Goal: Task Accomplishment & Management: Manage account settings

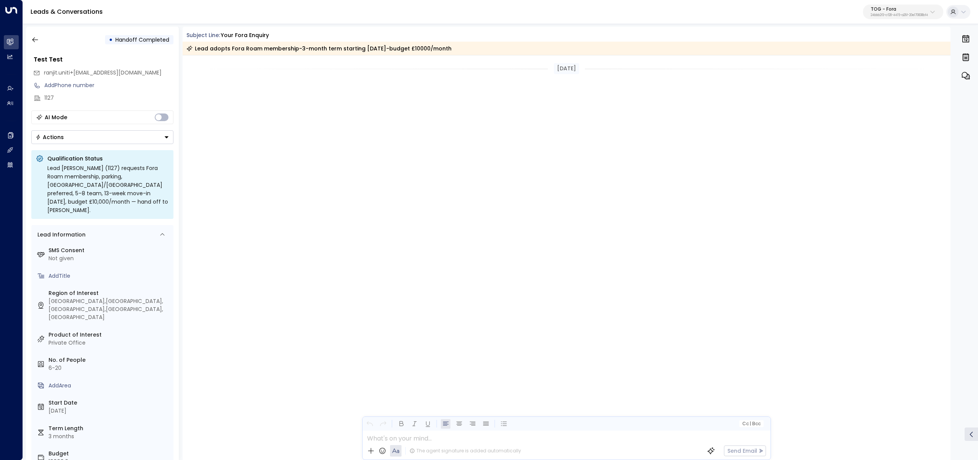
scroll to position [709, 0]
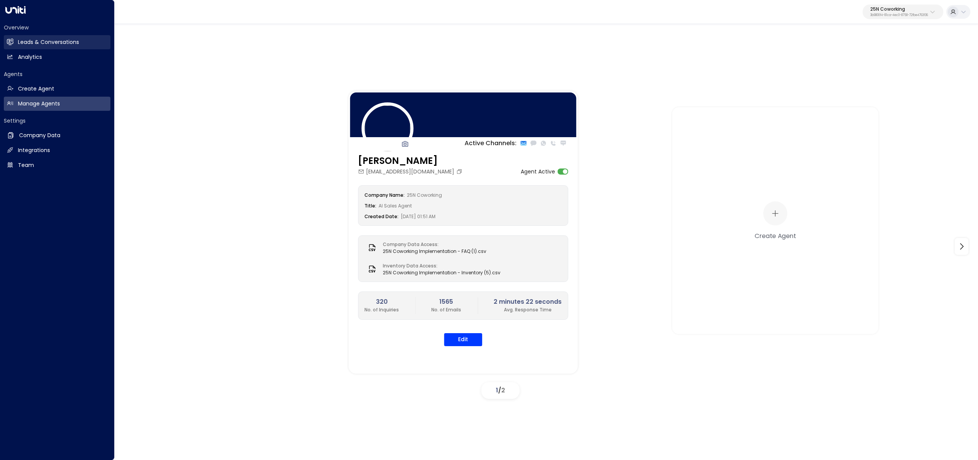
click at [10, 40] on icon at bounding box center [10, 42] width 5 height 6
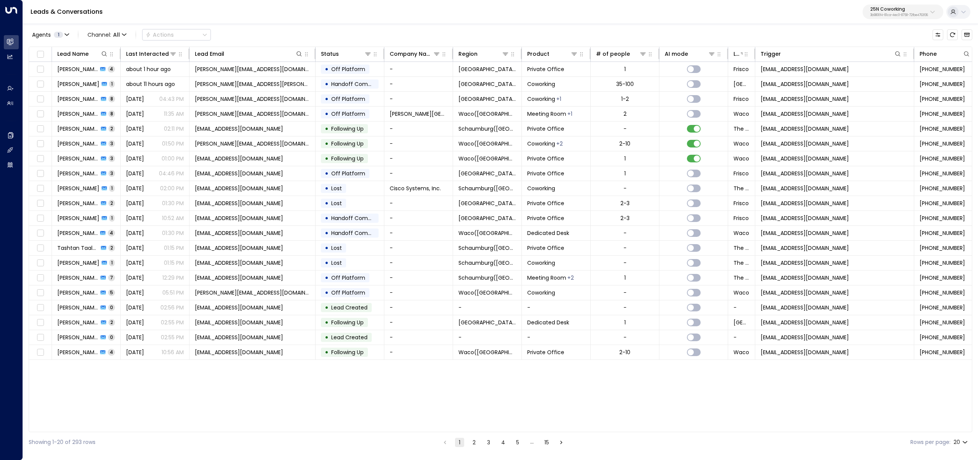
drag, startPoint x: 909, startPoint y: 7, endPoint x: 909, endPoint y: 19, distance: 11.8
click at [909, 7] on p "25N Coworking" at bounding box center [900, 9] width 58 height 5
type input "******"
click at [893, 55] on div "STORExpress ID: 1acad2cd-bca1-4499-8e43-59a86ab9f7e8" at bounding box center [882, 61] width 110 height 16
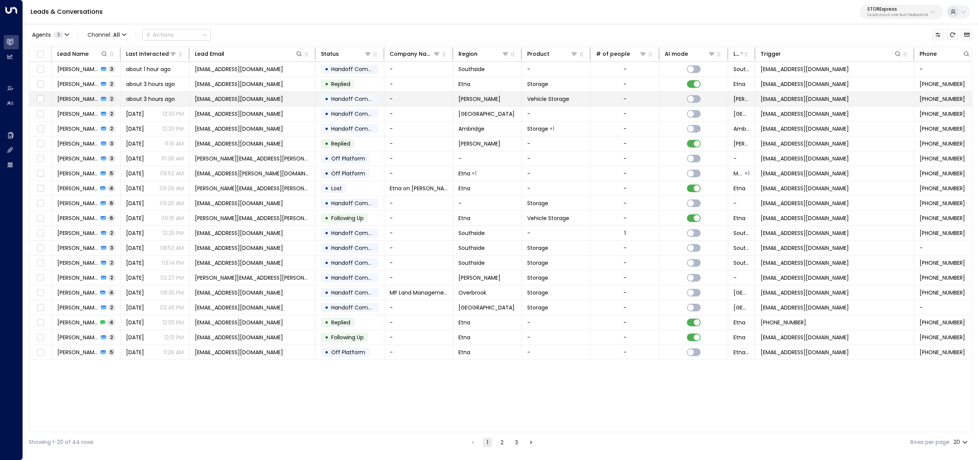
click at [109, 97] on span "2" at bounding box center [112, 99] width 6 height 6
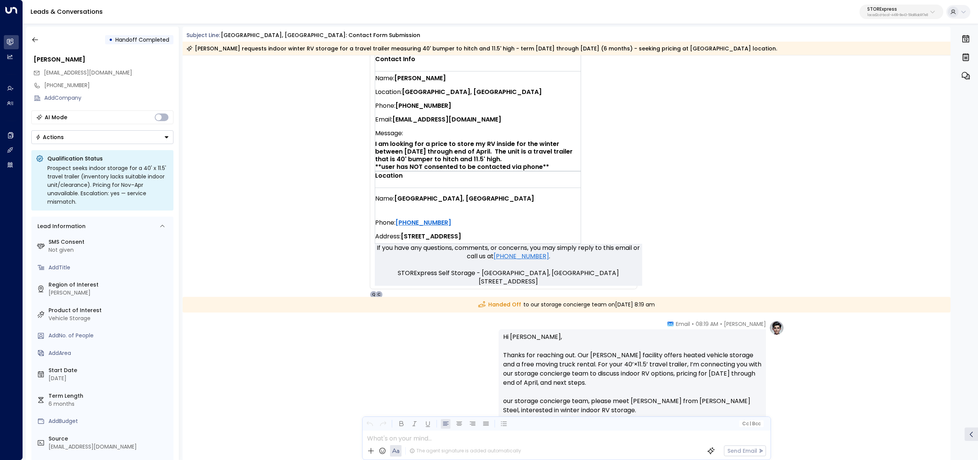
scroll to position [321, 0]
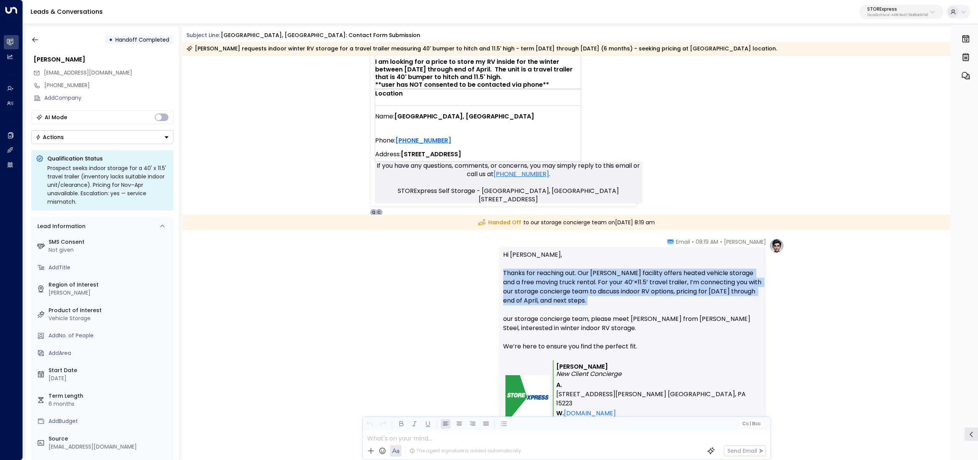
drag, startPoint x: 589, startPoint y: 300, endPoint x: 471, endPoint y: 271, distance: 121.7
click at [471, 271] on div "Quinn Ellis • 08:19 AM • Email Hi Rick, Thanks for reaching out. Our Warren fac…" at bounding box center [567, 360] width 436 height 244
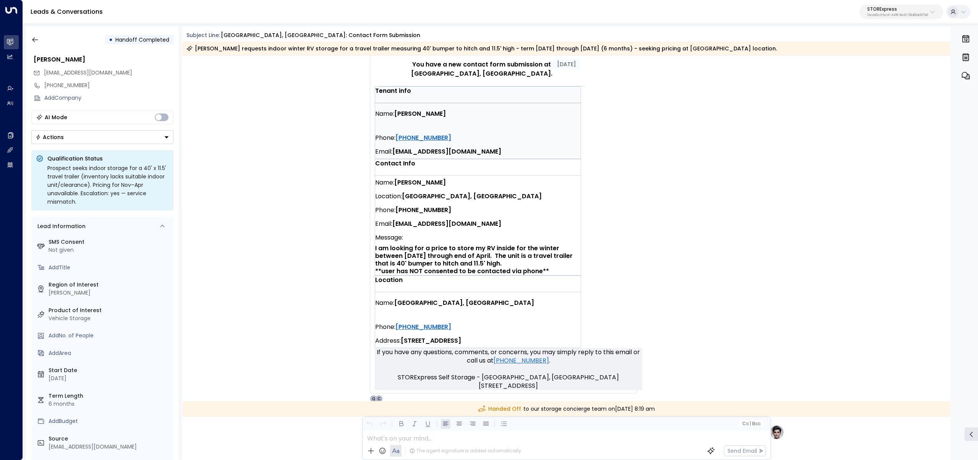
scroll to position [135, 0]
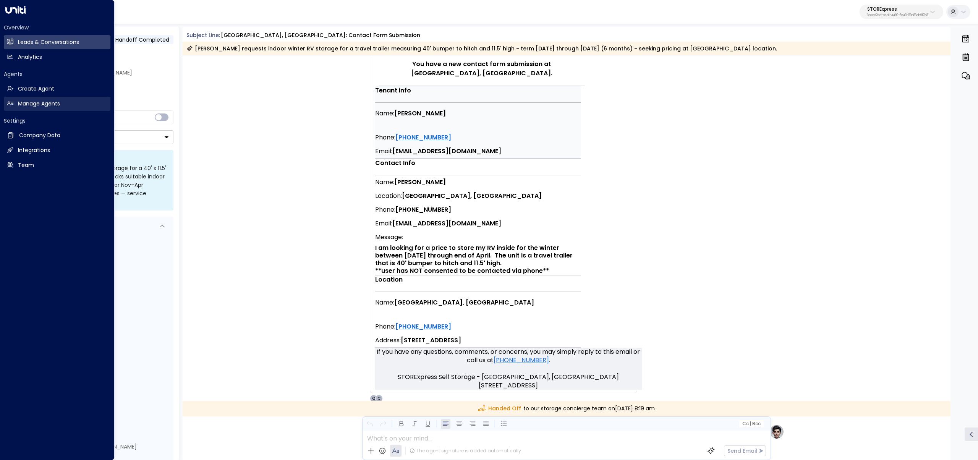
click at [36, 104] on h2 "Manage Agents" at bounding box center [39, 104] width 42 height 8
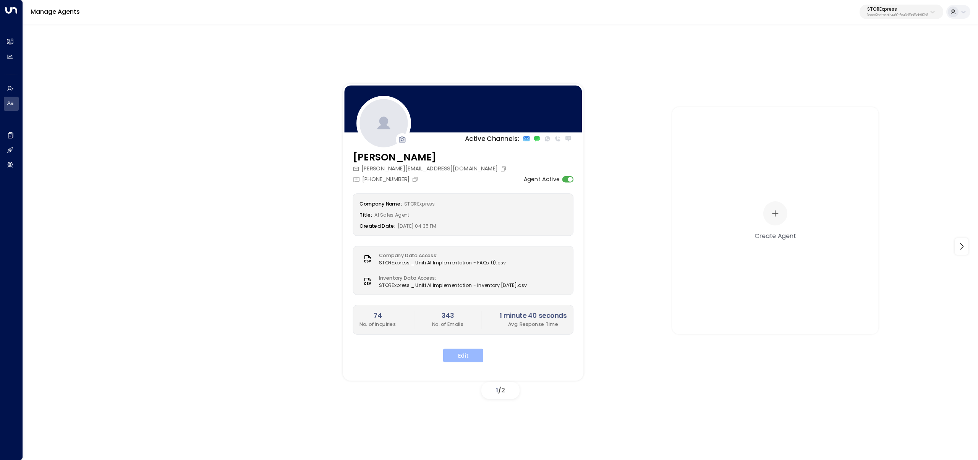
click at [464, 355] on button "Edit" at bounding box center [463, 356] width 40 height 14
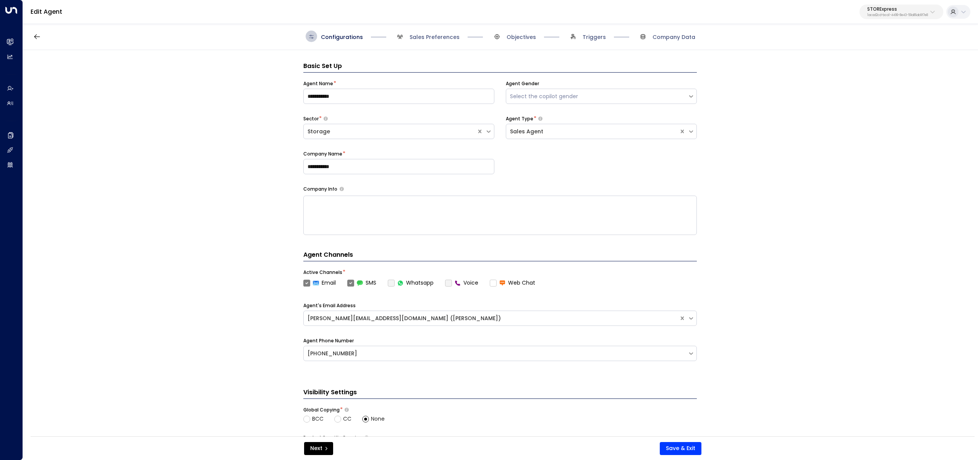
scroll to position [11, 0]
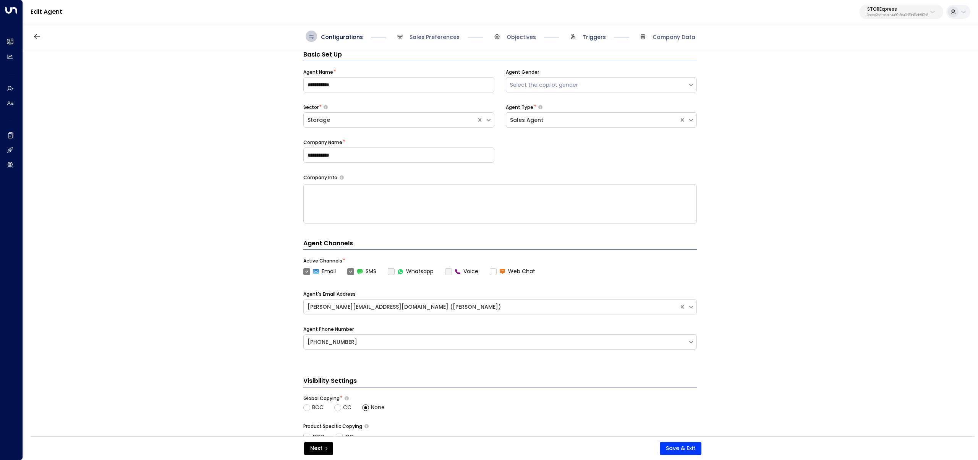
click at [593, 38] on span "Triggers" at bounding box center [594, 37] width 23 height 8
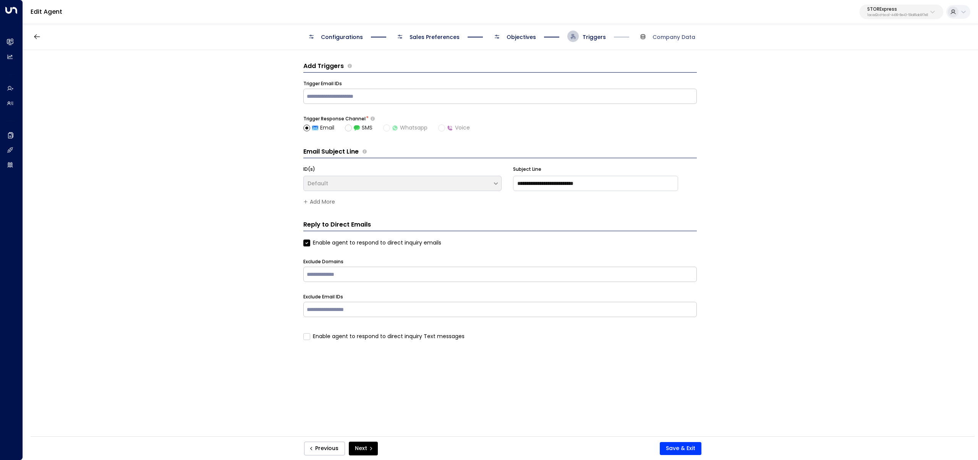
scroll to position [0, 0]
click at [524, 33] on span "Objectives" at bounding box center [521, 37] width 29 height 8
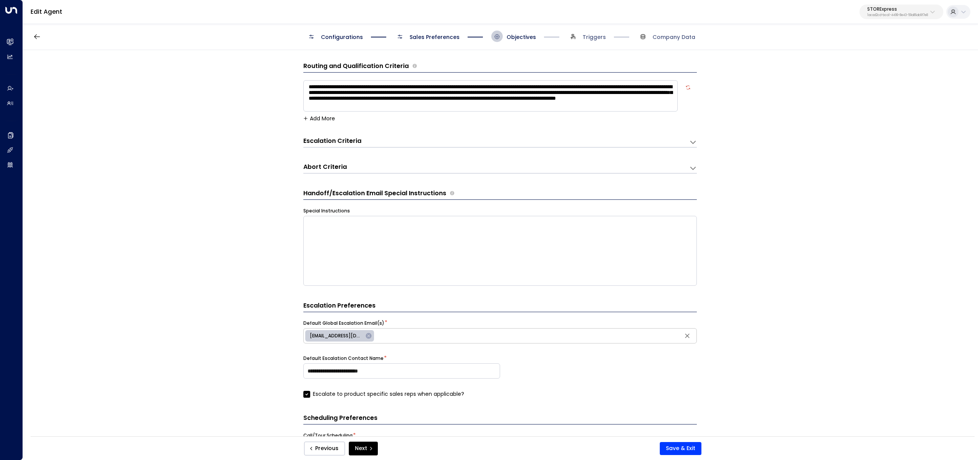
click at [349, 160] on div "Abort Criteria Criteria * ​ Add More" at bounding box center [500, 166] width 394 height 15
click at [690, 167] on icon at bounding box center [694, 168] width 8 height 8
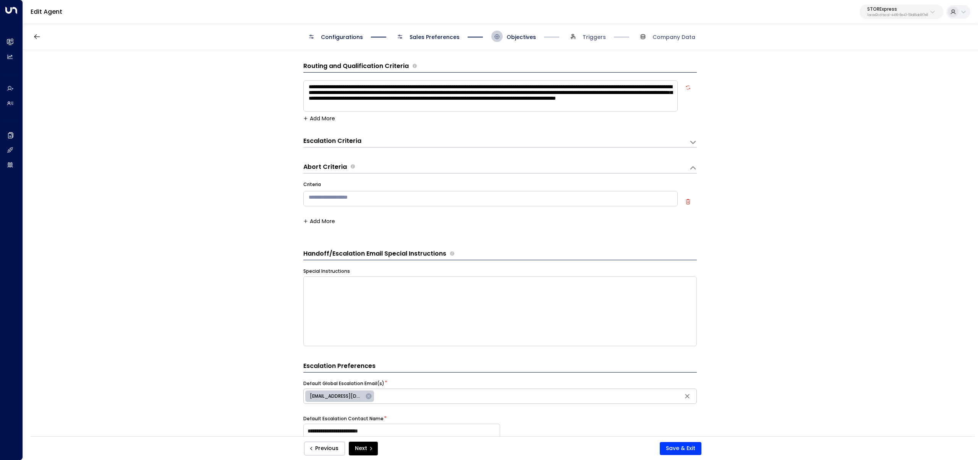
click at [688, 201] on icon "button" at bounding box center [688, 201] width 5 height 5
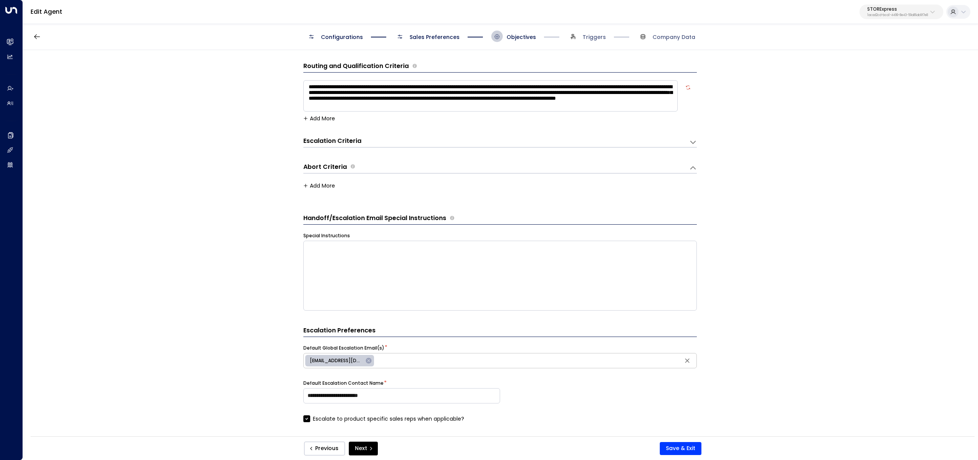
click at [373, 138] on div "Escalation Criteria Reset" at bounding box center [492, 141] width 378 height 9
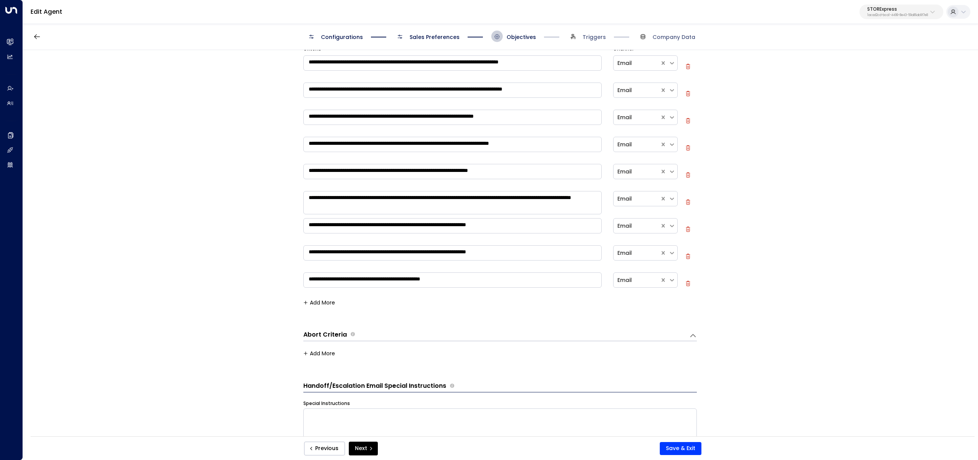
scroll to position [110, 0]
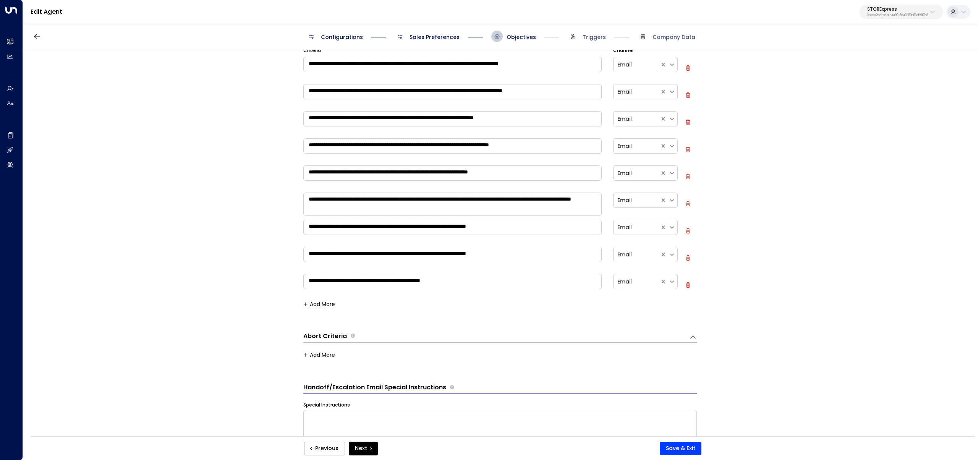
click at [688, 94] on icon "button" at bounding box center [688, 95] width 1 height 2
type textarea "**********"
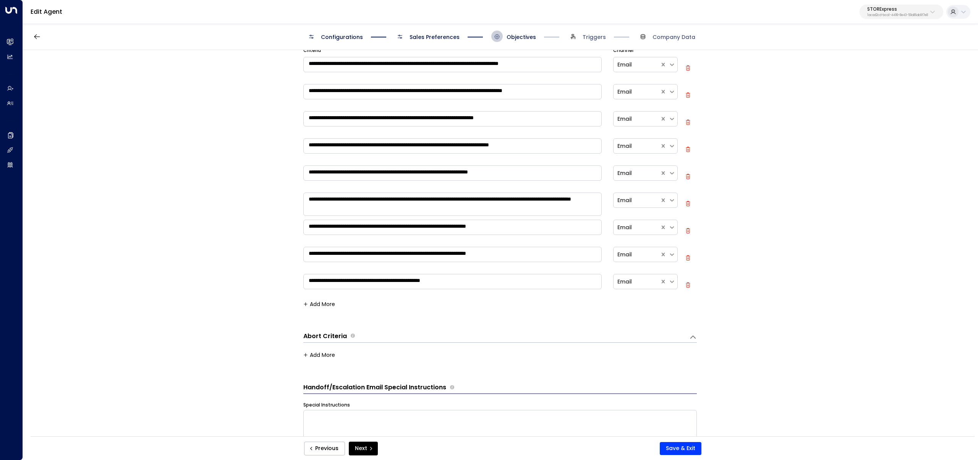
type textarea "**********"
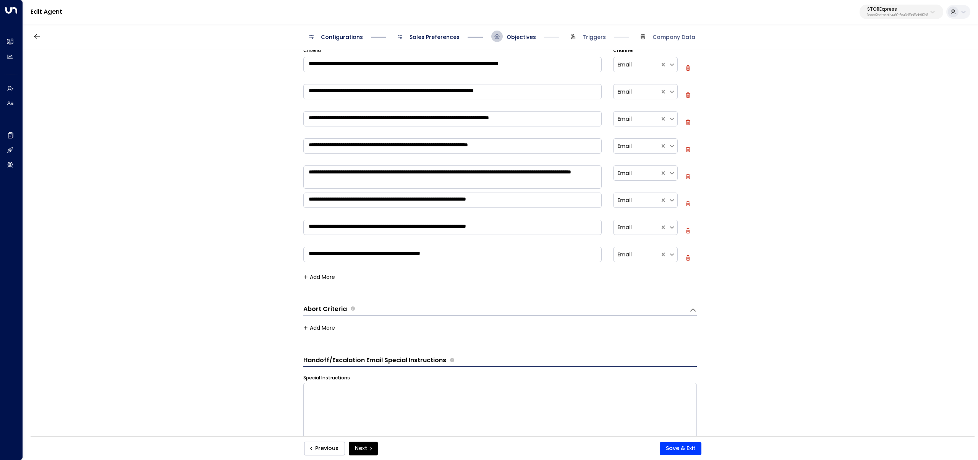
click at [687, 94] on icon "button" at bounding box center [688, 94] width 5 height 5
type textarea "**********"
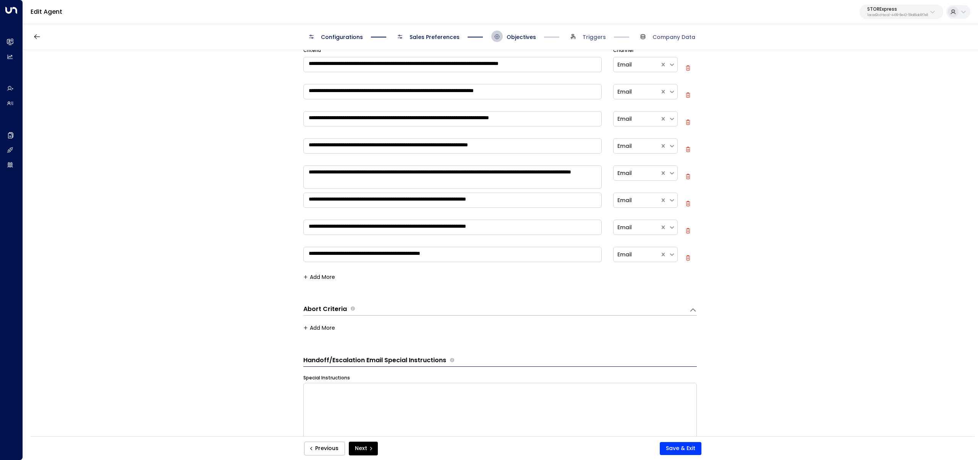
type textarea "**********"
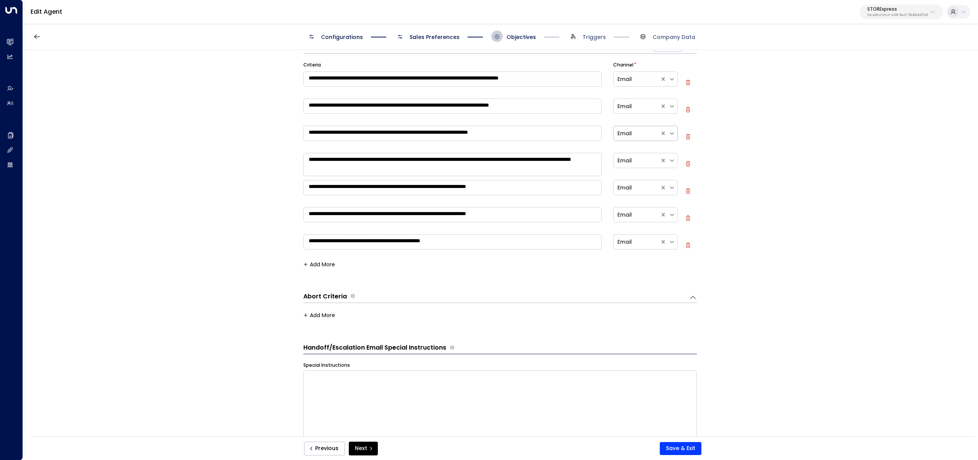
scroll to position [83, 0]
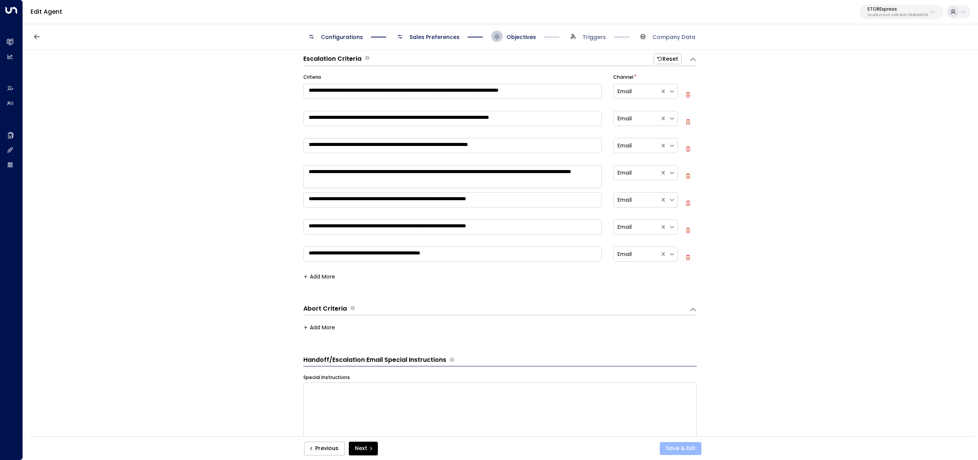
click at [688, 447] on button "Save & Exit" at bounding box center [681, 448] width 42 height 13
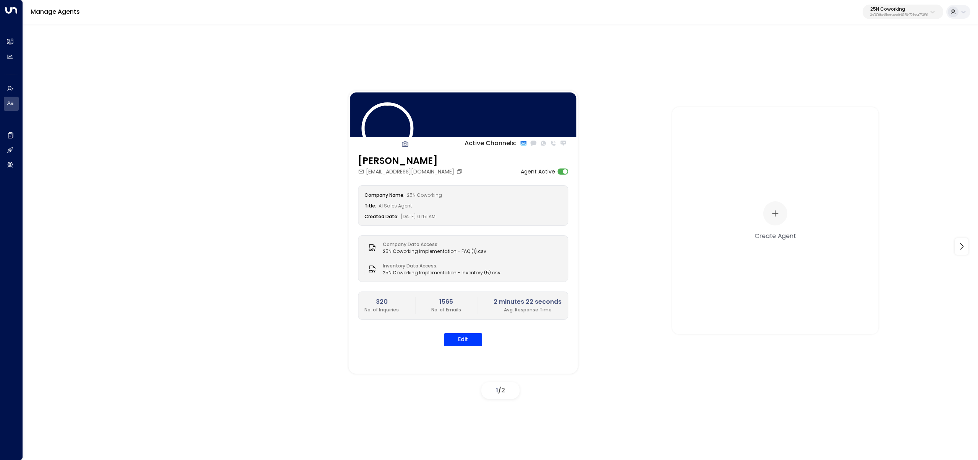
click at [873, 16] on p "3b9800f4-81ca-4ec0-8758-72fbe4763f36" at bounding box center [900, 15] width 58 height 3
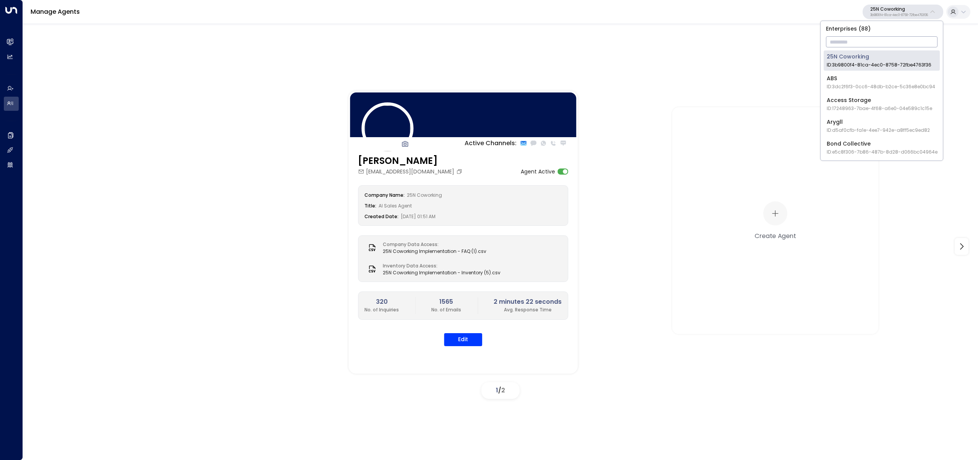
click at [862, 47] on input "text" at bounding box center [882, 42] width 112 height 14
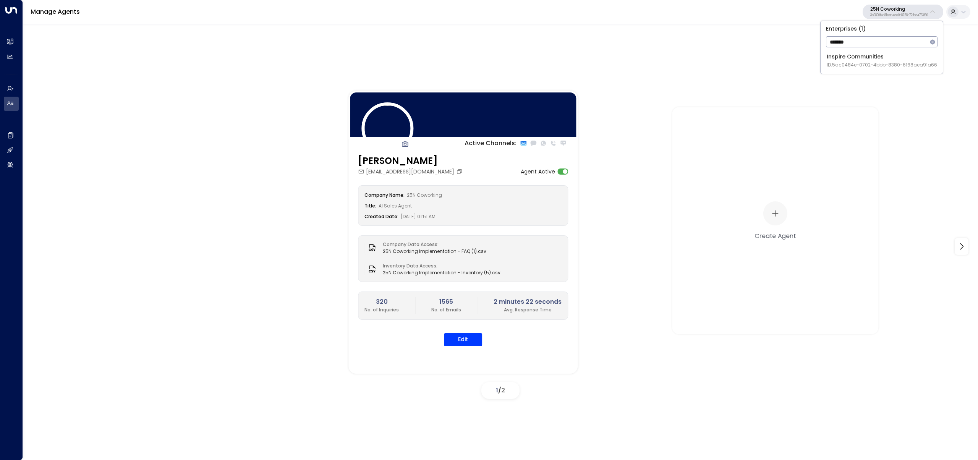
type input "*******"
click at [838, 60] on div "Inspire Communities ID: 5ac0484e-0702-4bbb-8380-6168aea91a66" at bounding box center [882, 61] width 110 height 16
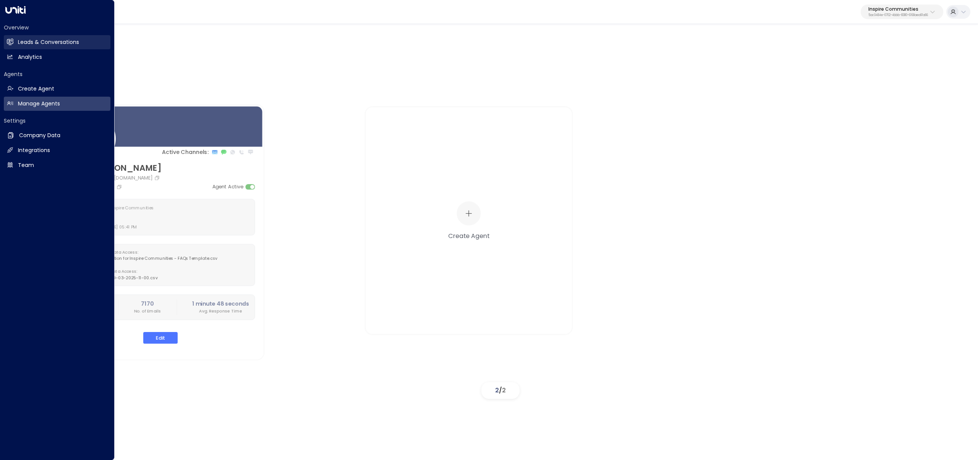
click at [16, 38] on link "Leads & Conversations Leads & Conversations" at bounding box center [57, 42] width 107 height 14
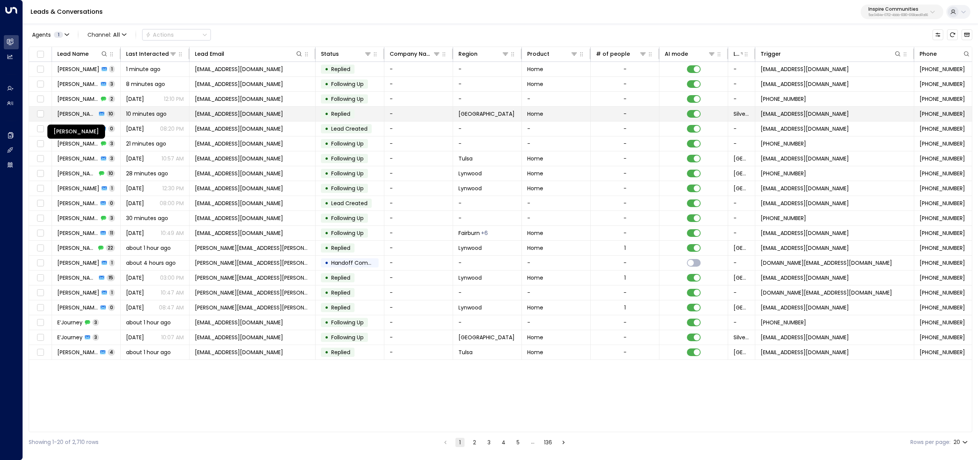
click at [70, 112] on span "Jordan Fetherson" at bounding box center [76, 114] width 39 height 8
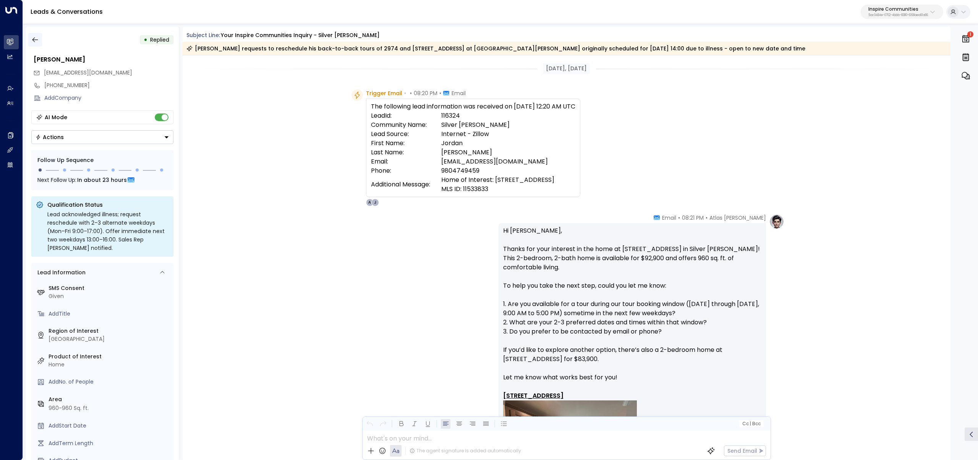
click at [33, 41] on icon "button" at bounding box center [35, 39] width 6 height 5
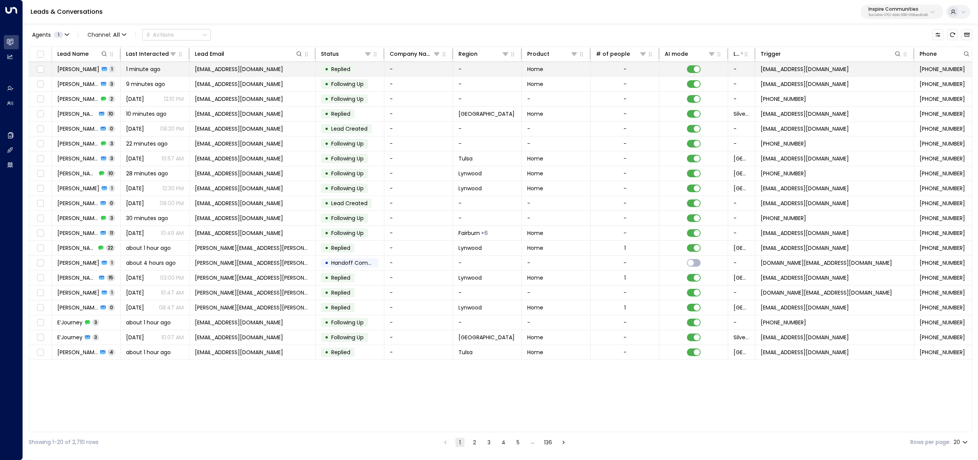
click at [98, 75] on td "Kahoa Bonhomme 1" at bounding box center [86, 69] width 69 height 15
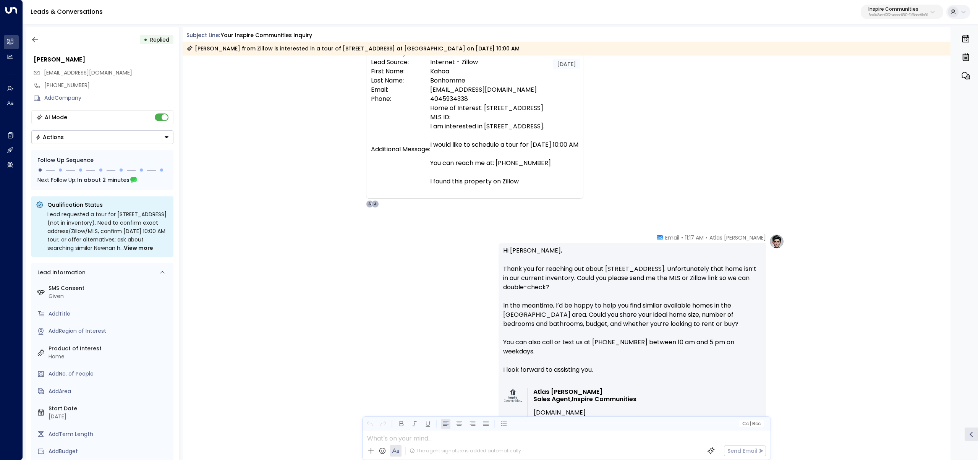
scroll to position [119, 0]
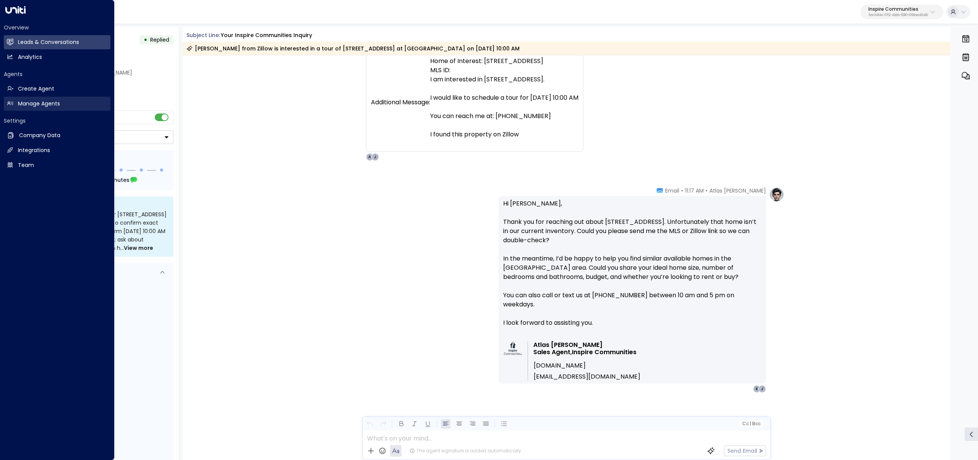
click at [16, 102] on link "Manage Agents Manage Agents" at bounding box center [57, 104] width 107 height 14
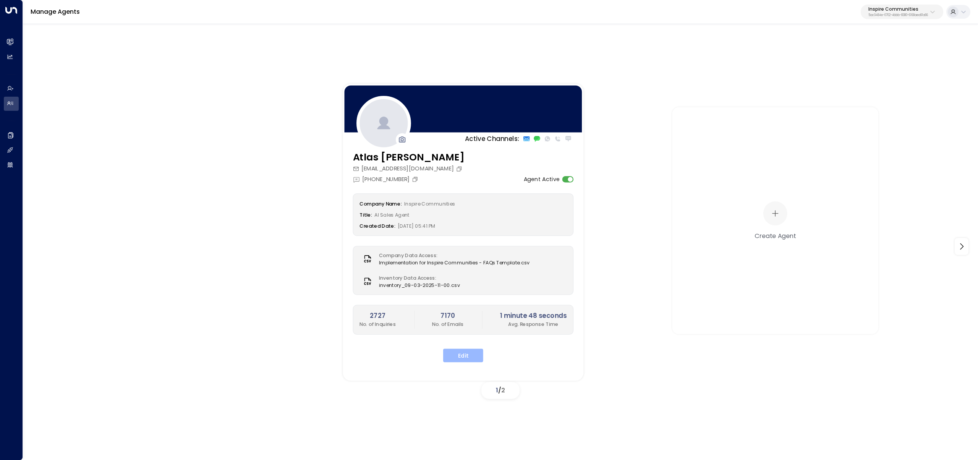
click at [466, 359] on button "Edit" at bounding box center [463, 356] width 40 height 14
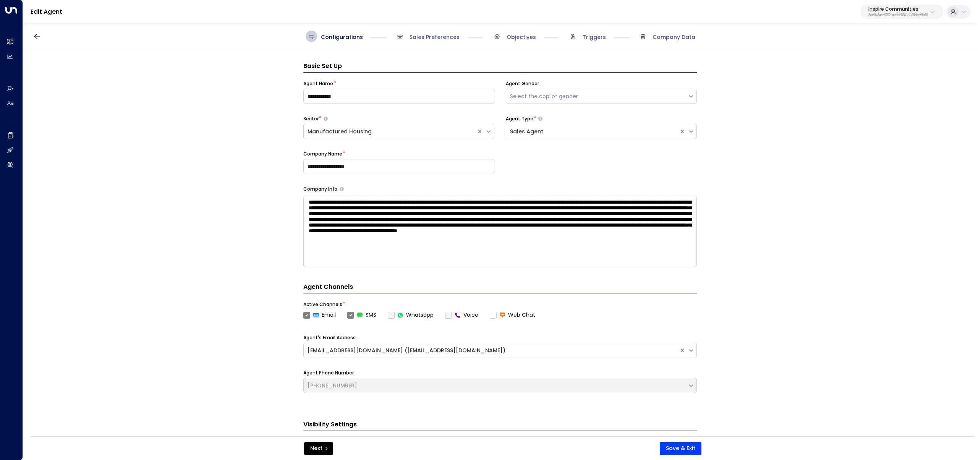
scroll to position [11, 0]
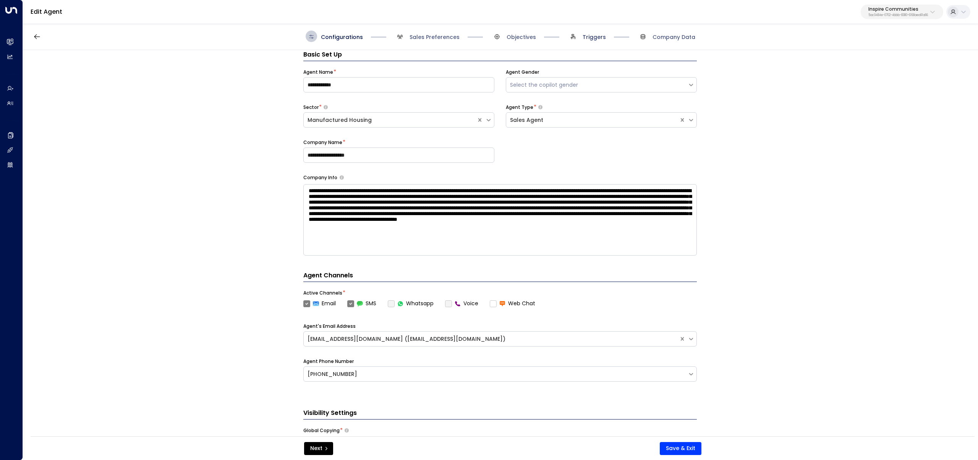
click at [594, 37] on span "Triggers" at bounding box center [594, 37] width 23 height 8
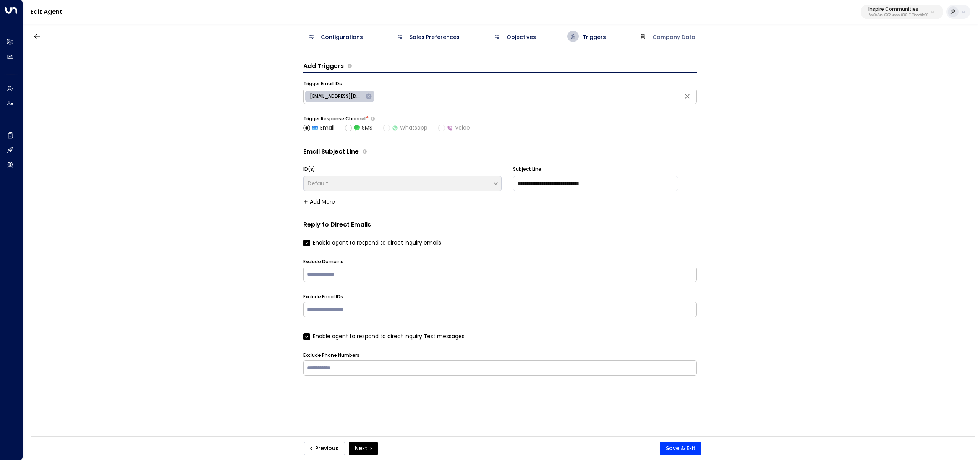
click at [531, 39] on span "Objectives" at bounding box center [521, 37] width 29 height 8
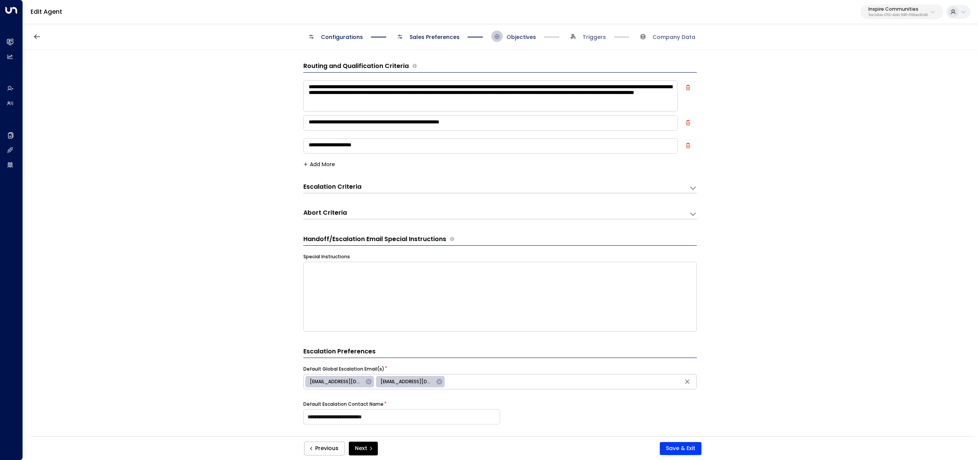
scroll to position [11, 0]
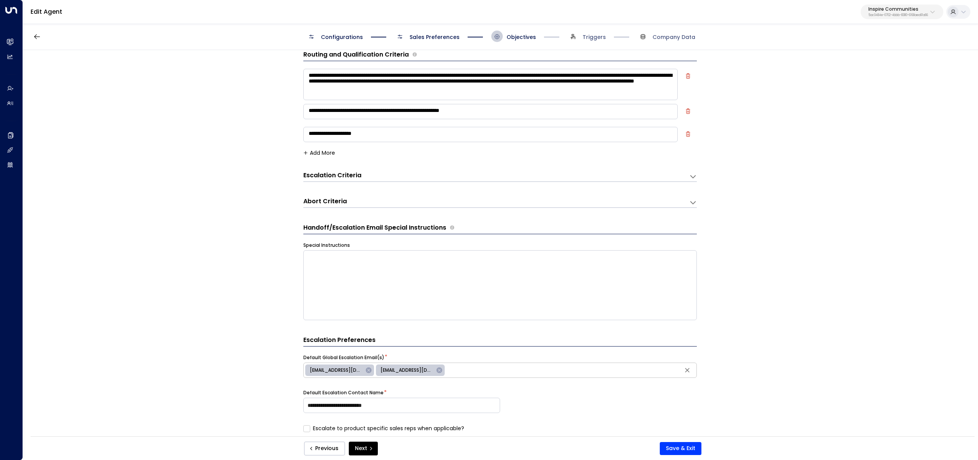
click at [437, 37] on span "Sales Preferences" at bounding box center [435, 37] width 50 height 8
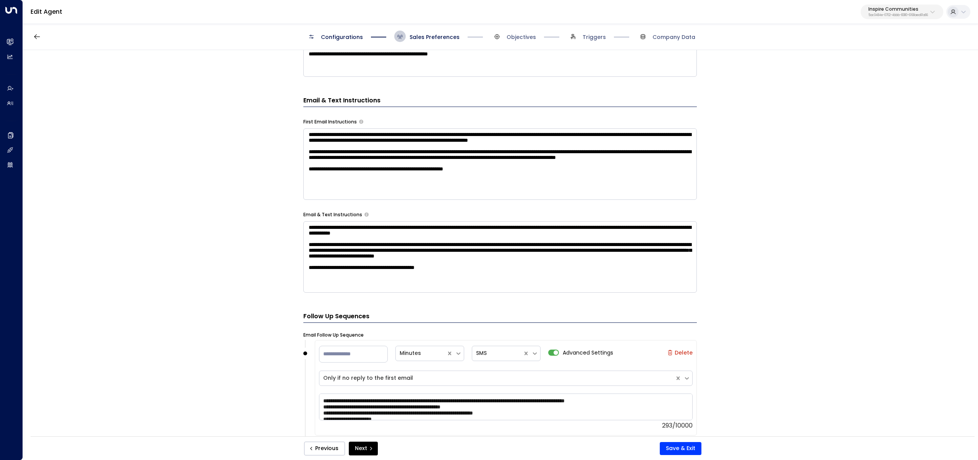
scroll to position [338, 0]
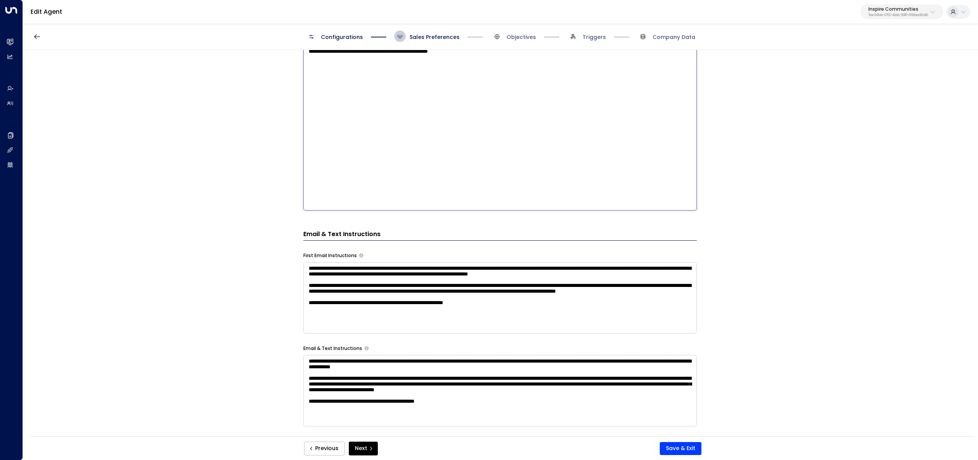
click at [542, 67] on textarea "**********" at bounding box center [500, 111] width 394 height 200
type textarea "**********"
click at [693, 446] on button "Save & Exit" at bounding box center [681, 448] width 42 height 13
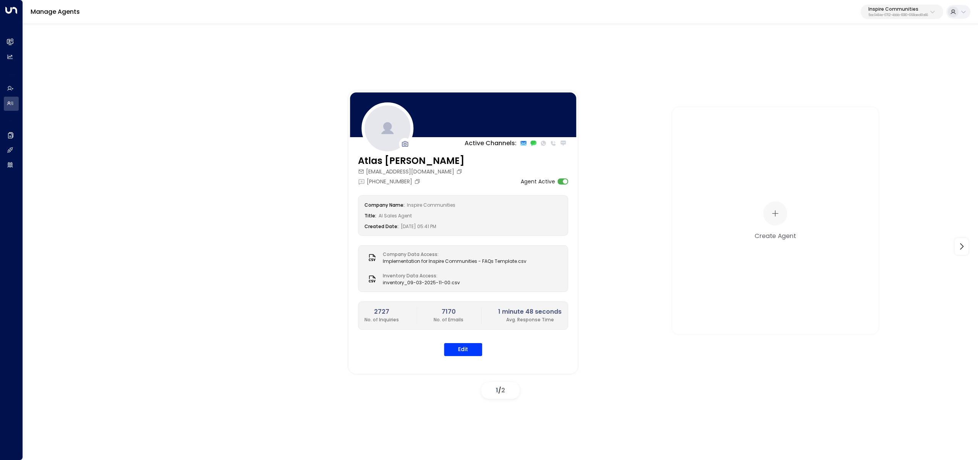
click at [23, 43] on div "Active Channels: Atlas Parker atlas@inspirecommunities.com +1 (214) 617-2263 Ag…" at bounding box center [501, 240] width 956 height 435
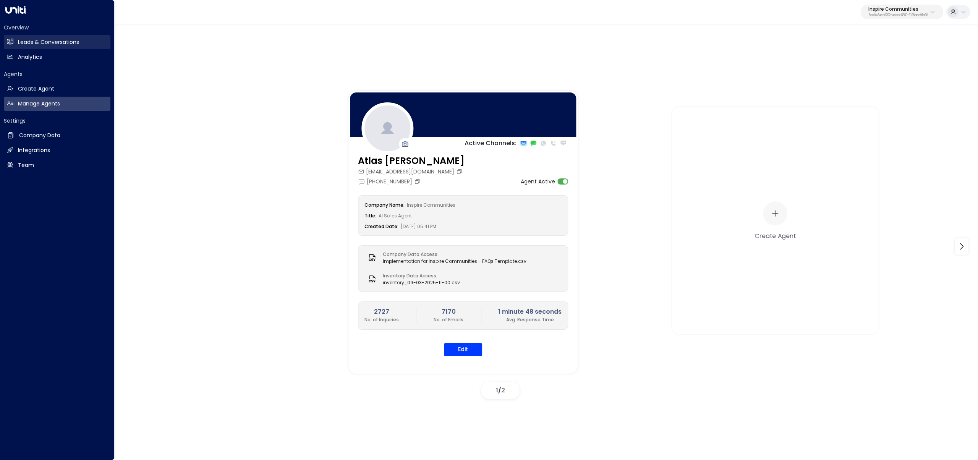
click at [22, 41] on h2 "Leads & Conversations" at bounding box center [48, 42] width 61 height 8
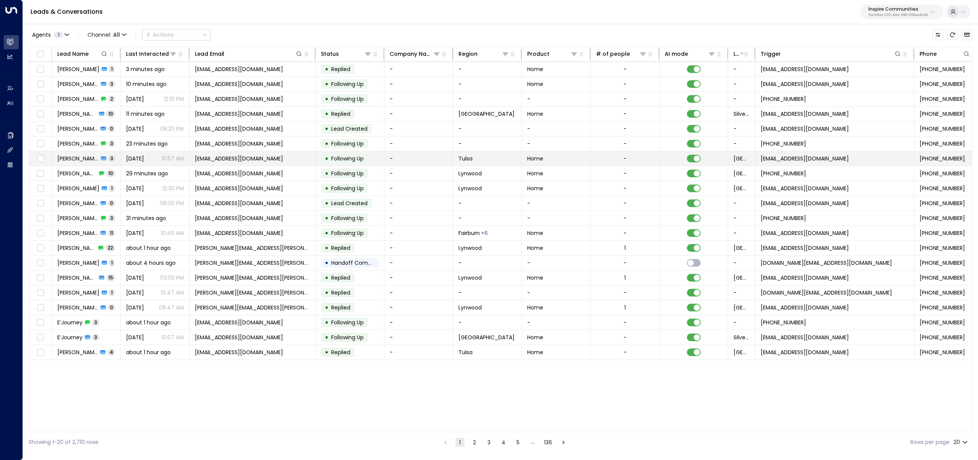
click at [90, 164] on td "Samuel Nelson 3" at bounding box center [86, 158] width 69 height 15
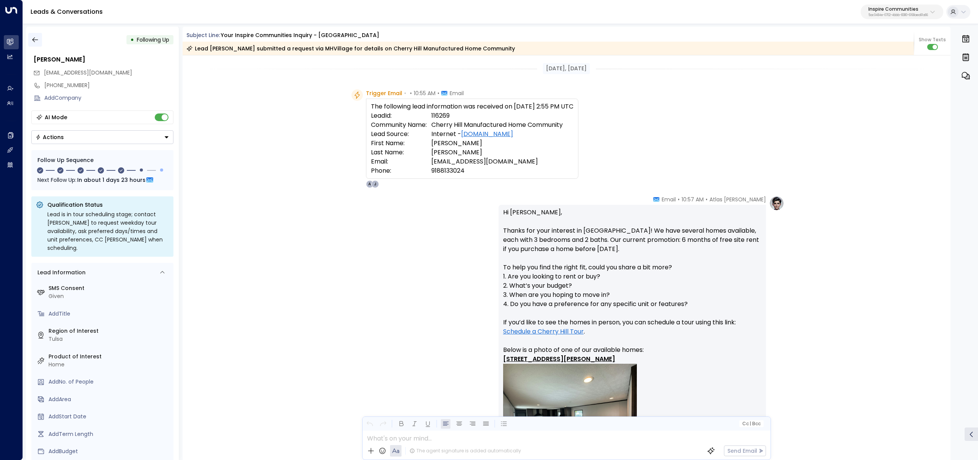
click at [30, 35] on button "button" at bounding box center [35, 40] width 14 height 14
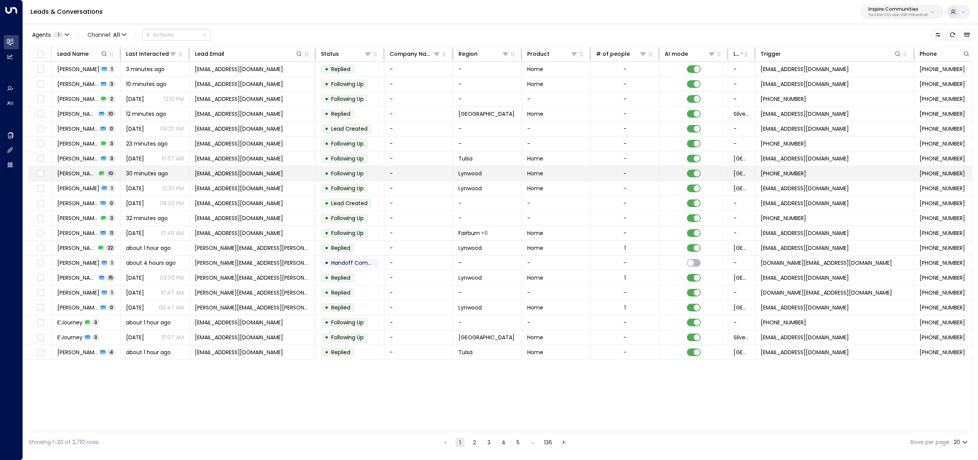
click at [80, 176] on span "Kay Austin" at bounding box center [76, 174] width 39 height 8
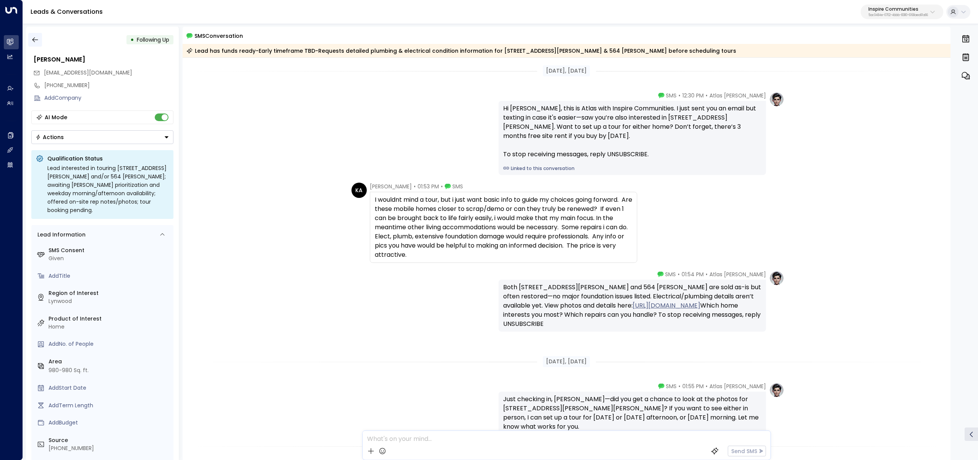
click at [35, 43] on icon "button" at bounding box center [35, 40] width 8 height 8
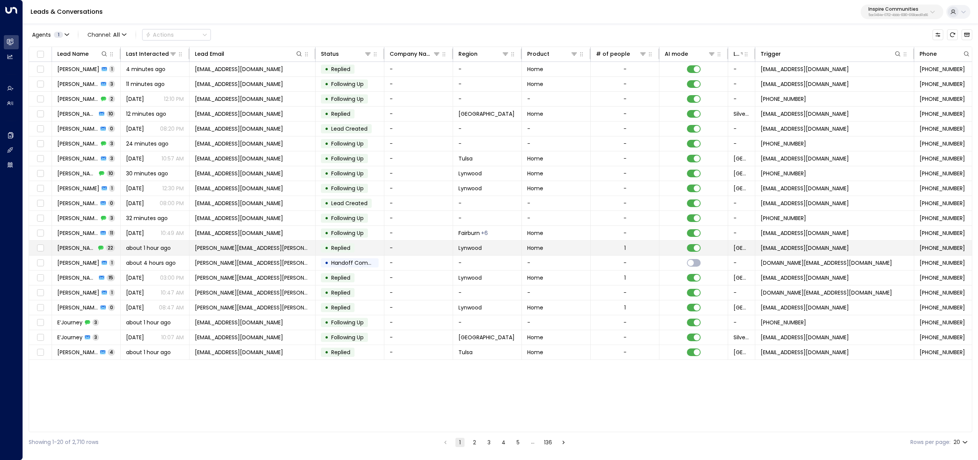
click at [133, 250] on span "about 1 hour ago" at bounding box center [148, 248] width 45 height 8
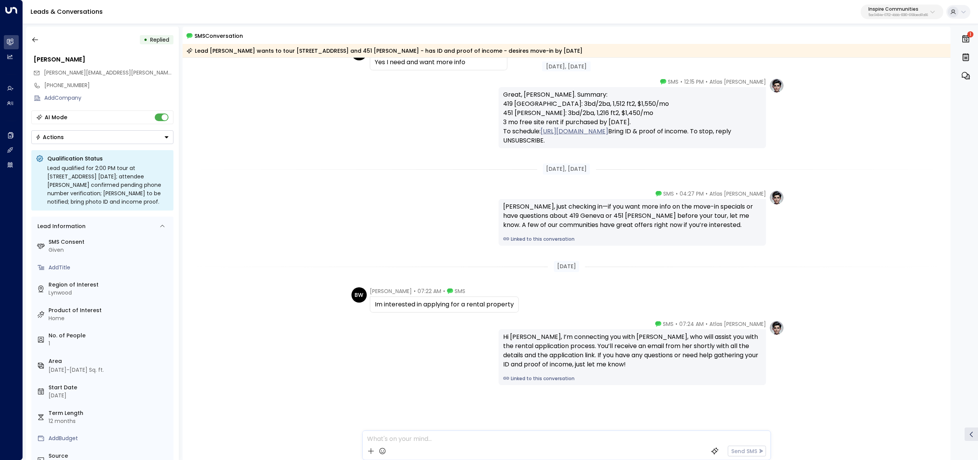
scroll to position [901, 0]
click at [40, 36] on button "button" at bounding box center [35, 40] width 14 height 14
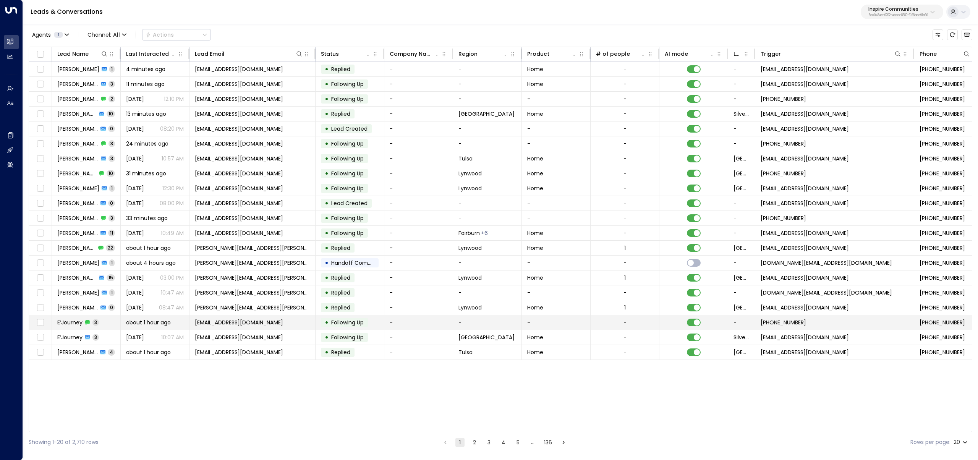
click at [84, 324] on div "E’Journey 3" at bounding box center [78, 323] width 42 height 8
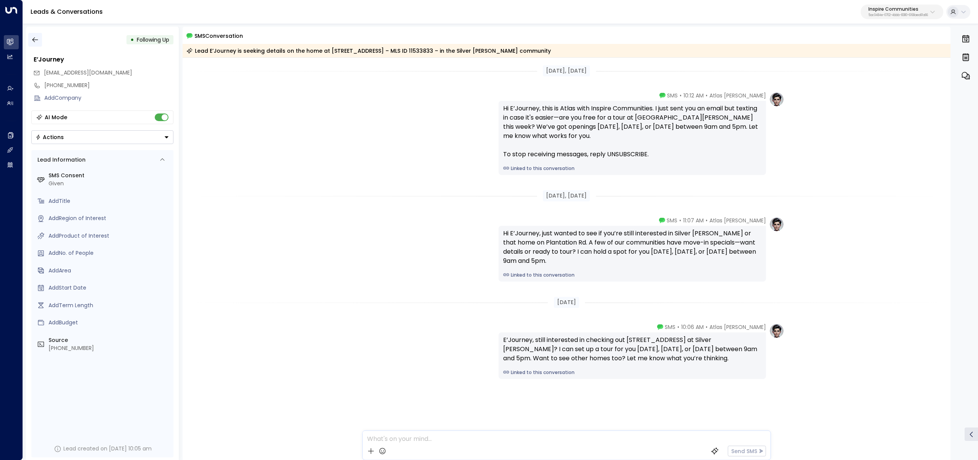
click at [31, 41] on icon "button" at bounding box center [35, 40] width 8 height 8
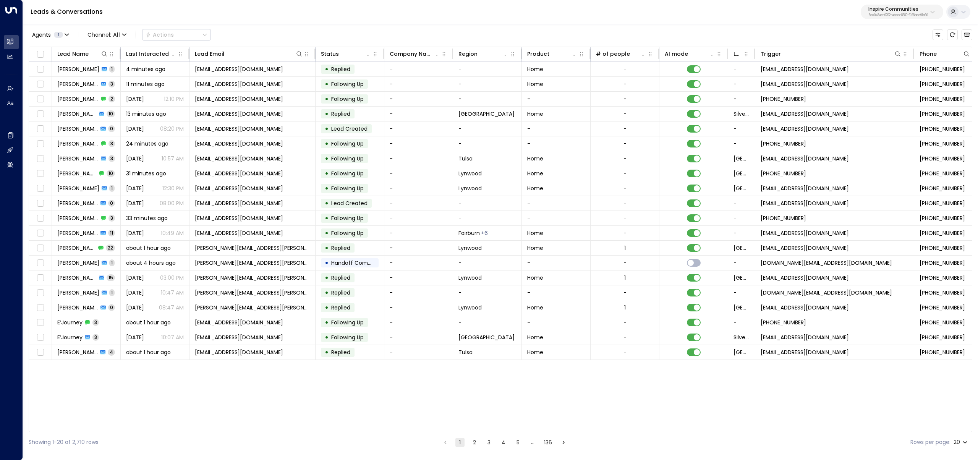
drag, startPoint x: 471, startPoint y: 440, endPoint x: 481, endPoint y: 441, distance: 10.4
click at [481, 441] on ul "1 2 3 4 5 … 136" at bounding box center [505, 443] width 128 height 10
drag, startPoint x: 476, startPoint y: 441, endPoint x: 471, endPoint y: 419, distance: 22.9
click at [476, 441] on button "2" at bounding box center [474, 442] width 9 height 9
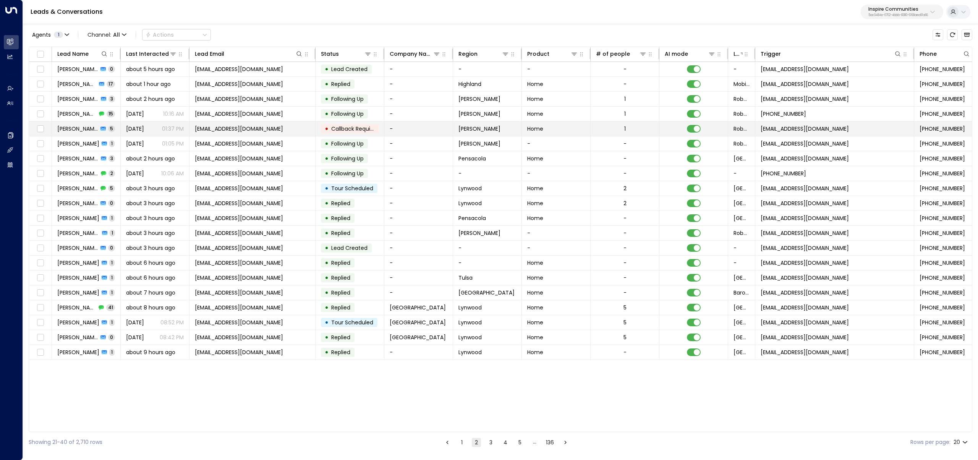
click at [232, 132] on span "bfmbgs1753@att.net" at bounding box center [239, 129] width 88 height 8
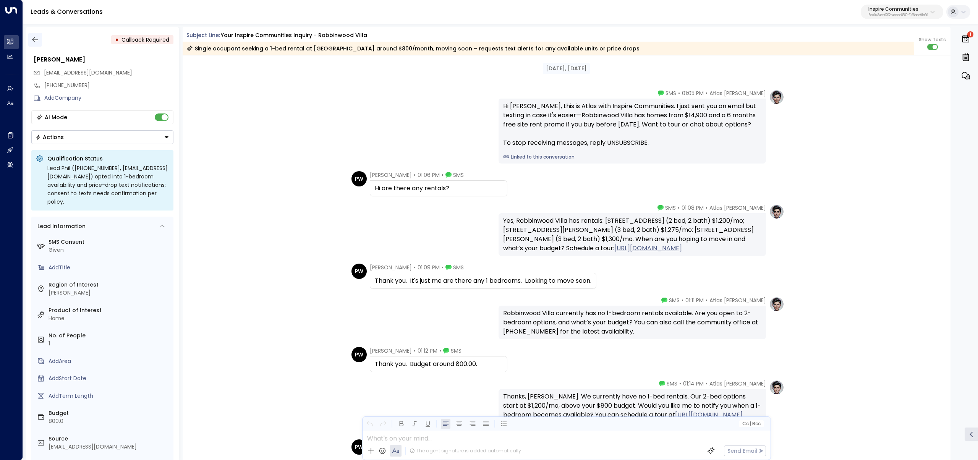
click at [34, 39] on icon "button" at bounding box center [35, 40] width 8 height 8
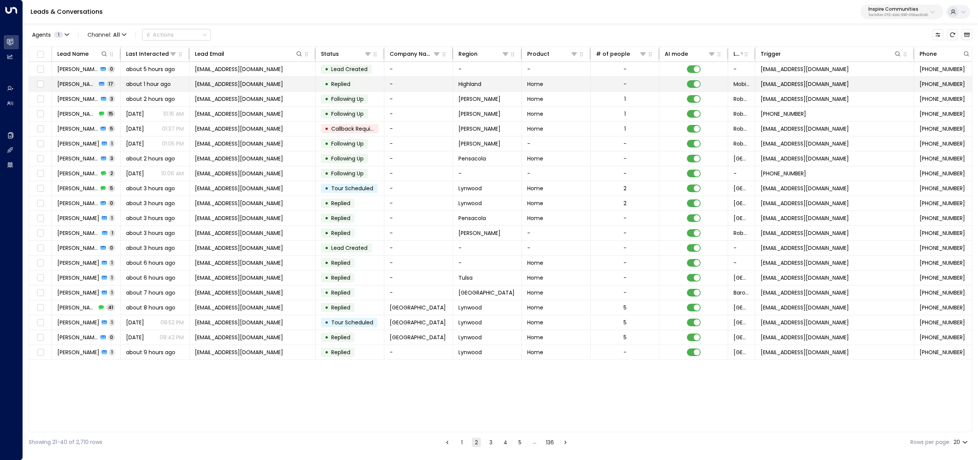
click at [95, 84] on div "Nathan Ragle 17" at bounding box center [86, 84] width 58 height 8
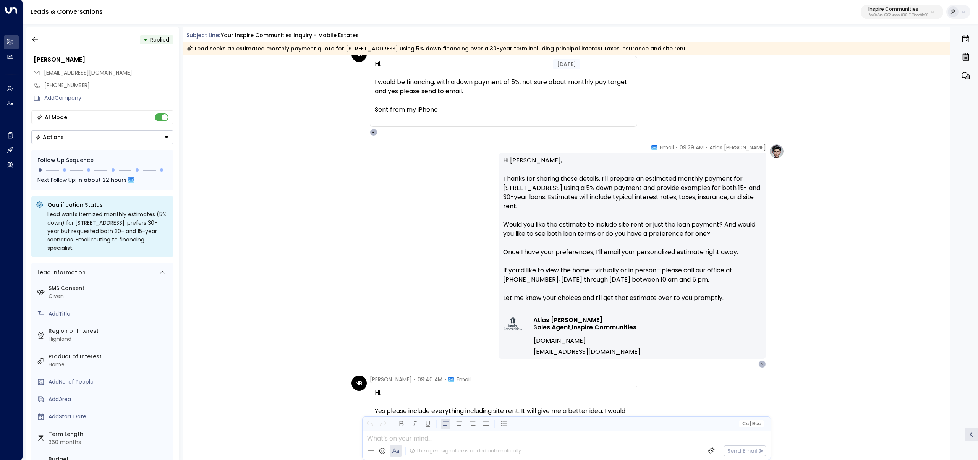
scroll to position [2121, 0]
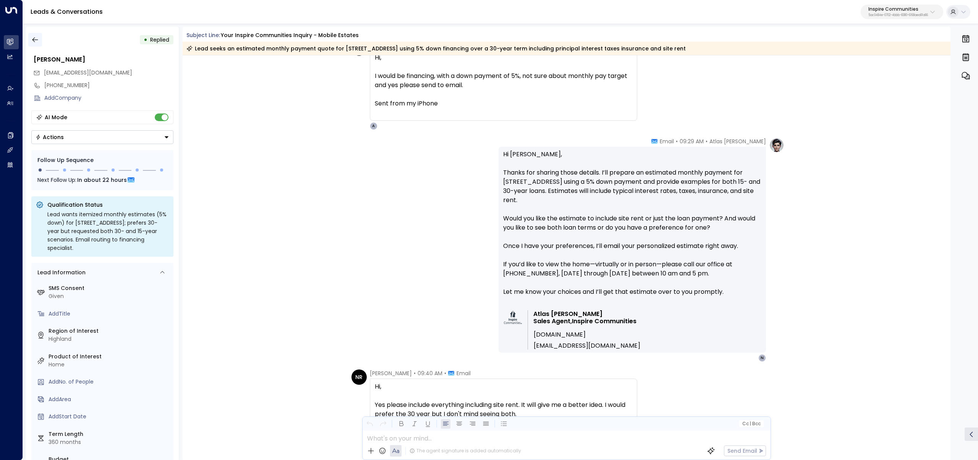
click at [35, 42] on icon "button" at bounding box center [35, 40] width 8 height 8
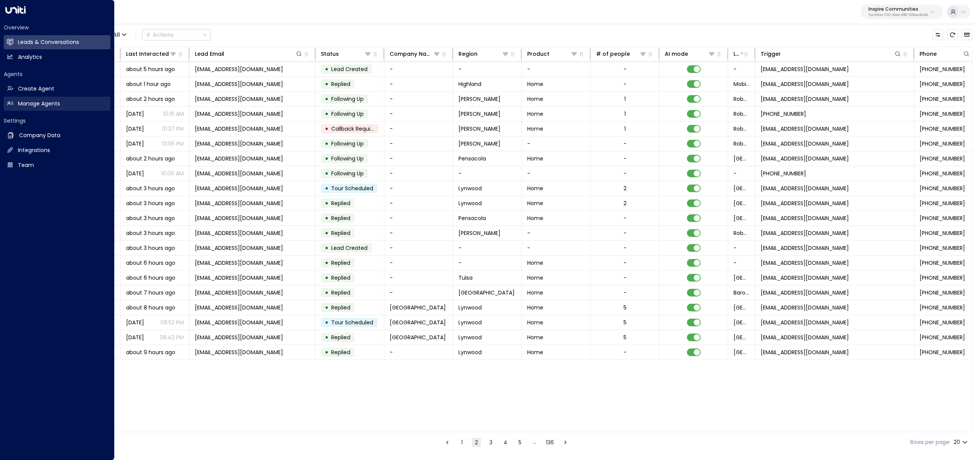
click at [14, 106] on link "Manage Agents Manage Agents" at bounding box center [57, 104] width 107 height 14
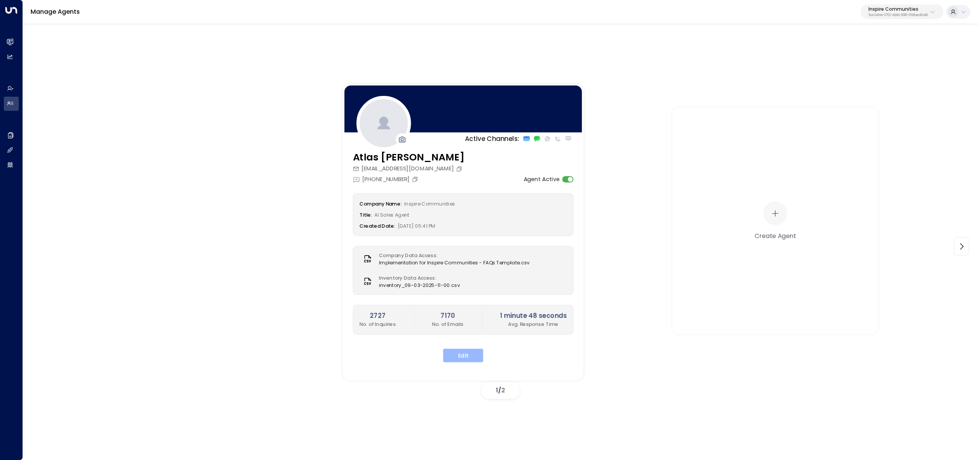
click at [453, 357] on button "Edit" at bounding box center [463, 356] width 40 height 14
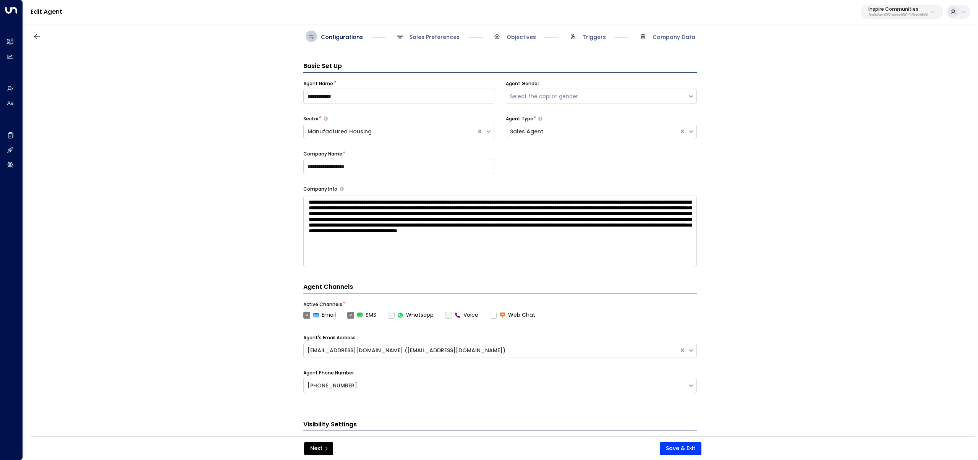
scroll to position [11, 0]
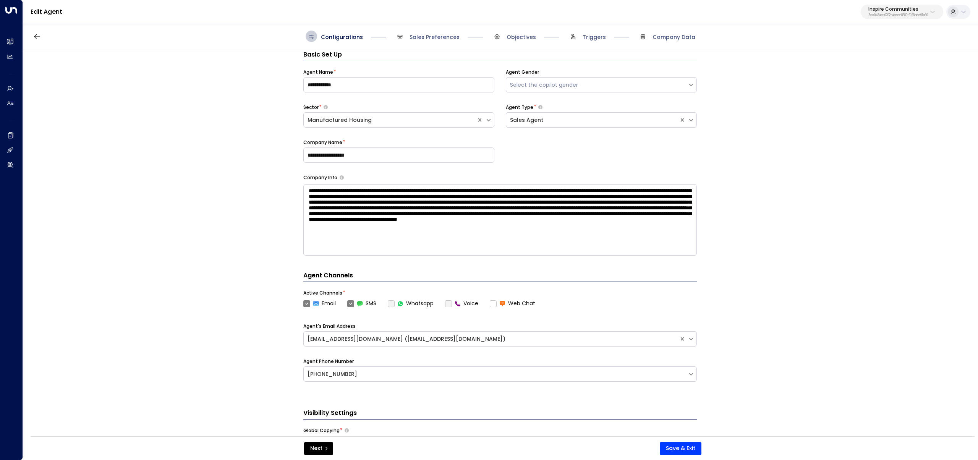
click at [431, 29] on div "Configurations Sales Preferences Objectives Triggers Company Data" at bounding box center [501, 36] width 956 height 27
click at [432, 38] on span "Sales Preferences" at bounding box center [435, 37] width 50 height 8
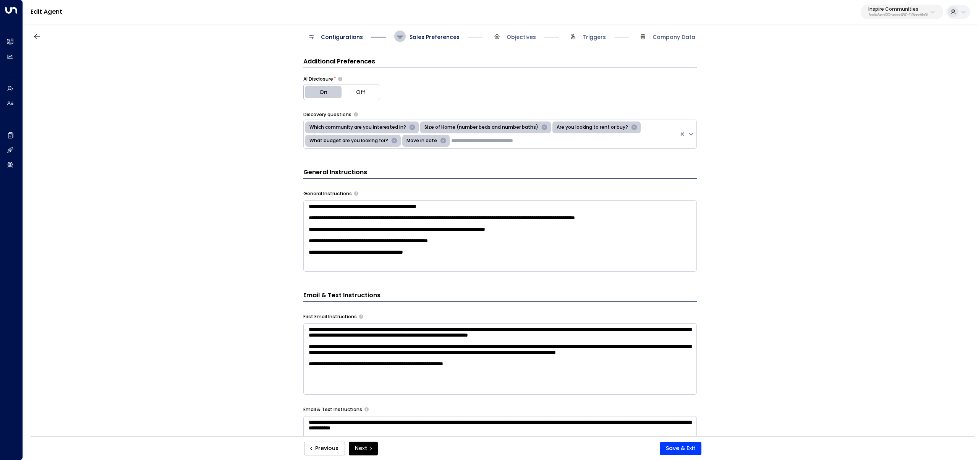
scroll to position [0, 0]
click at [481, 264] on textarea "**********" at bounding box center [500, 235] width 394 height 71
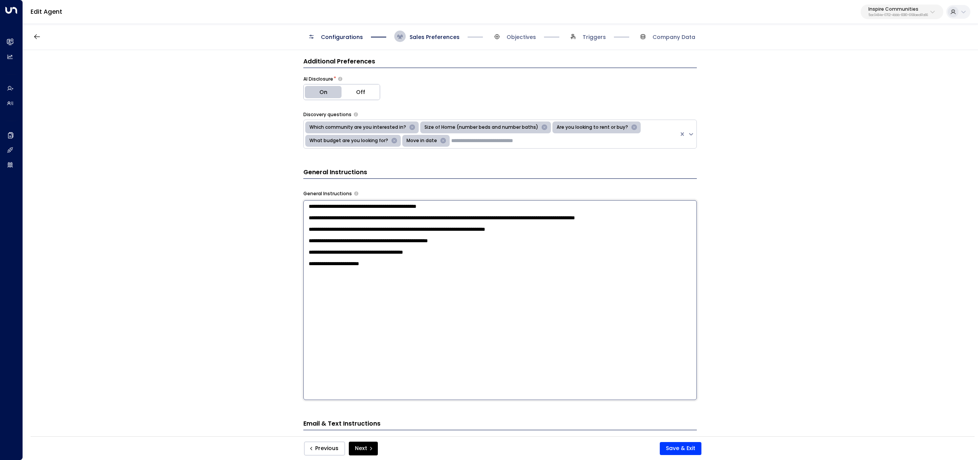
drag, startPoint x: 391, startPoint y: 294, endPoint x: 243, endPoint y: 275, distance: 149.9
click at [243, 275] on div "**********" at bounding box center [500, 245] width 955 height 391
click at [341, 300] on textarea "**********" at bounding box center [500, 300] width 394 height 200
drag, startPoint x: 367, startPoint y: 292, endPoint x: 243, endPoint y: 294, distance: 124.6
click at [240, 289] on div "**********" at bounding box center [500, 245] width 955 height 391
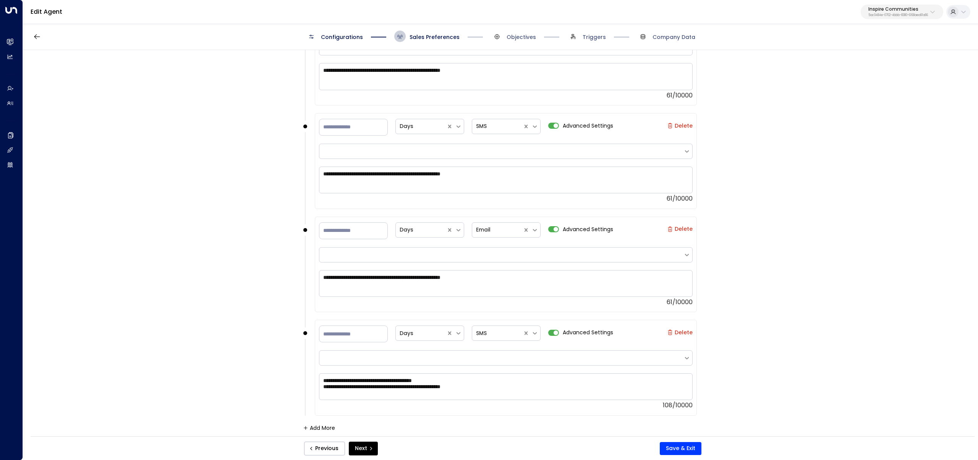
scroll to position [1161, 0]
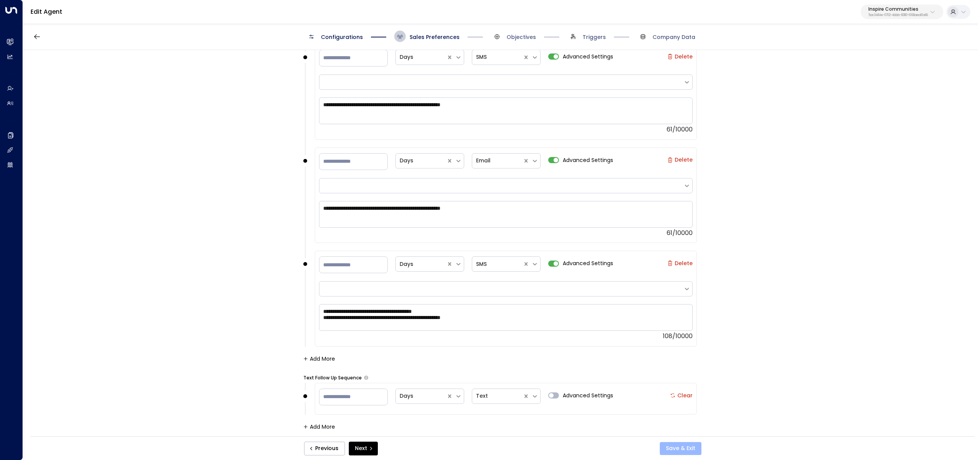
type textarea "**********"
click at [694, 445] on button "Save & Exit" at bounding box center [681, 448] width 42 height 13
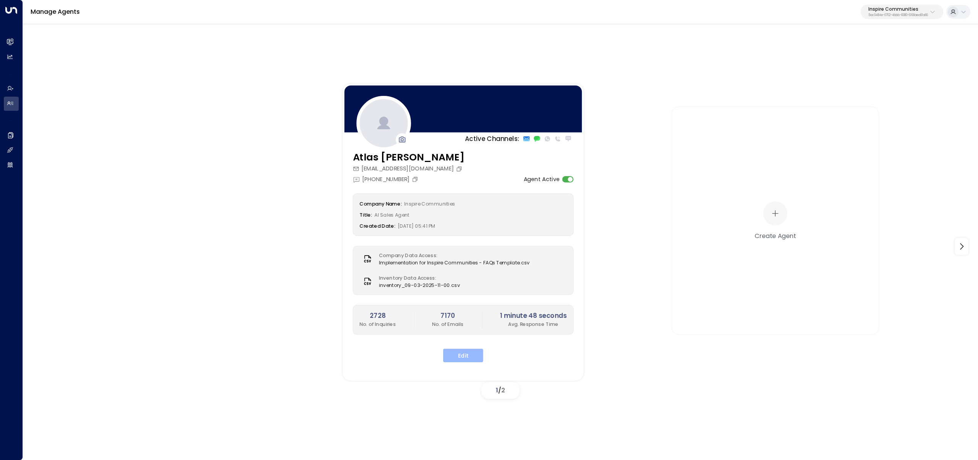
click at [466, 352] on button "Edit" at bounding box center [463, 356] width 40 height 14
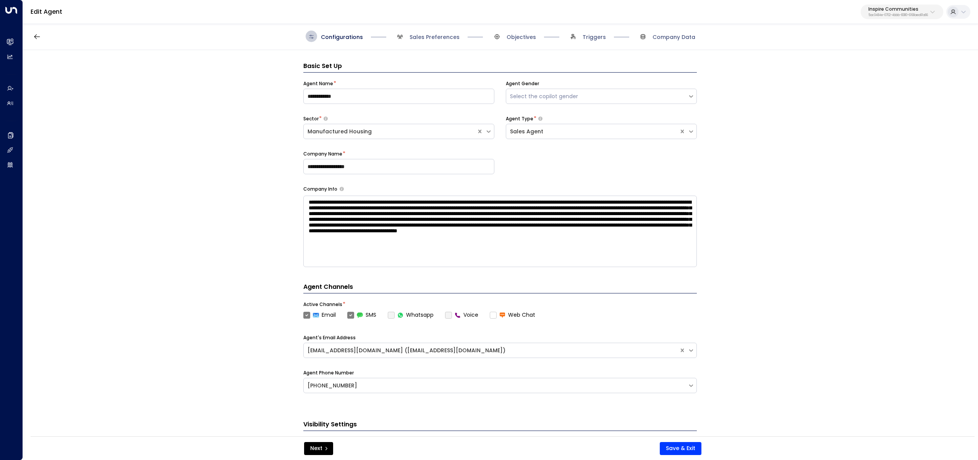
scroll to position [11, 0]
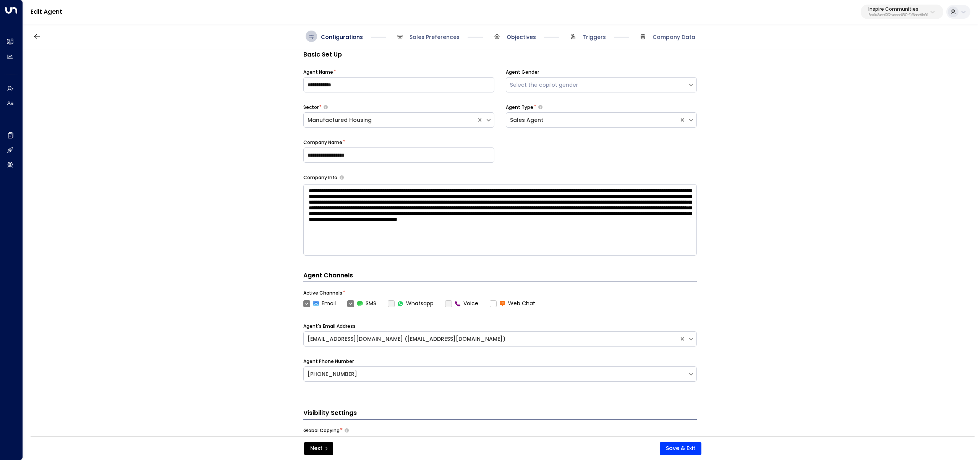
click at [517, 37] on span "Objectives" at bounding box center [521, 37] width 29 height 8
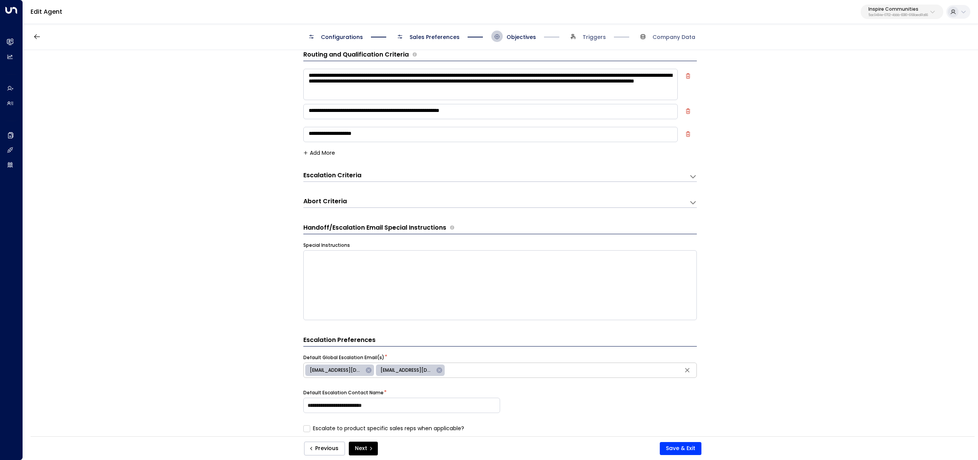
drag, startPoint x: 436, startPoint y: 35, endPoint x: 442, endPoint y: 49, distance: 14.4
click at [436, 36] on span "Sales Preferences" at bounding box center [435, 37] width 50 height 8
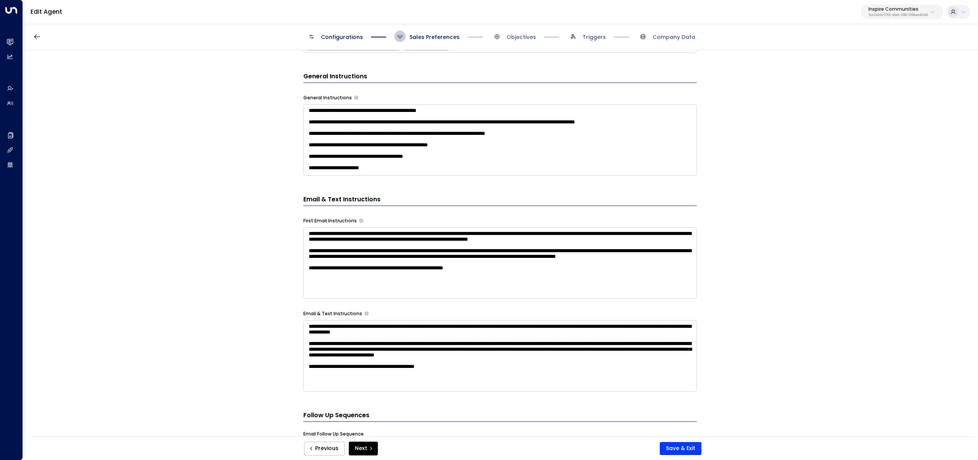
scroll to position [24, 0]
click at [677, 452] on button "Save & Exit" at bounding box center [681, 448] width 42 height 13
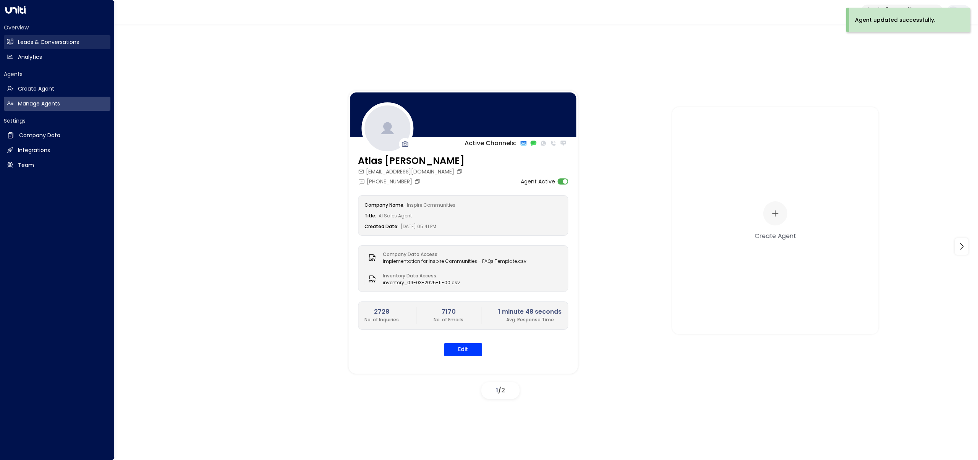
click at [8, 41] on icon at bounding box center [10, 41] width 6 height 5
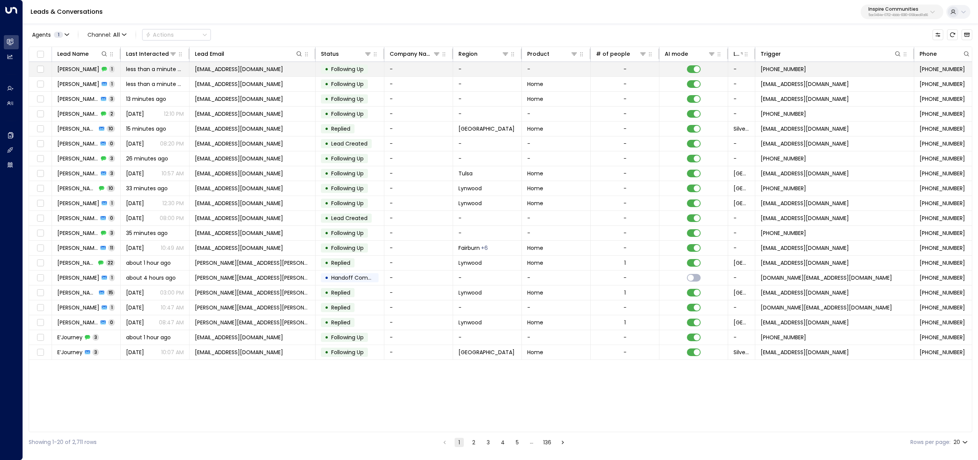
click at [228, 76] on td "khbnhmm@gmail.com" at bounding box center [253, 69] width 126 height 15
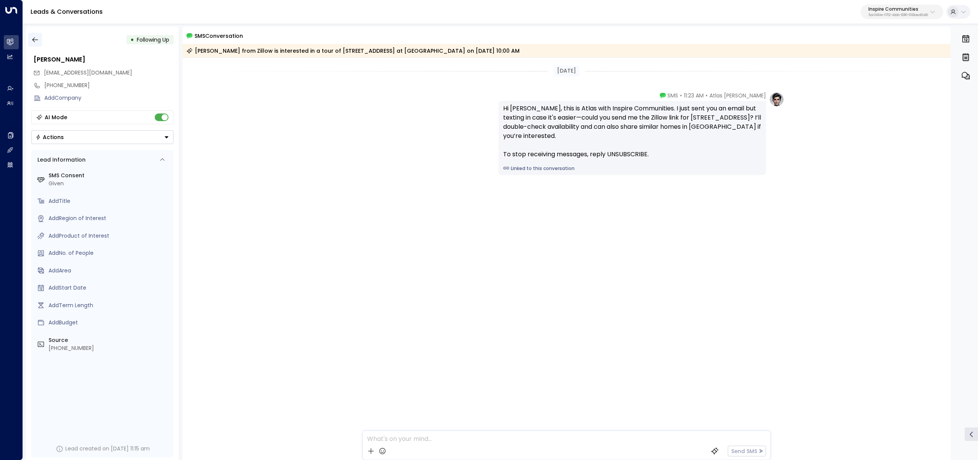
click at [34, 36] on icon "button" at bounding box center [35, 40] width 8 height 8
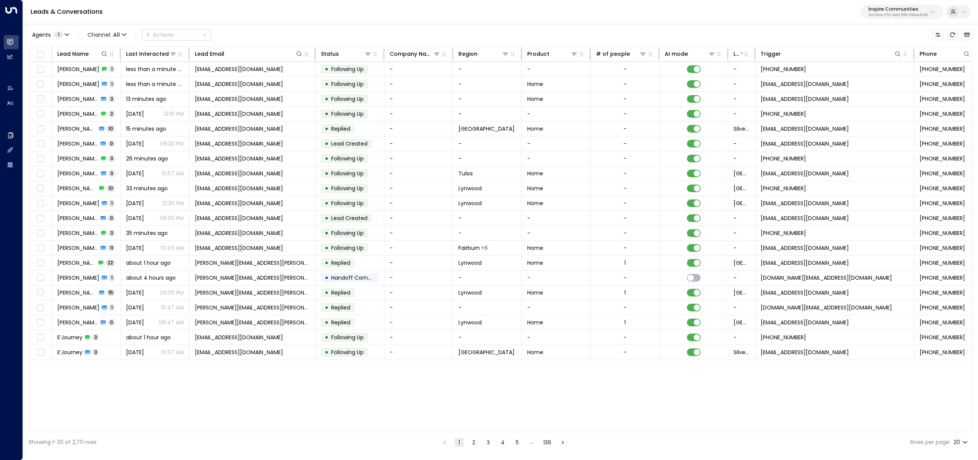
click at [491, 444] on button "3" at bounding box center [488, 442] width 9 height 9
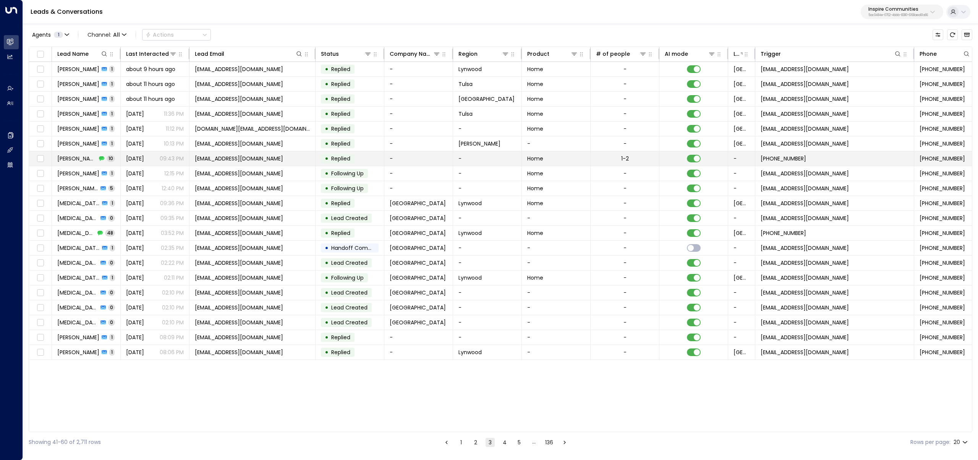
click at [144, 157] on span "[DATE]" at bounding box center [135, 159] width 18 height 8
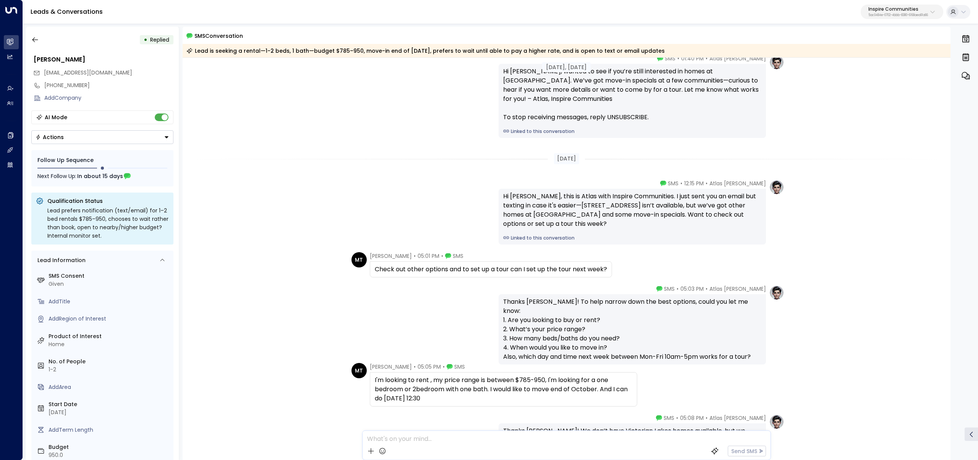
scroll to position [43, 0]
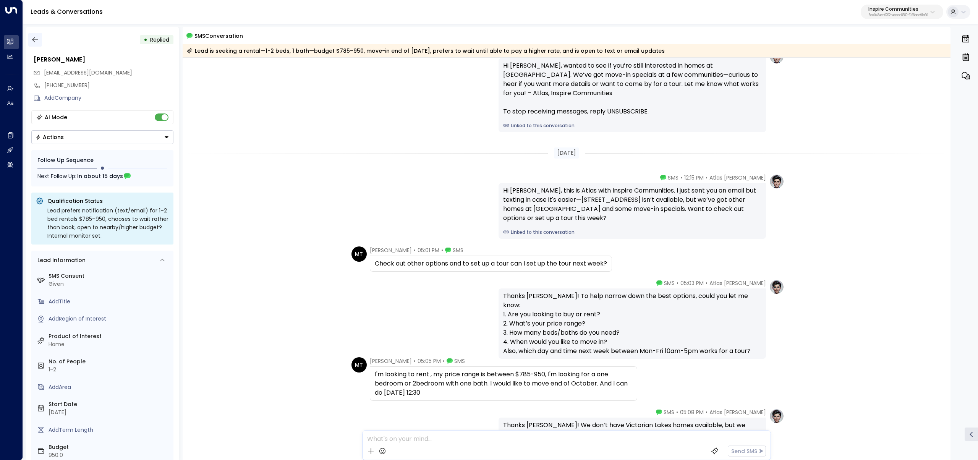
click at [36, 41] on icon "button" at bounding box center [35, 40] width 8 height 8
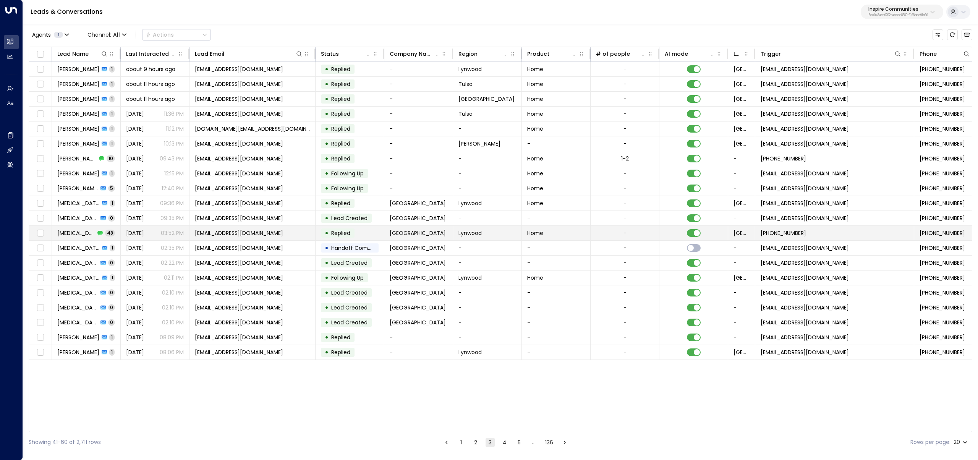
click at [207, 235] on span "mikitawilliams@gmail.com" at bounding box center [239, 233] width 88 height 8
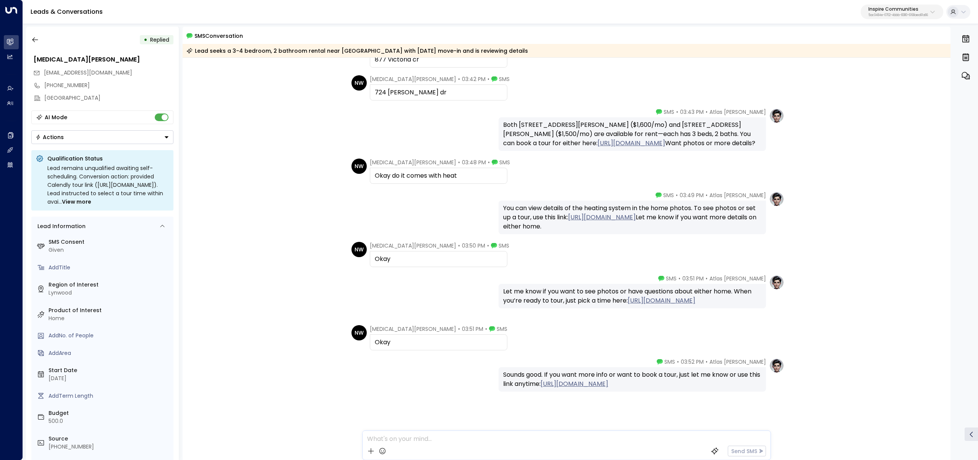
scroll to position [1783, 0]
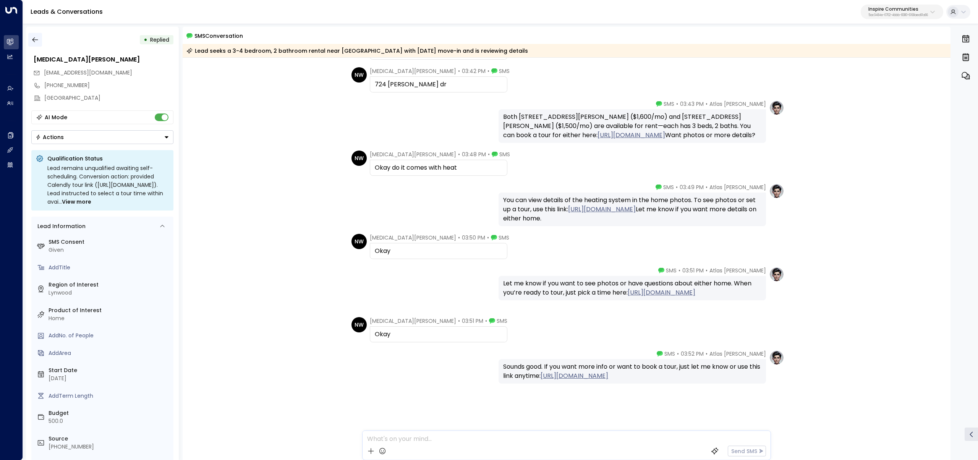
click at [35, 43] on icon "button" at bounding box center [35, 40] width 8 height 8
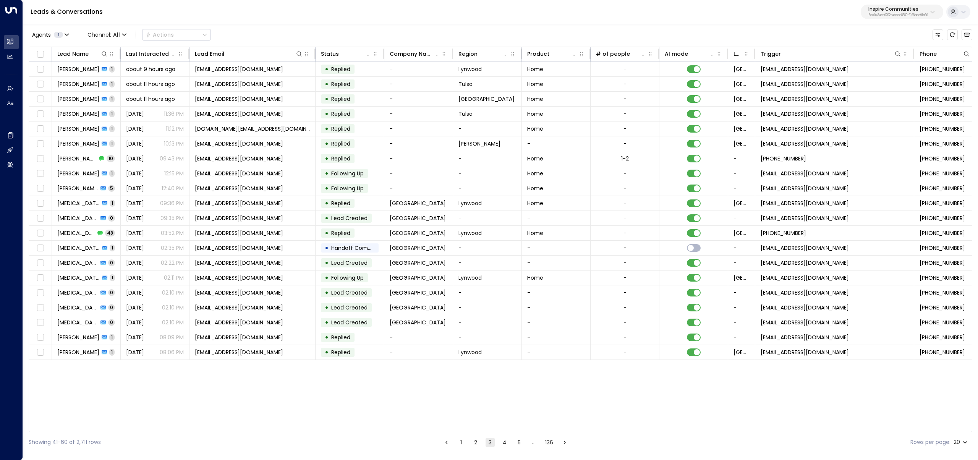
click at [509, 442] on li "4" at bounding box center [505, 443] width 10 height 10
click at [507, 443] on button "4" at bounding box center [504, 442] width 9 height 9
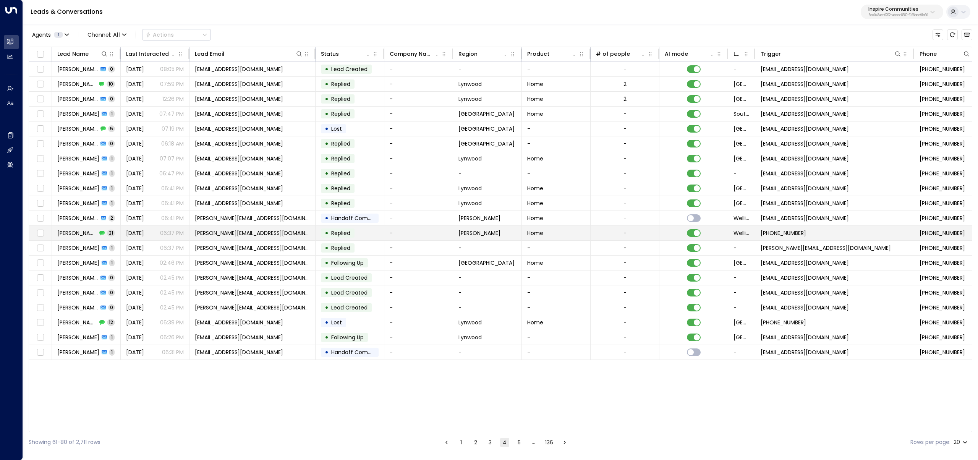
click at [141, 234] on span "[DATE]" at bounding box center [135, 233] width 18 height 8
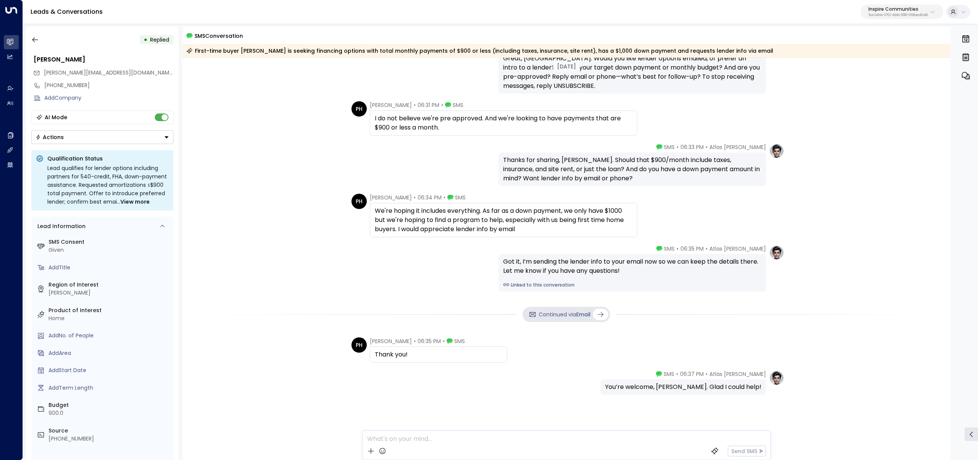
scroll to position [780, 0]
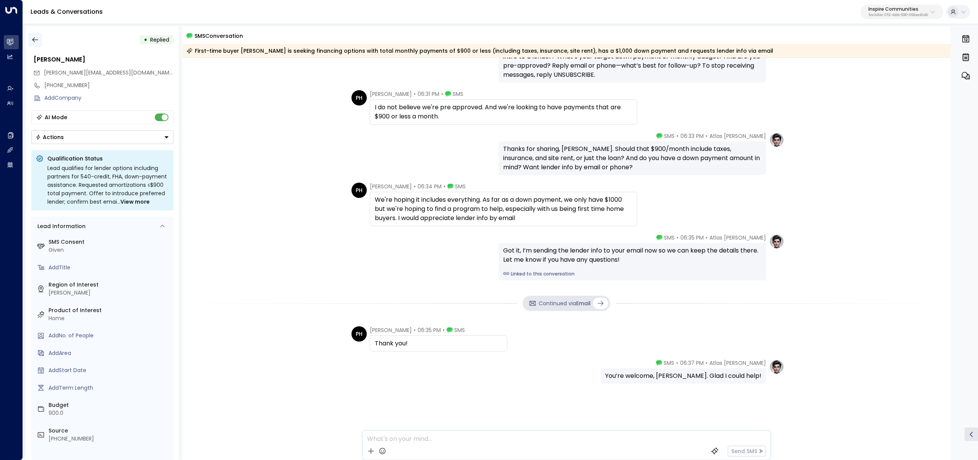
click at [40, 42] on button "button" at bounding box center [35, 40] width 14 height 14
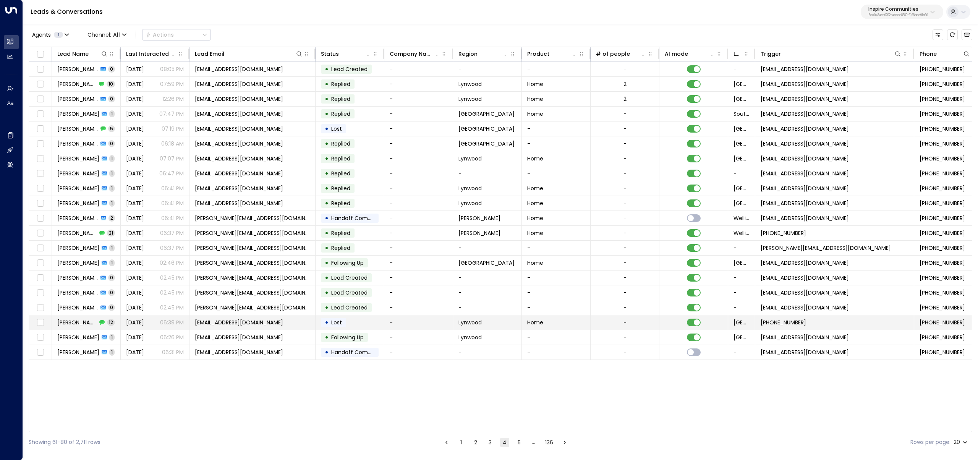
click at [123, 324] on td "Yesterday 06:39 PM" at bounding box center [155, 322] width 69 height 15
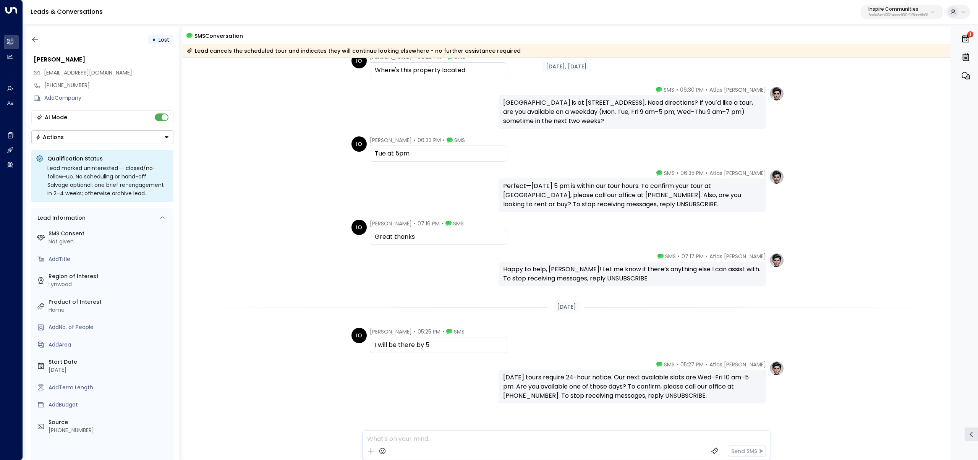
scroll to position [256, 0]
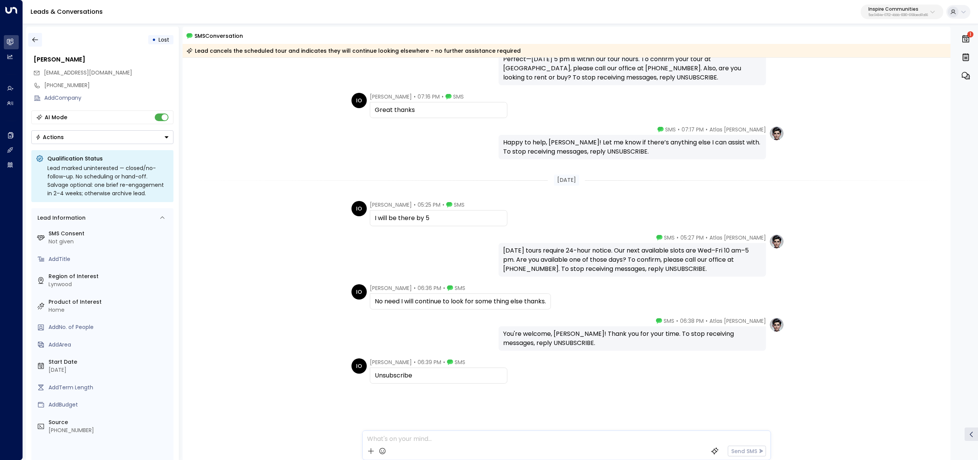
click at [31, 39] on icon "button" at bounding box center [35, 40] width 8 height 8
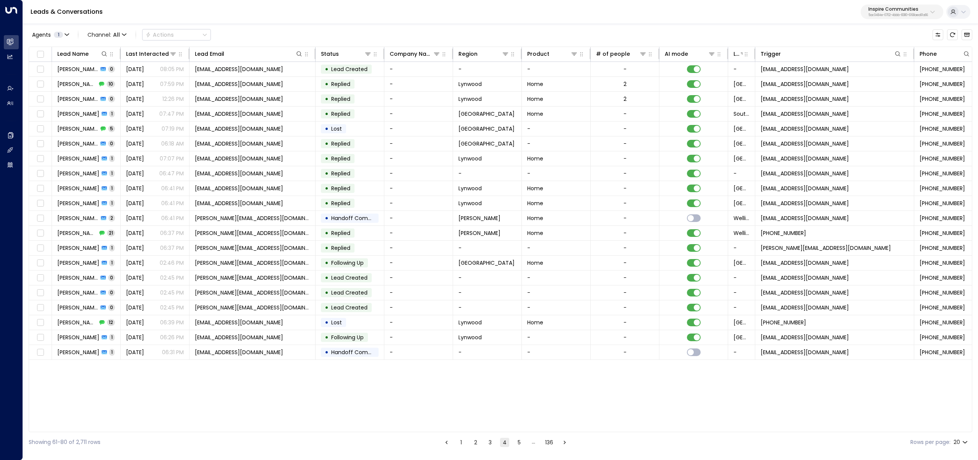
click at [521, 447] on button "5" at bounding box center [519, 442] width 9 height 9
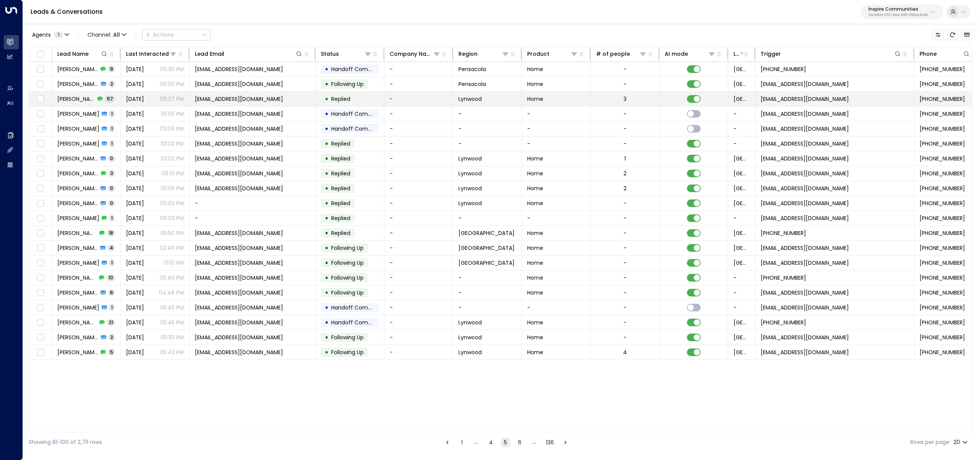
click at [159, 105] on td "Yesterday 06:27 PM" at bounding box center [155, 99] width 69 height 15
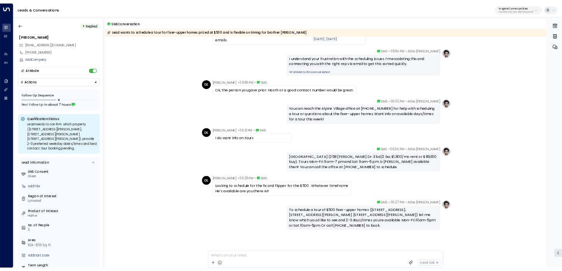
scroll to position [2532, 0]
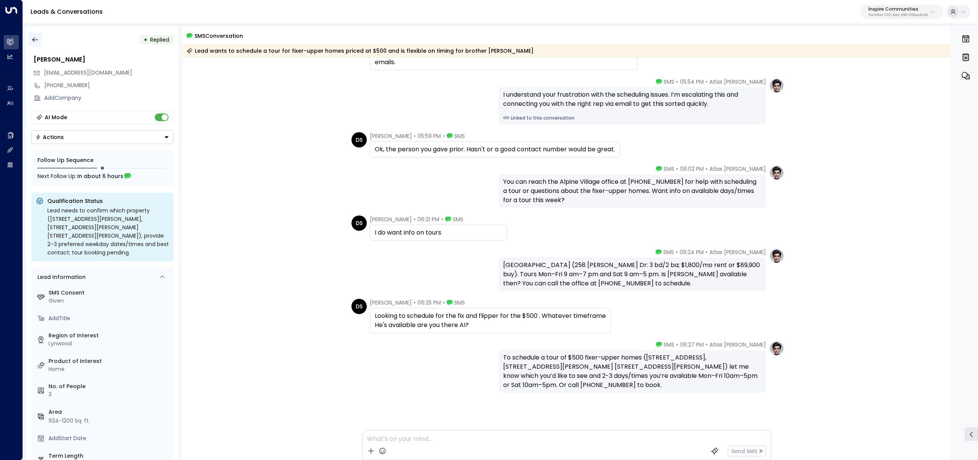
click at [34, 40] on icon "button" at bounding box center [35, 39] width 6 height 5
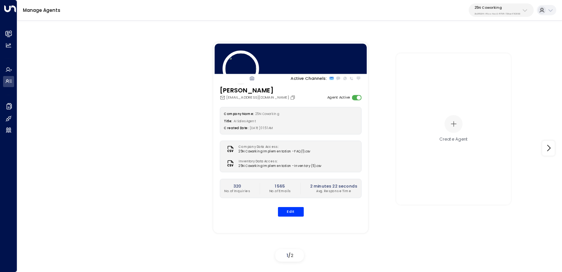
click at [506, 14] on p "3b9800f4-81ca-4ec0-8758-72fbe4763f36" at bounding box center [497, 13] width 46 height 3
type input "*****"
click at [479, 51] on div "Caddo Offices ID: 7b1ceed7-40fa-4014-bd85-aaf588512a38" at bounding box center [510, 52] width 76 height 12
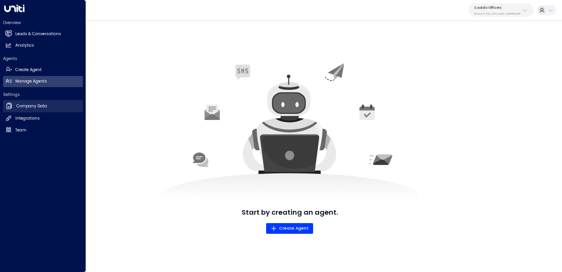
click at [21, 107] on h2 "Company Data" at bounding box center [31, 106] width 31 height 6
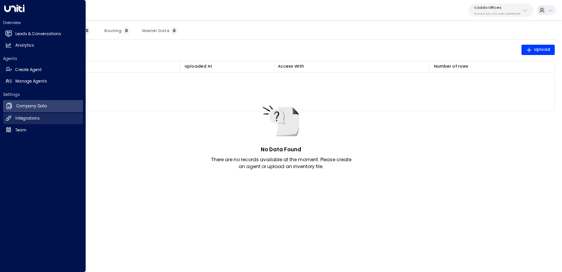
click at [26, 119] on h2 "Integrations" at bounding box center [27, 118] width 24 height 6
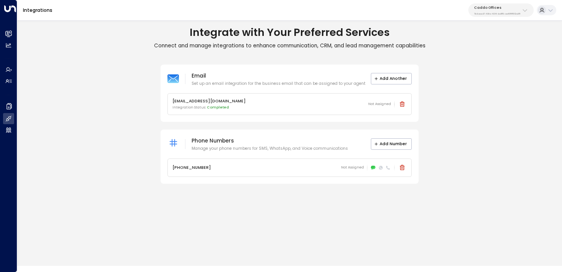
click at [497, 13] on p "7b1ceed7-40fa-4014-bd85-aaf588512a38" at bounding box center [497, 13] width 46 height 3
type input "*******"
click at [484, 49] on div "Office Evolution - Jacksonville ID: 541b7cf3-e9a3-430f-a848-67ab73021fe0" at bounding box center [515, 52] width 86 height 12
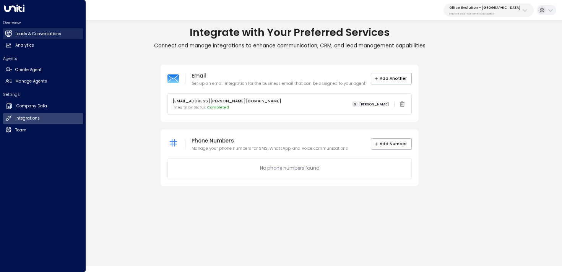
click at [39, 34] on h2 "Leads & Conversations" at bounding box center [38, 34] width 46 height 6
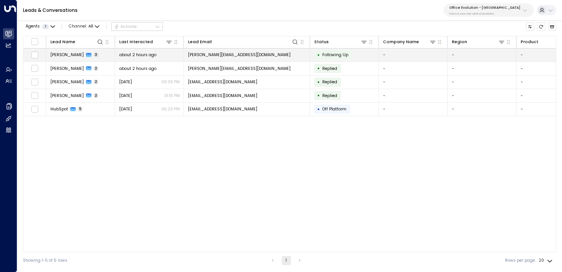
click at [157, 59] on td "about 2 hours ago" at bounding box center [149, 55] width 69 height 13
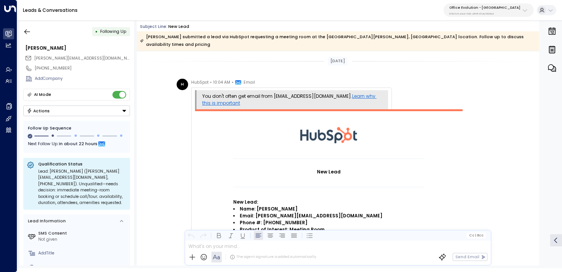
click at [482, 9] on p "Office Evolution - [GEOGRAPHIC_DATA]" at bounding box center [484, 7] width 71 height 5
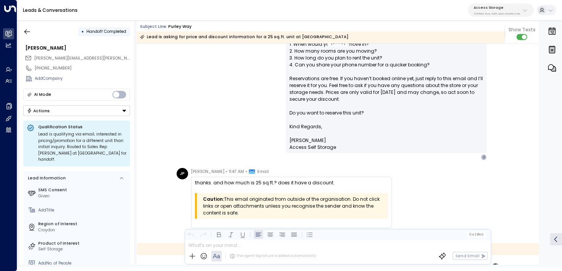
scroll to position [3011, 0]
drag, startPoint x: 338, startPoint y: 183, endPoint x: 192, endPoint y: 181, distance: 146.0
click at [192, 181] on div "thanks. and how much is 25 sq ft.? does it have a discount. Caution: This email…" at bounding box center [291, 203] width 201 height 52
copy div "thanks. and how much is 25 sq ft.? does it have a discount."
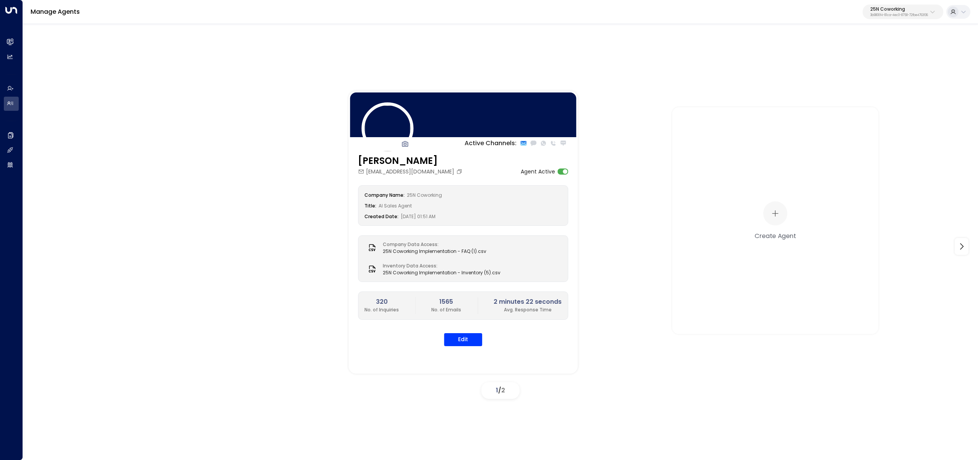
click at [879, 10] on p "25N Coworking" at bounding box center [900, 9] width 58 height 5
type input "****"
click at [845, 65] on span "ID: 24bbb2f3-cf28-4415-a26f-20e170838bf4" at bounding box center [878, 65] width 102 height 7
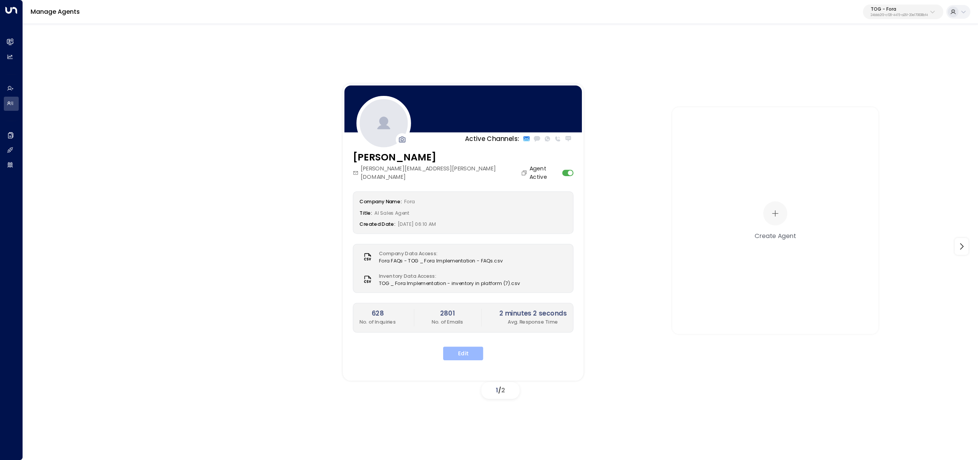
click at [472, 347] on button "Edit" at bounding box center [463, 354] width 40 height 14
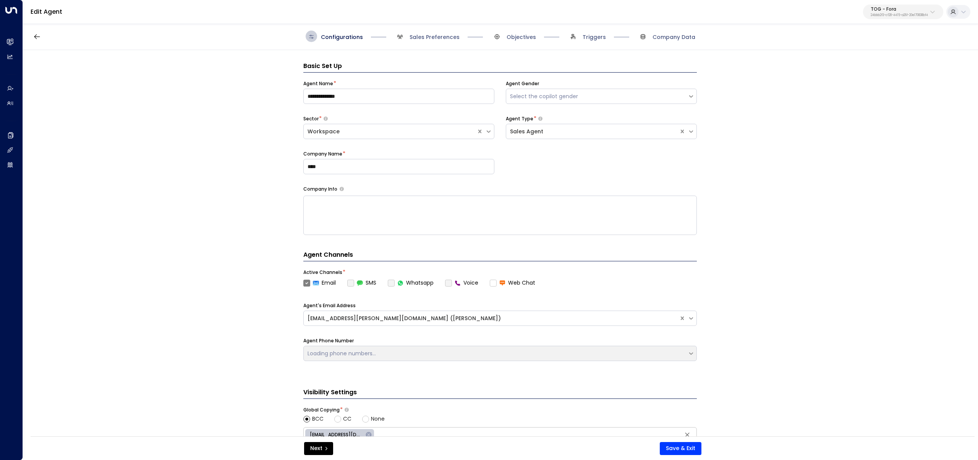
scroll to position [11, 0]
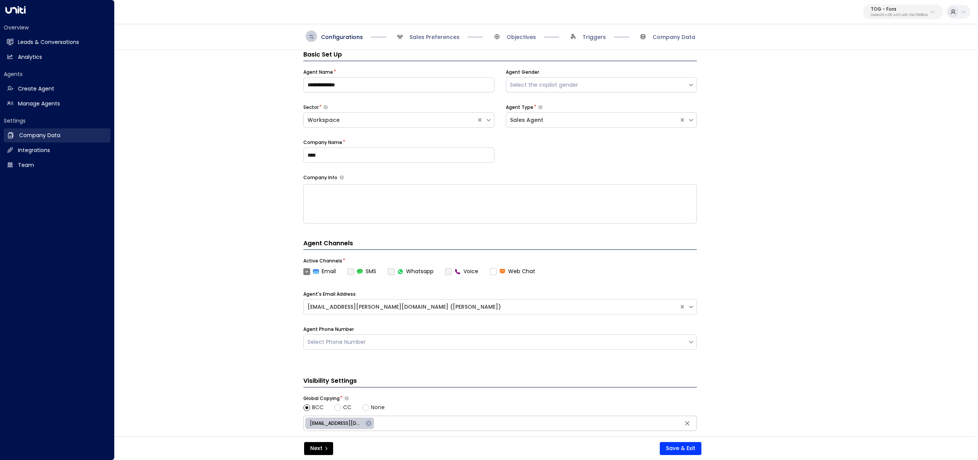
click at [7, 135] on icon at bounding box center [11, 135] width 8 height 8
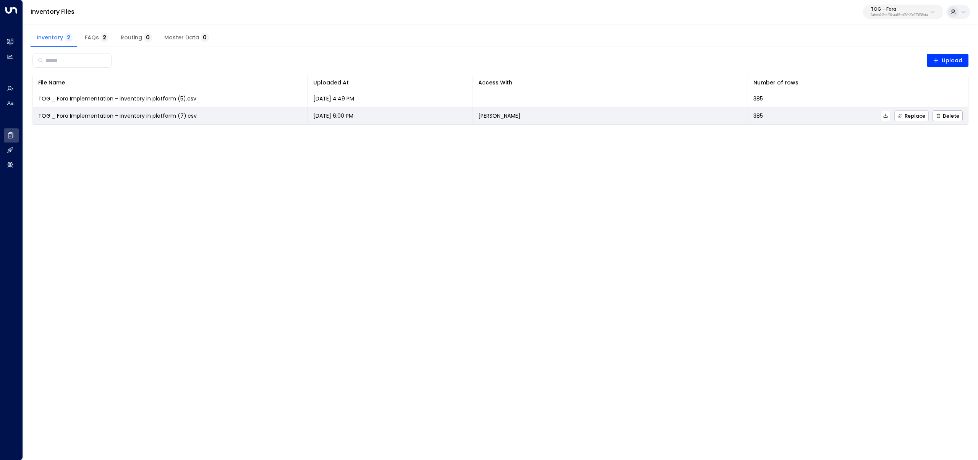
click at [909, 116] on span "Replace" at bounding box center [912, 116] width 28 height 5
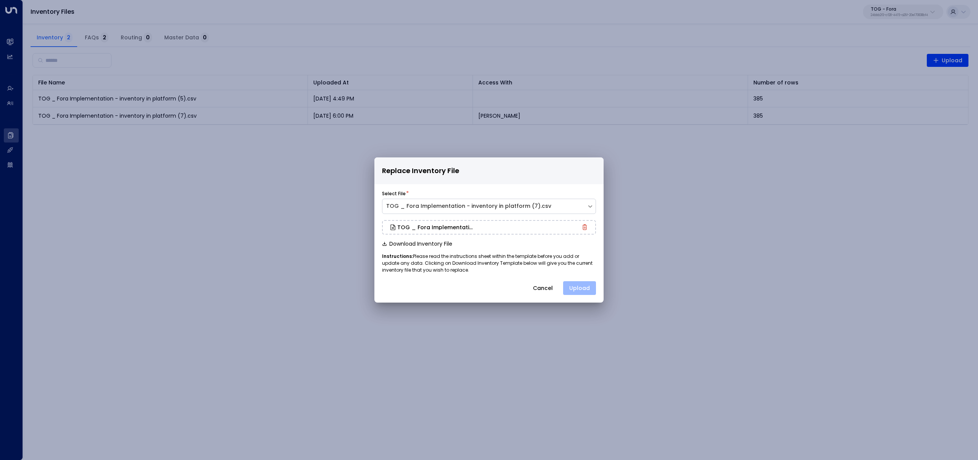
click at [581, 290] on button "Upload" at bounding box center [579, 288] width 33 height 14
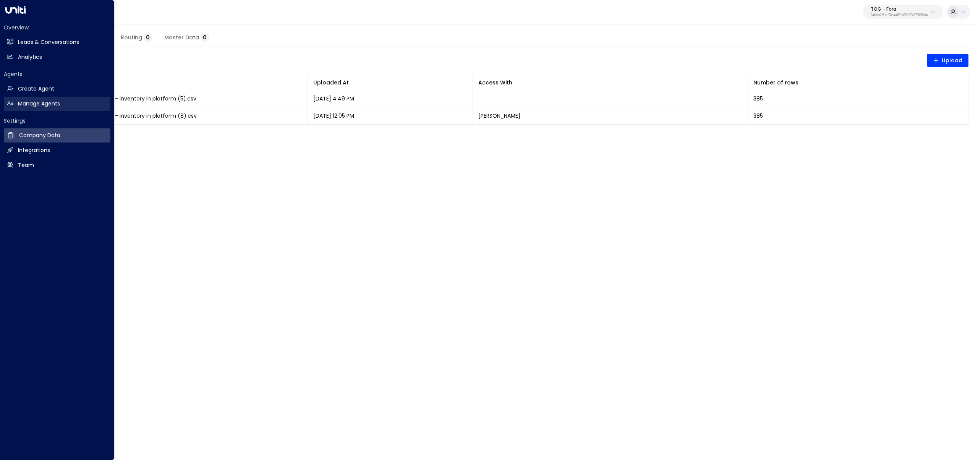
click at [11, 101] on icon at bounding box center [10, 103] width 6 height 6
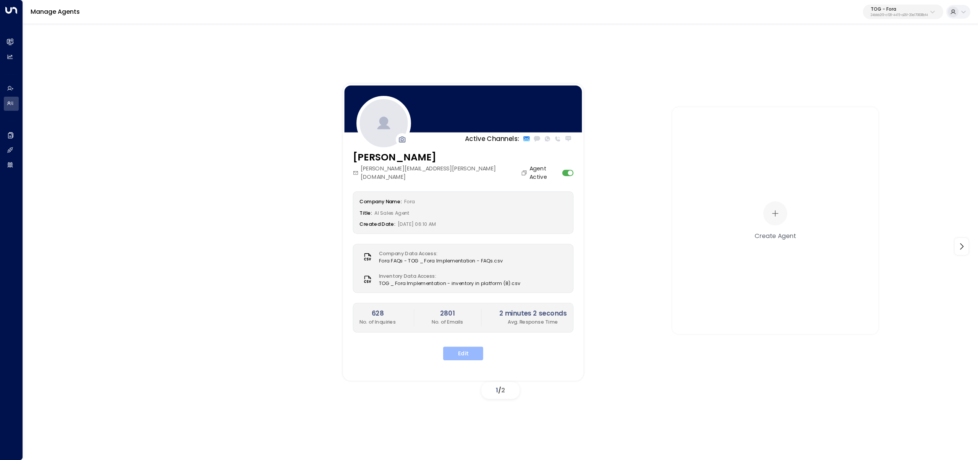
click at [458, 347] on button "Edit" at bounding box center [463, 354] width 40 height 14
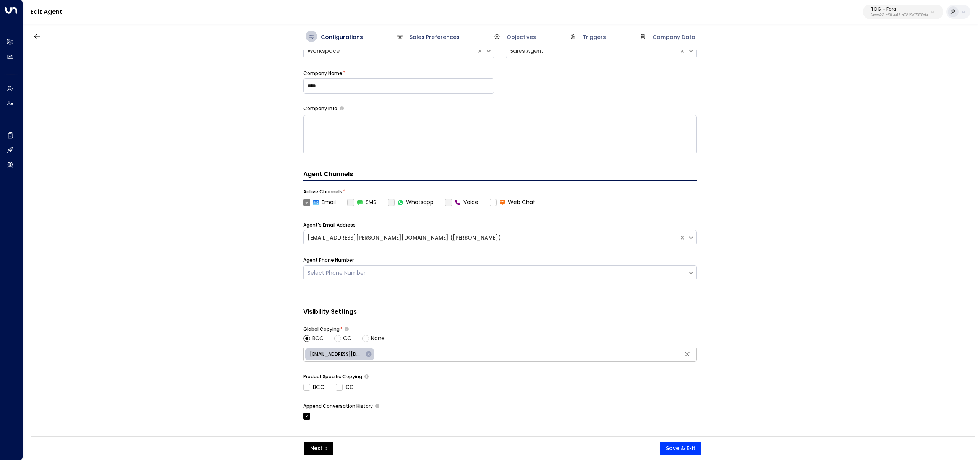
click at [440, 38] on span "Sales Preferences" at bounding box center [435, 37] width 50 height 8
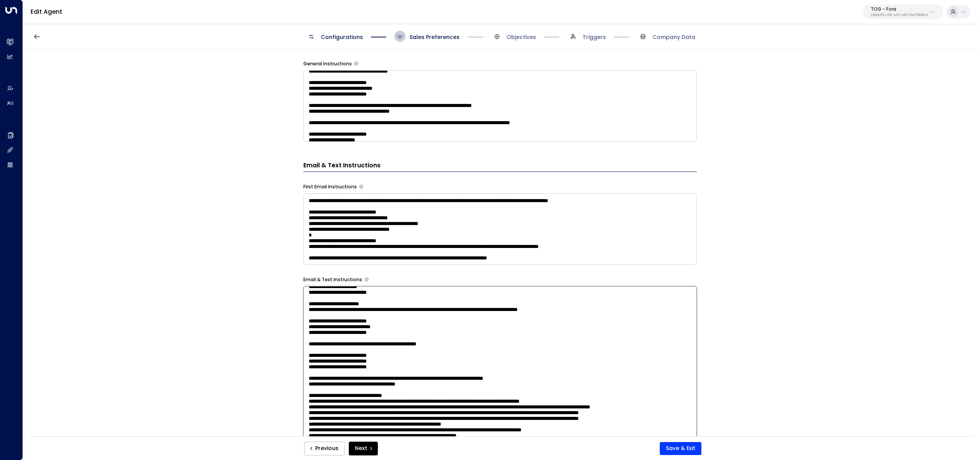
scroll to position [321, 0]
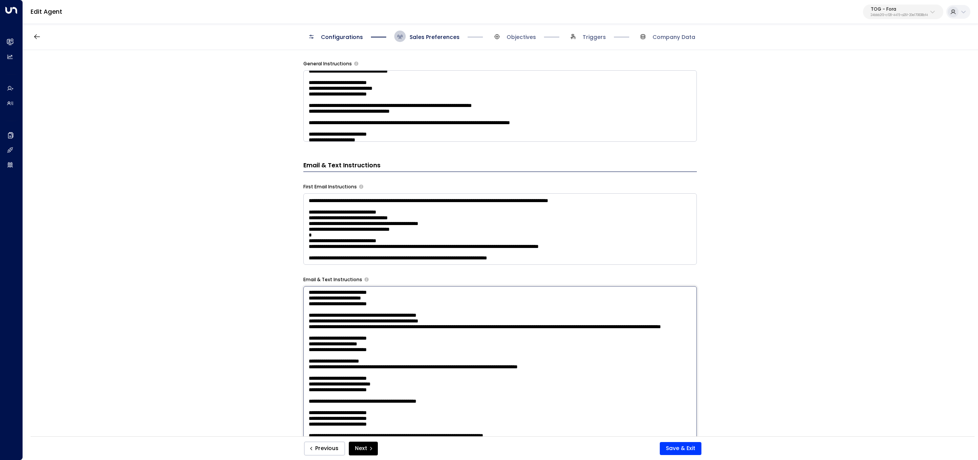
drag, startPoint x: 341, startPoint y: 339, endPoint x: 291, endPoint y: 349, distance: 51.0
click at [291, 349] on div "**********" at bounding box center [500, 245] width 955 height 391
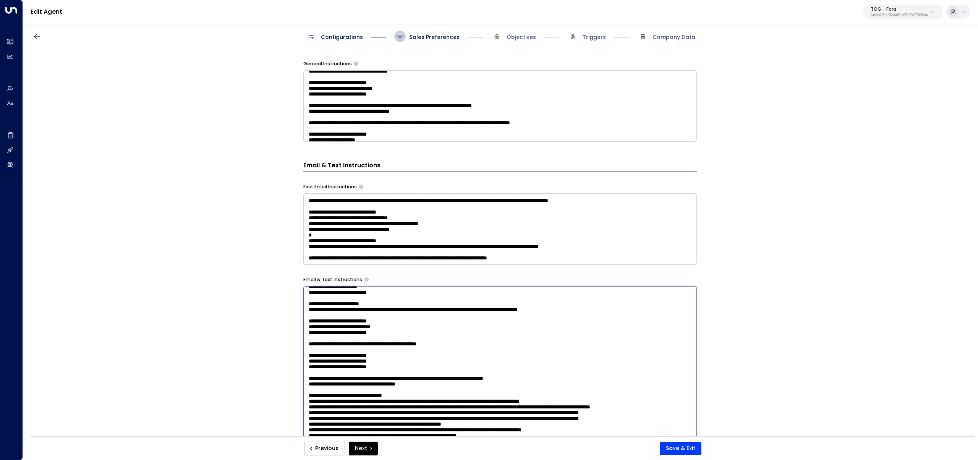
type textarea "**********"
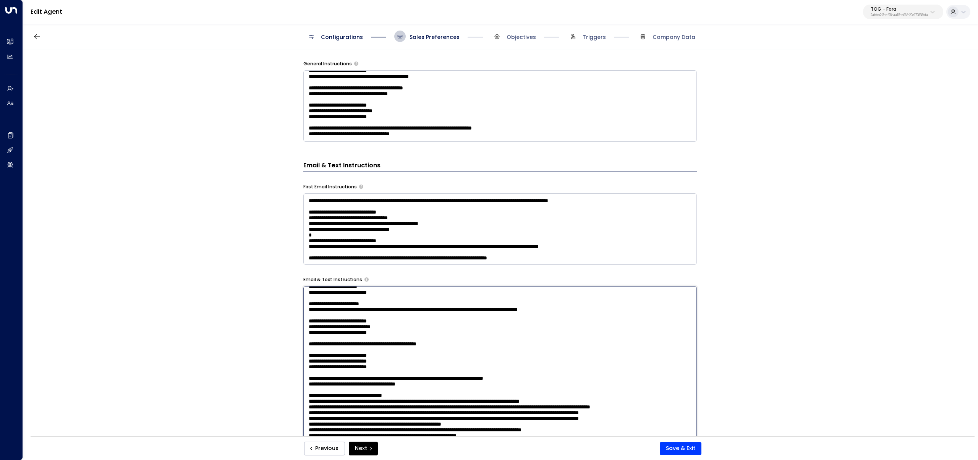
scroll to position [510, 0]
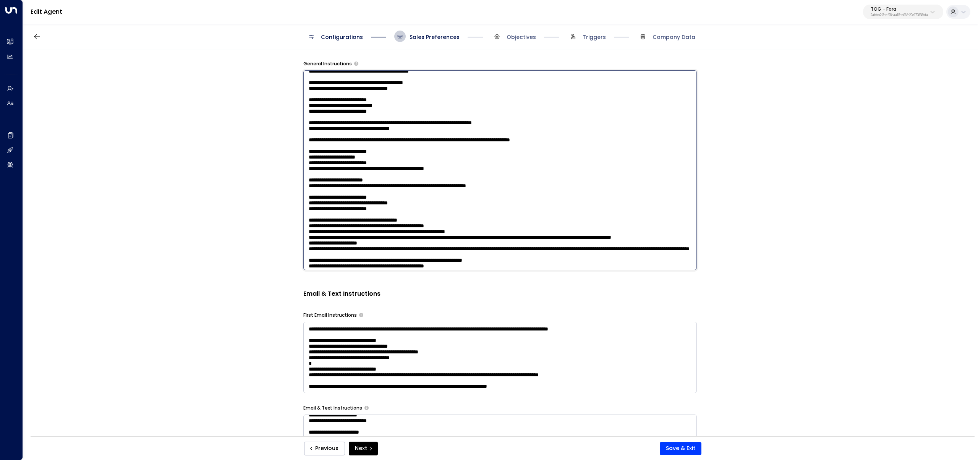
drag, startPoint x: 607, startPoint y: 130, endPoint x: 275, endPoint y: 130, distance: 332.2
click at [275, 130] on div "**********" at bounding box center [500, 245] width 955 height 391
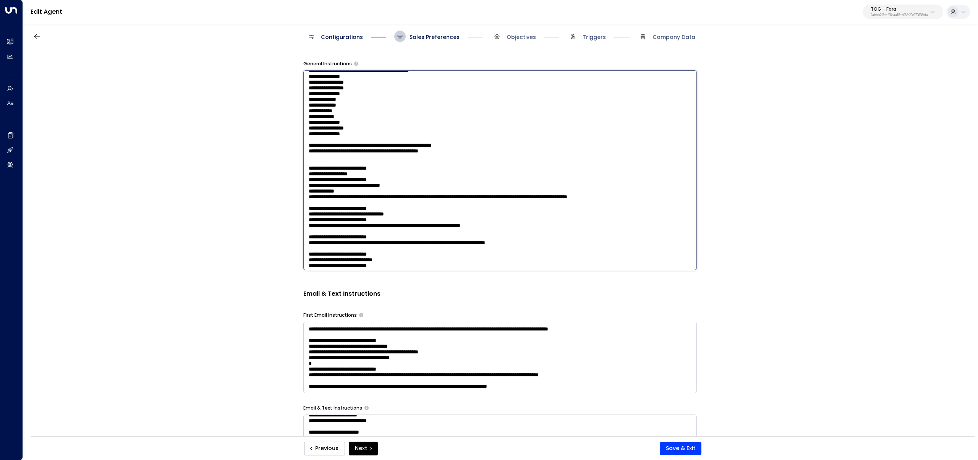
scroll to position [286, 0]
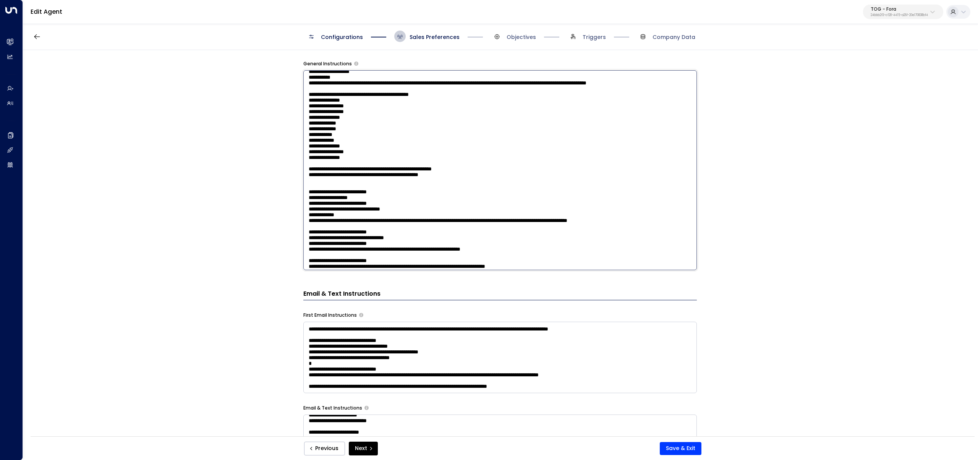
click at [389, 214] on textarea at bounding box center [500, 170] width 394 height 200
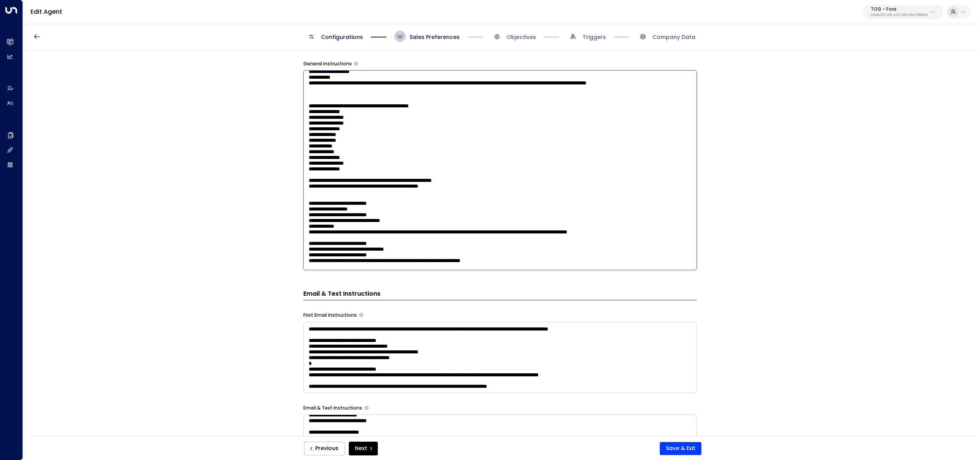
paste textarea "**********"
type textarea "**********"
click at [683, 443] on button "Save & Exit" at bounding box center [681, 448] width 42 height 13
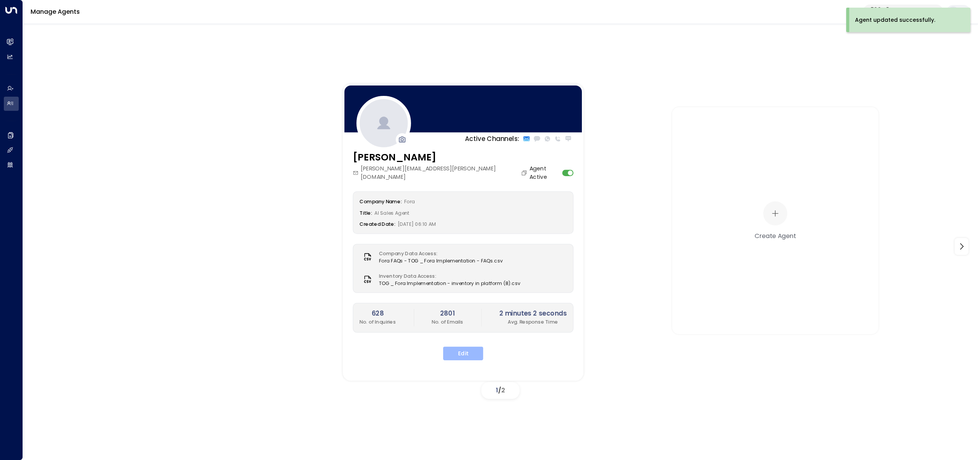
click at [459, 347] on button "Edit" at bounding box center [463, 354] width 40 height 14
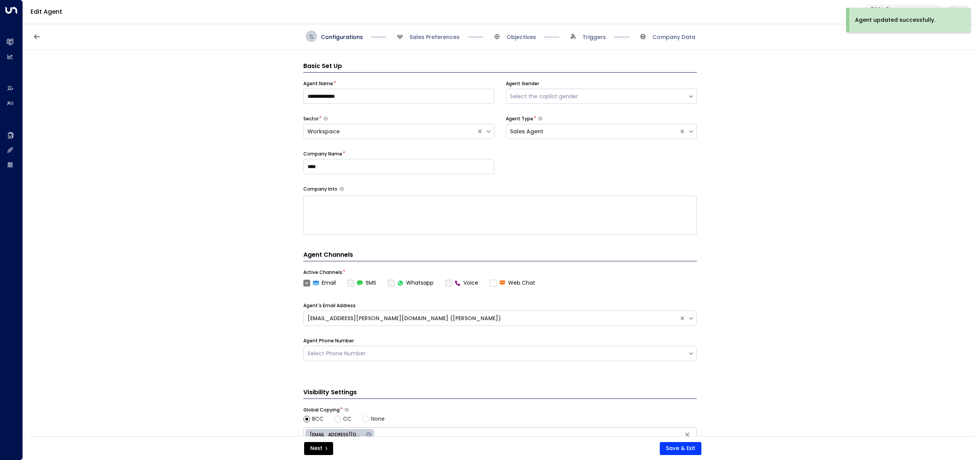
scroll to position [11, 0]
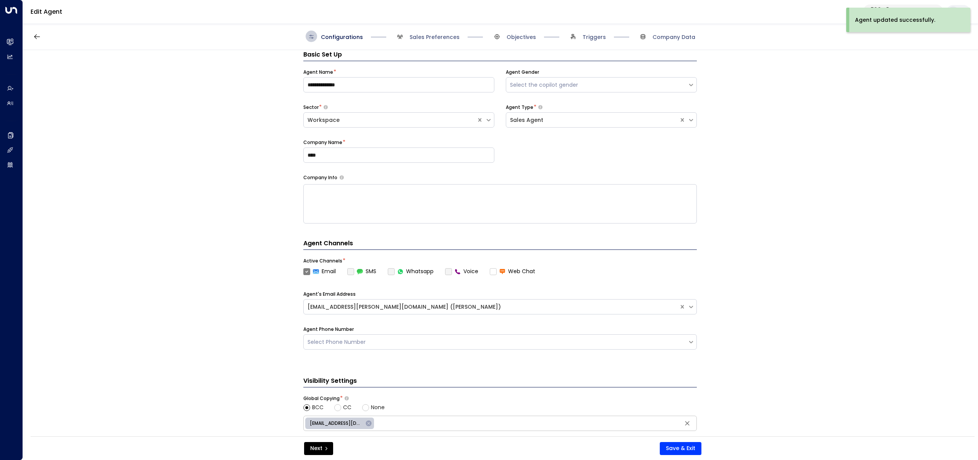
click at [437, 32] on span "Sales Preferences" at bounding box center [426, 36] width 65 height 11
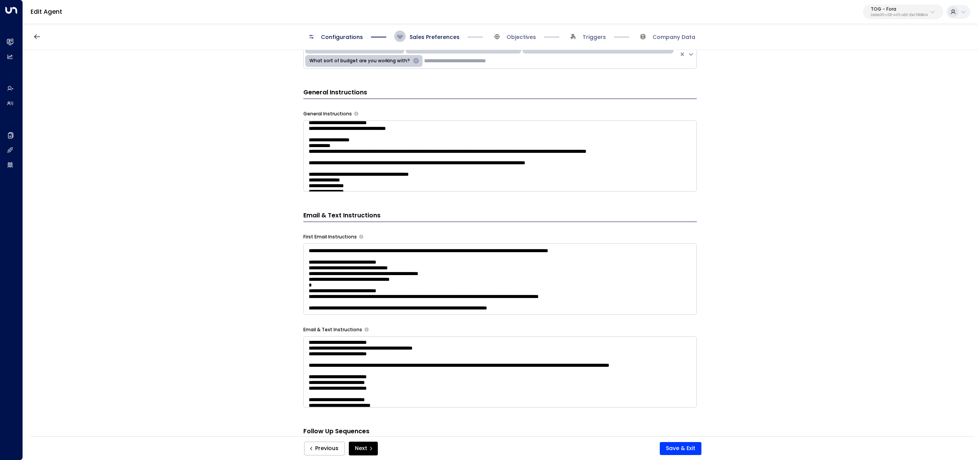
scroll to position [0, 0]
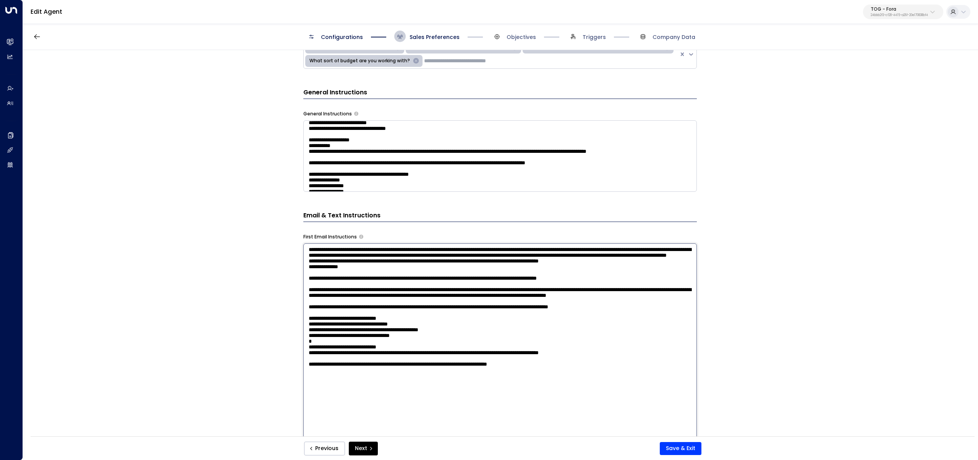
drag, startPoint x: 324, startPoint y: 266, endPoint x: 443, endPoint y: 263, distance: 119.3
click at [443, 263] on textarea at bounding box center [500, 343] width 394 height 200
click at [362, 344] on textarea at bounding box center [500, 343] width 394 height 200
drag, startPoint x: 325, startPoint y: 332, endPoint x: 561, endPoint y: 332, distance: 236.6
click at [561, 332] on textarea at bounding box center [500, 343] width 394 height 200
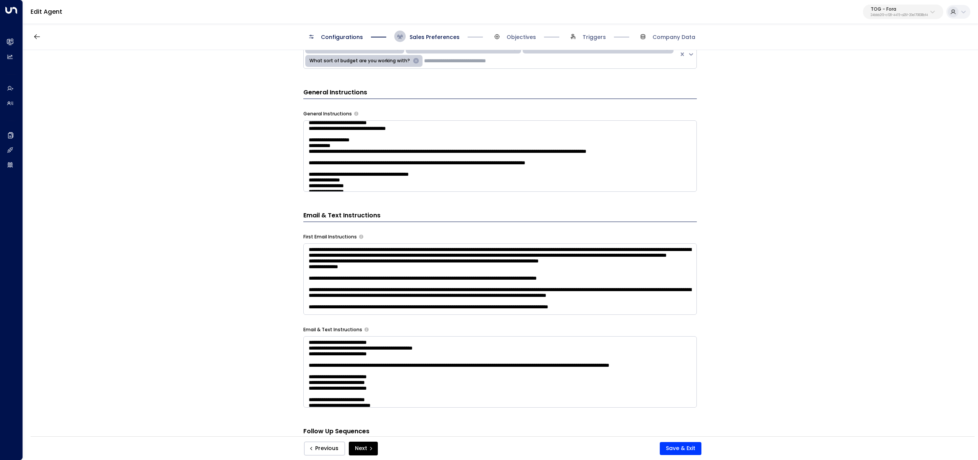
click at [157, 255] on div "**********" at bounding box center [500, 245] width 955 height 391
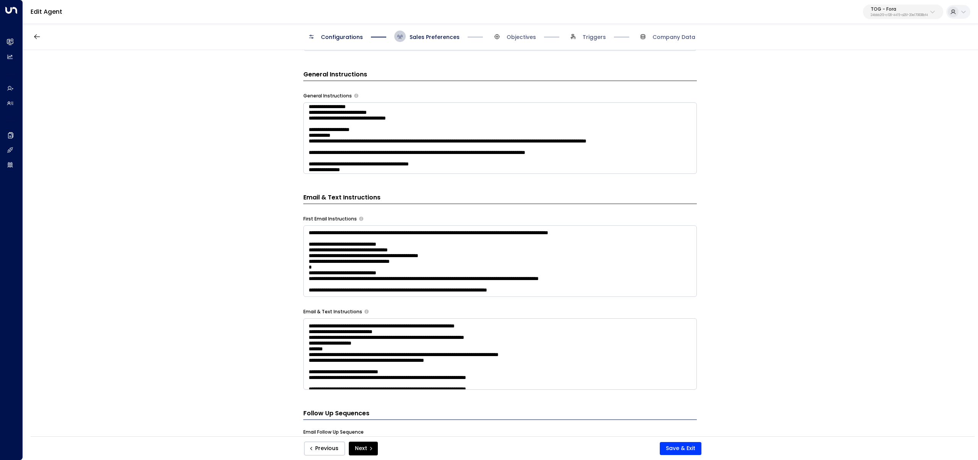
scroll to position [375, 0]
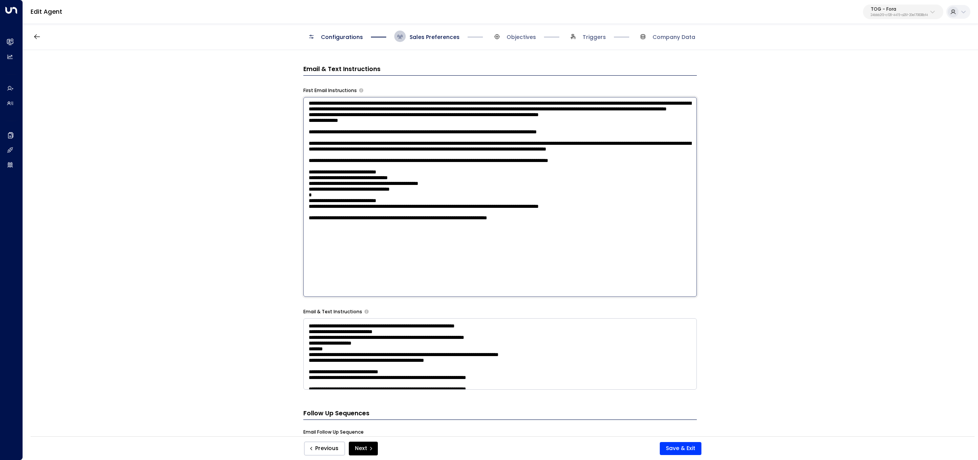
drag, startPoint x: 460, startPoint y: 241, endPoint x: 370, endPoint y: 239, distance: 90.2
click at [367, 242] on textarea at bounding box center [500, 197] width 394 height 200
drag, startPoint x: 461, startPoint y: 233, endPoint x: 295, endPoint y: 231, distance: 165.5
click at [295, 231] on div "**********" at bounding box center [500, 245] width 955 height 391
paste textarea "**********"
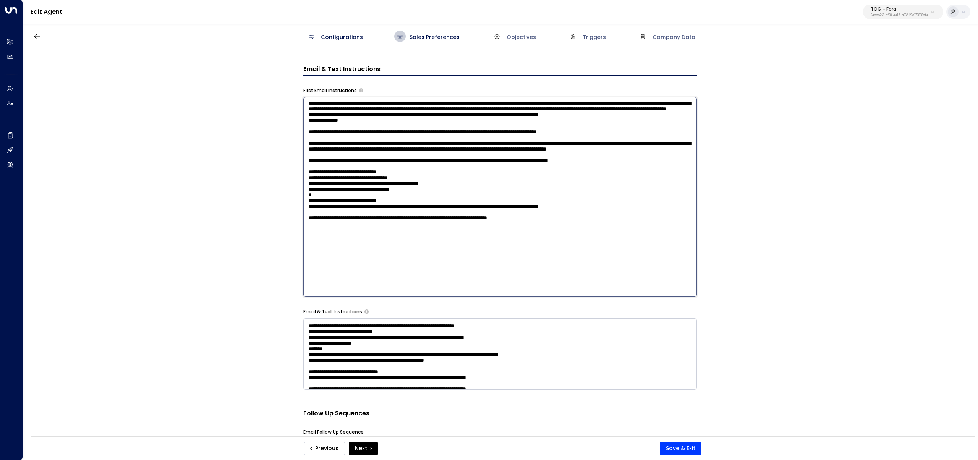
drag, startPoint x: 437, startPoint y: 222, endPoint x: 302, endPoint y: 226, distance: 135.4
click at [303, 226] on textarea at bounding box center [500, 197] width 394 height 200
paste textarea "**********"
click at [309, 225] on textarea at bounding box center [500, 197] width 394 height 200
drag, startPoint x: 399, startPoint y: 226, endPoint x: 419, endPoint y: 226, distance: 20.3
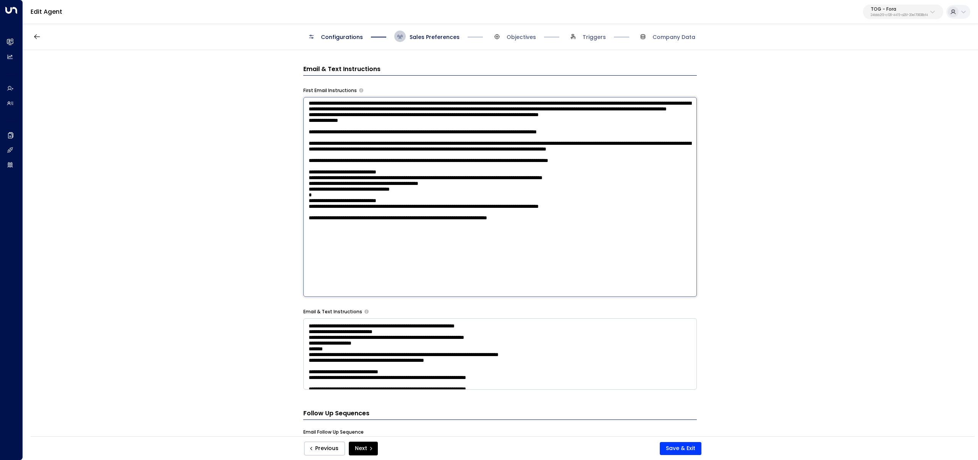
click at [419, 226] on textarea at bounding box center [500, 197] width 394 height 200
click at [413, 227] on textarea at bounding box center [500, 197] width 394 height 200
paste textarea "********"
click at [429, 226] on textarea at bounding box center [500, 197] width 394 height 200
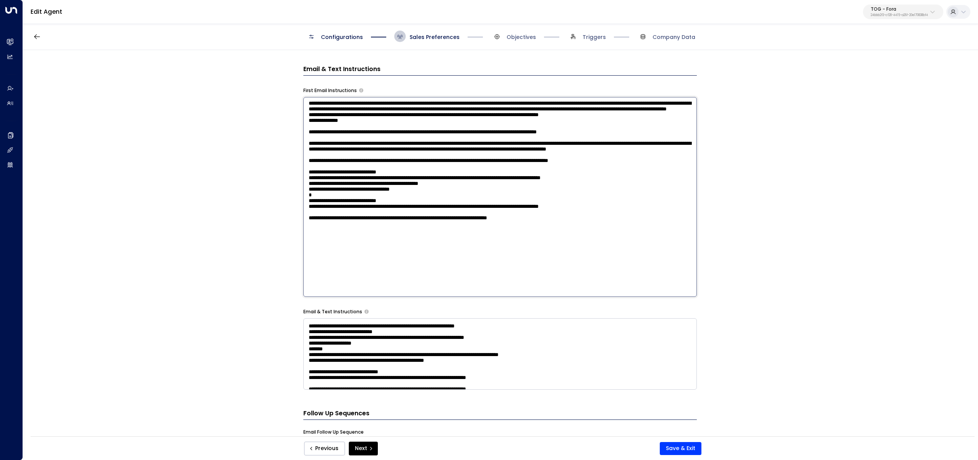
click at [431, 224] on textarea at bounding box center [500, 197] width 394 height 200
paste textarea "****"
click at [647, 226] on textarea at bounding box center [500, 197] width 394 height 200
type textarea "**********"
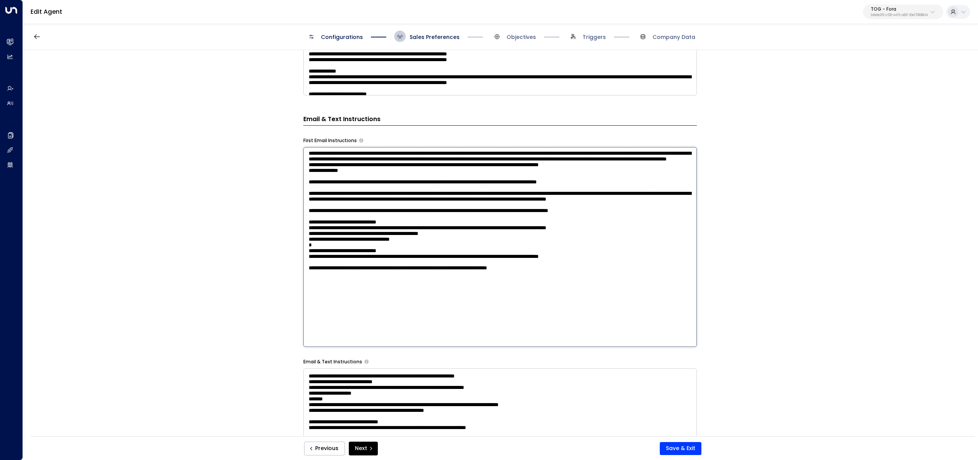
scroll to position [334, 0]
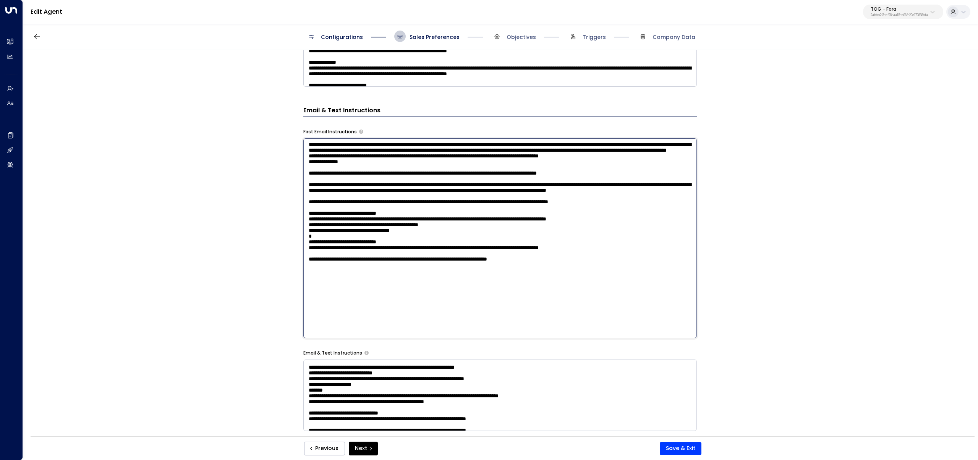
drag, startPoint x: 610, startPoint y: 265, endPoint x: 273, endPoint y: 268, distance: 336.4
click at [273, 268] on div "**********" at bounding box center [500, 245] width 955 height 391
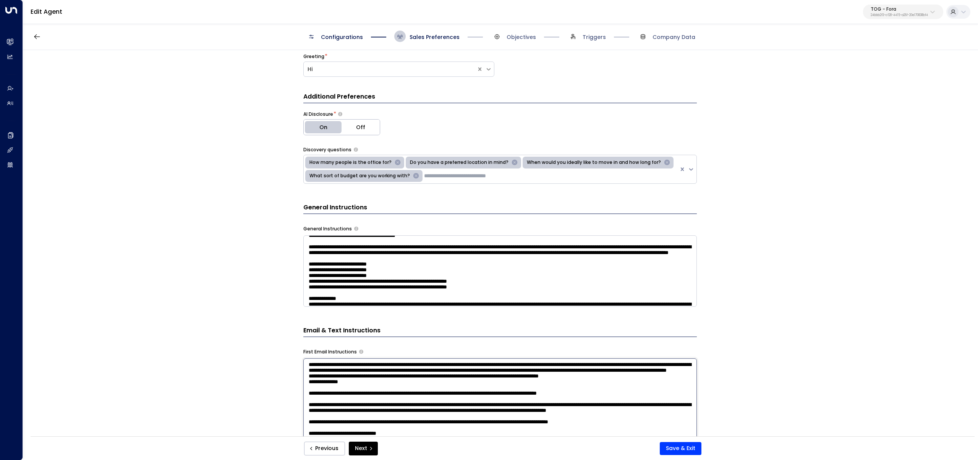
scroll to position [96, 0]
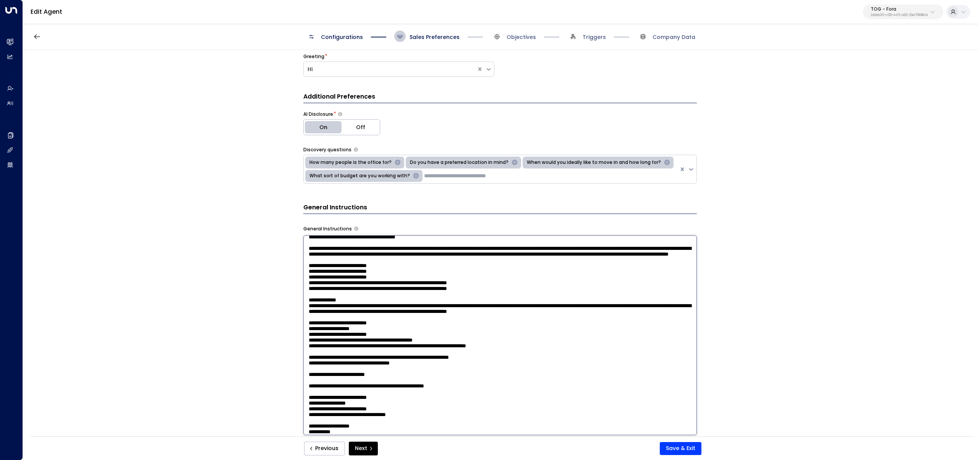
drag, startPoint x: 553, startPoint y: 266, endPoint x: 478, endPoint y: 266, distance: 75.3
click at [478, 266] on textarea at bounding box center [500, 335] width 394 height 200
click at [393, 252] on textarea at bounding box center [500, 335] width 394 height 200
drag, startPoint x: 433, startPoint y: 259, endPoint x: 315, endPoint y: 262, distance: 118.5
click at [315, 262] on textarea at bounding box center [500, 335] width 394 height 200
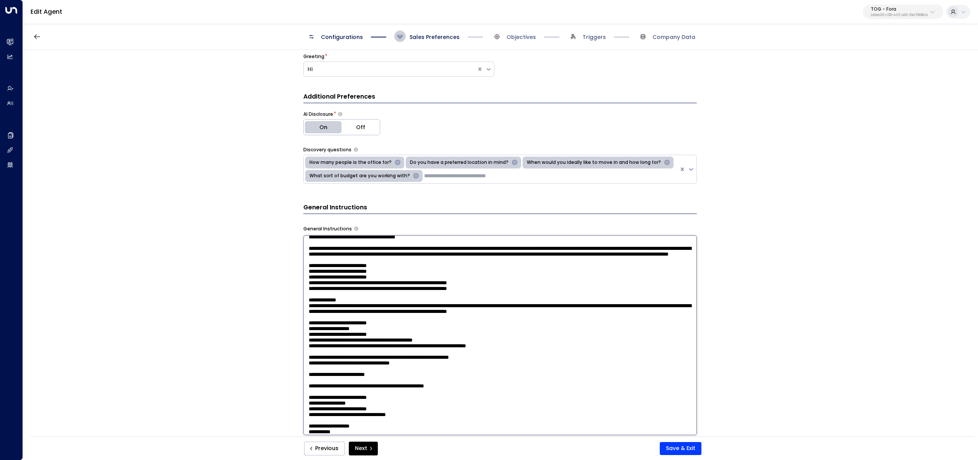
paste textarea "**********"
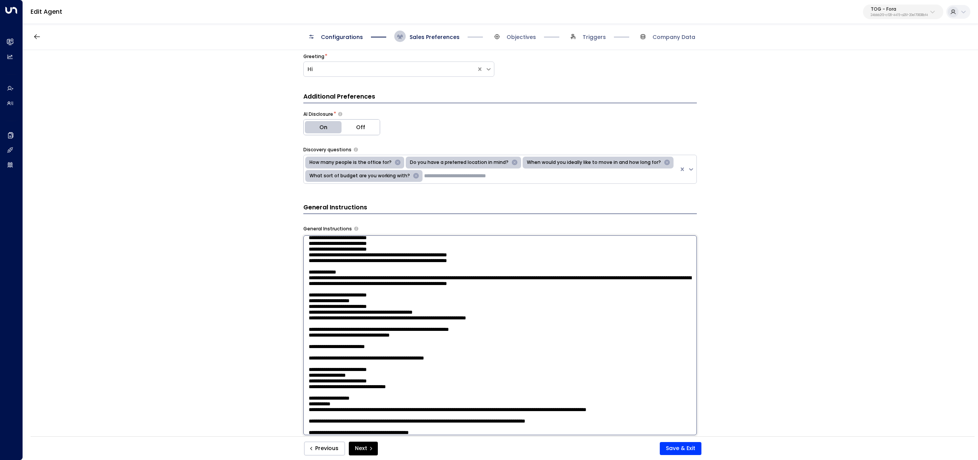
scroll to position [125, 0]
type textarea "**********"
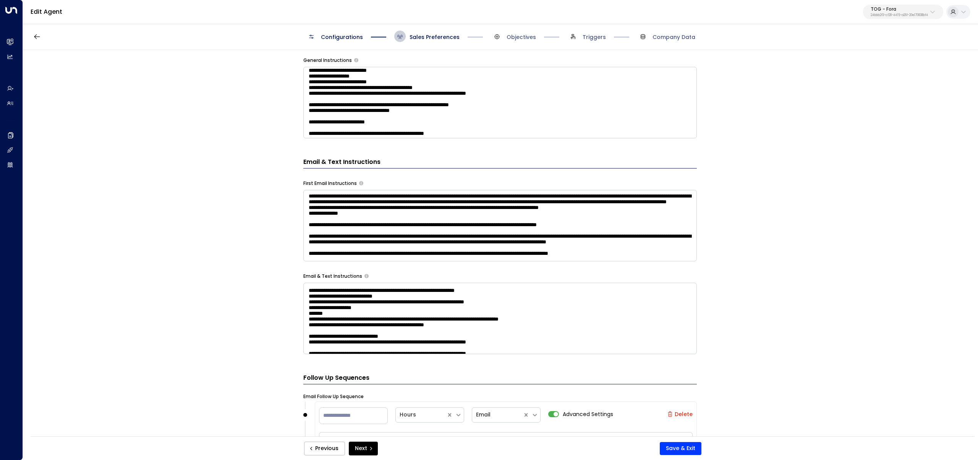
scroll to position [128, 0]
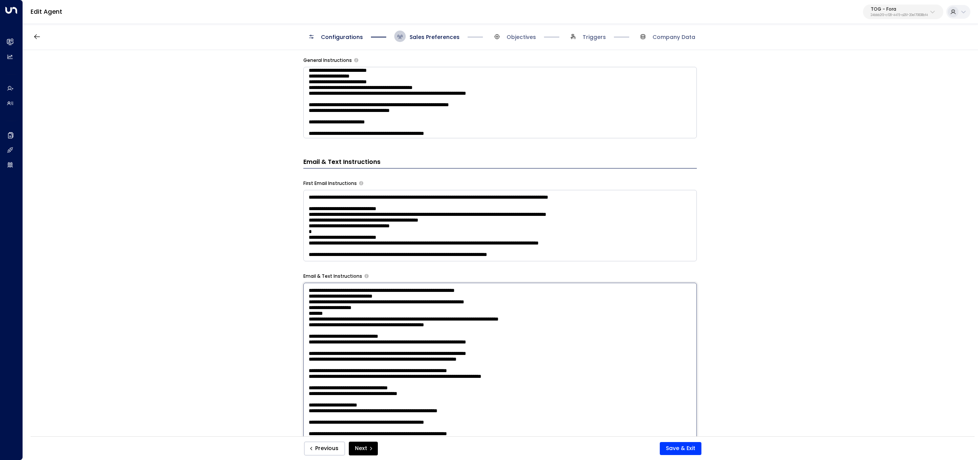
click at [509, 311] on textarea at bounding box center [500, 383] width 394 height 200
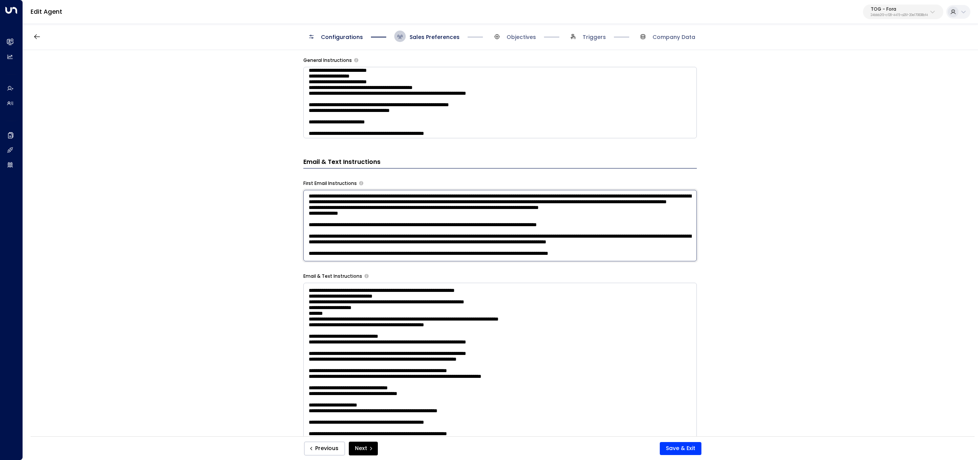
click at [495, 234] on textarea at bounding box center [500, 225] width 394 height 71
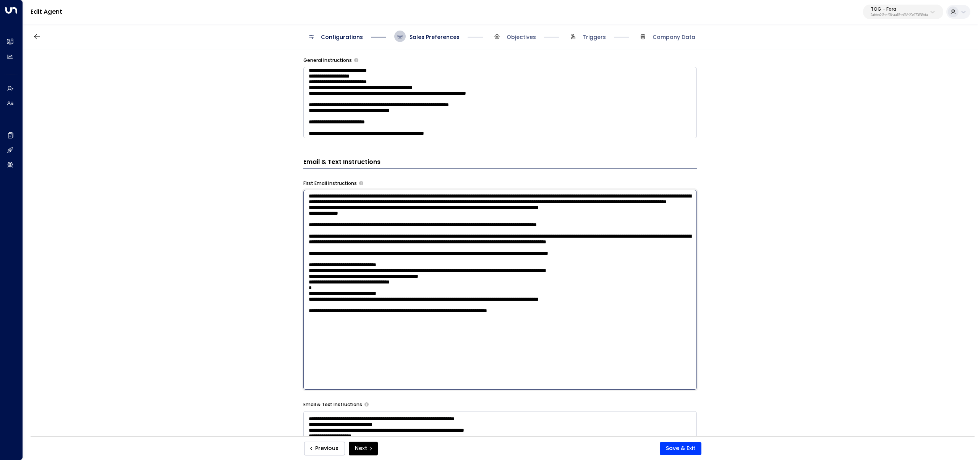
click at [517, 141] on div "Additional Preferences AI Disclosure * On Off Discovery questions How many peop…" at bounding box center [500, 203] width 394 height 559
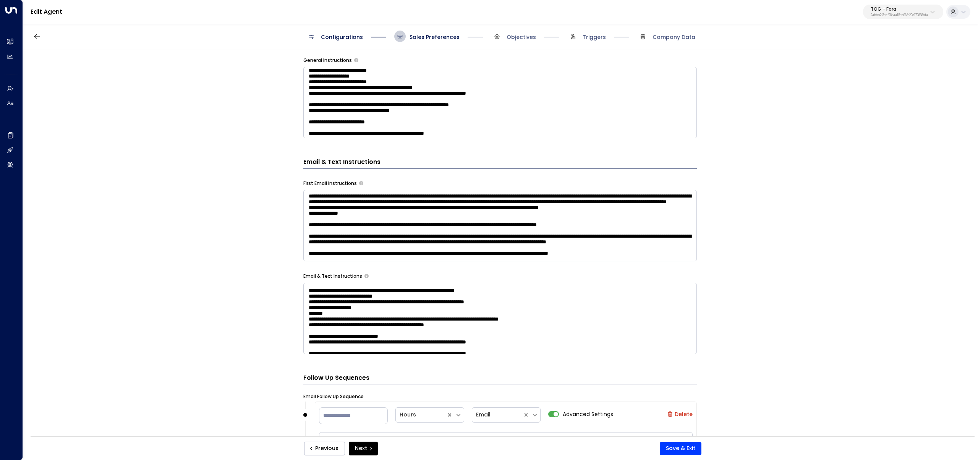
click at [532, 123] on textarea at bounding box center [500, 102] width 394 height 71
click at [589, 94] on textarea at bounding box center [500, 102] width 394 height 71
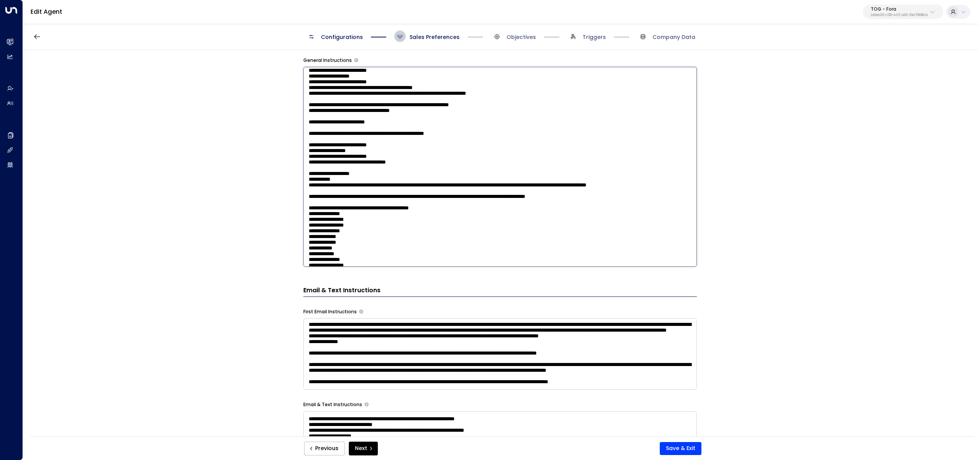
click at [589, 94] on textarea at bounding box center [500, 167] width 394 height 200
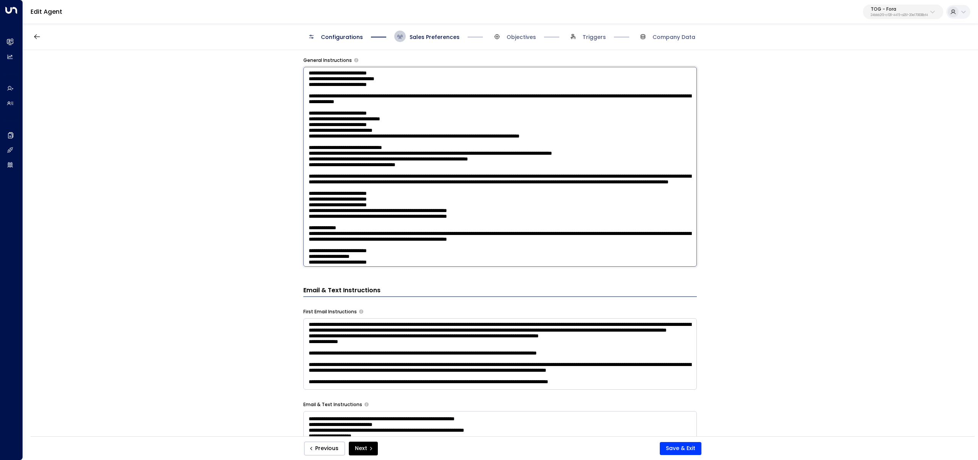
click at [748, 107] on div "**********" at bounding box center [500, 245] width 955 height 391
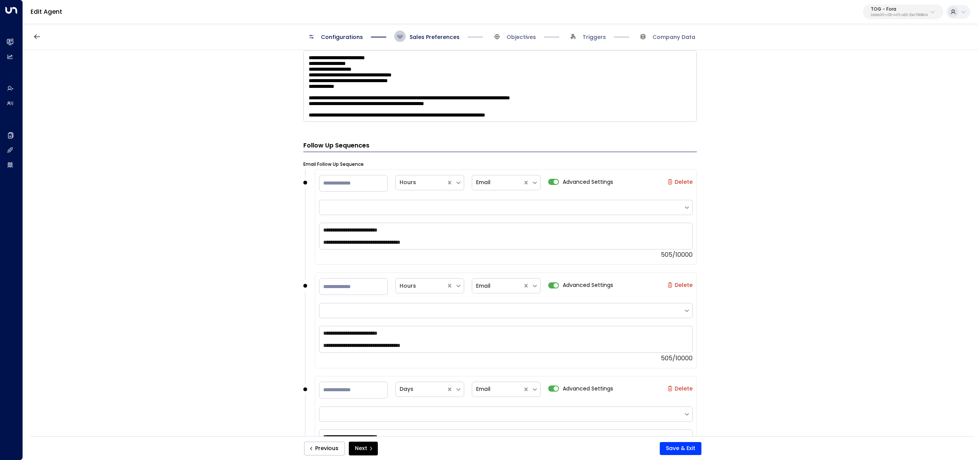
scroll to position [581, 0]
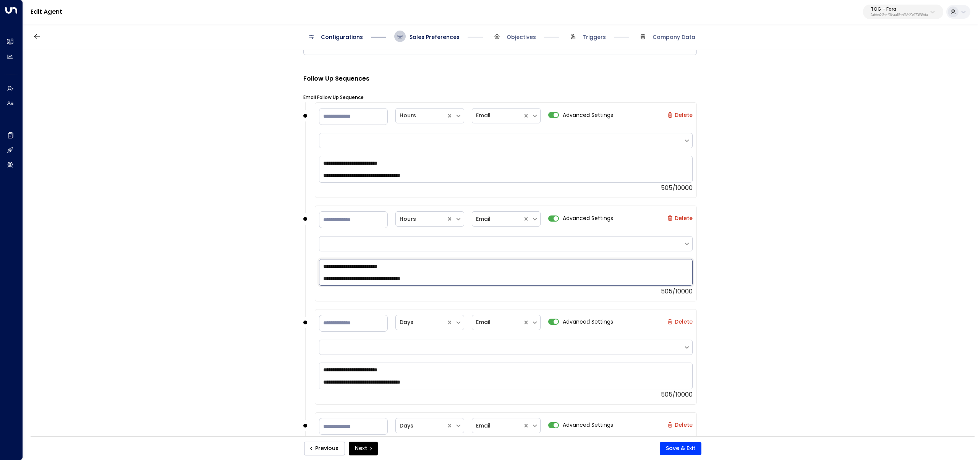
click at [419, 267] on textarea "**********" at bounding box center [506, 272] width 374 height 27
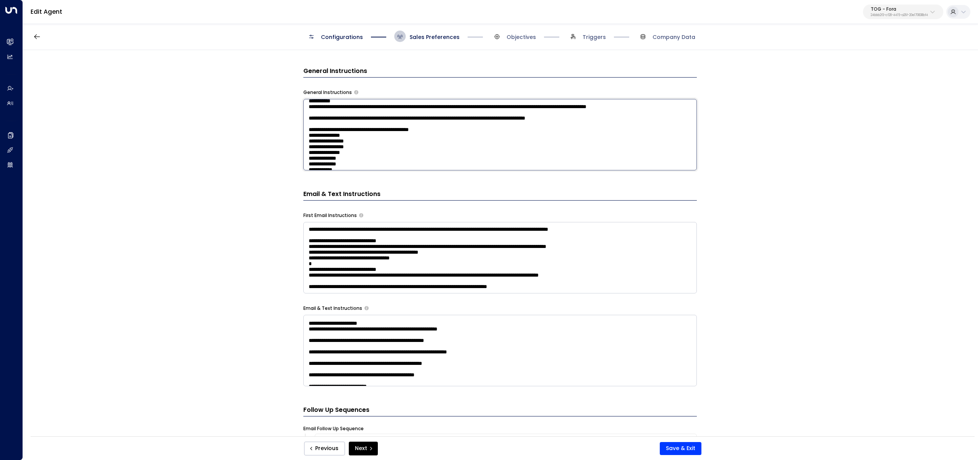
scroll to position [378, 0]
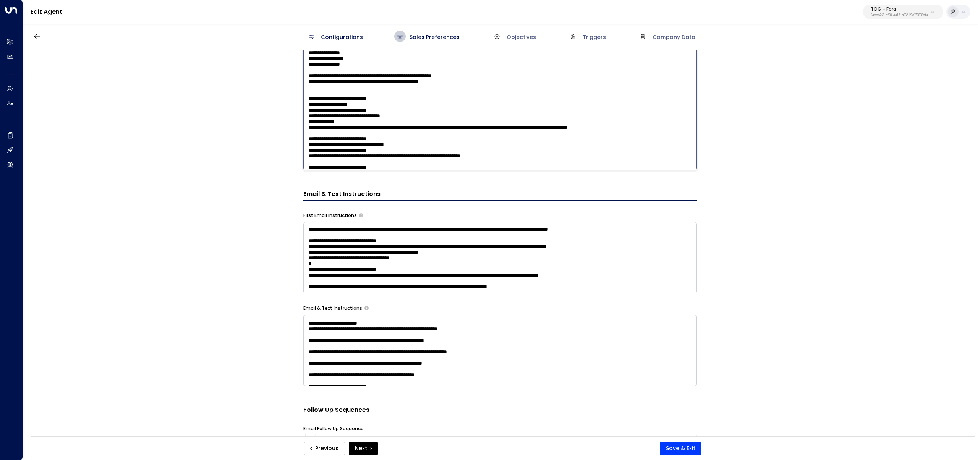
drag, startPoint x: 482, startPoint y: 155, endPoint x: 408, endPoint y: 146, distance: 74.7
click at [408, 146] on textarea at bounding box center [500, 71] width 394 height 200
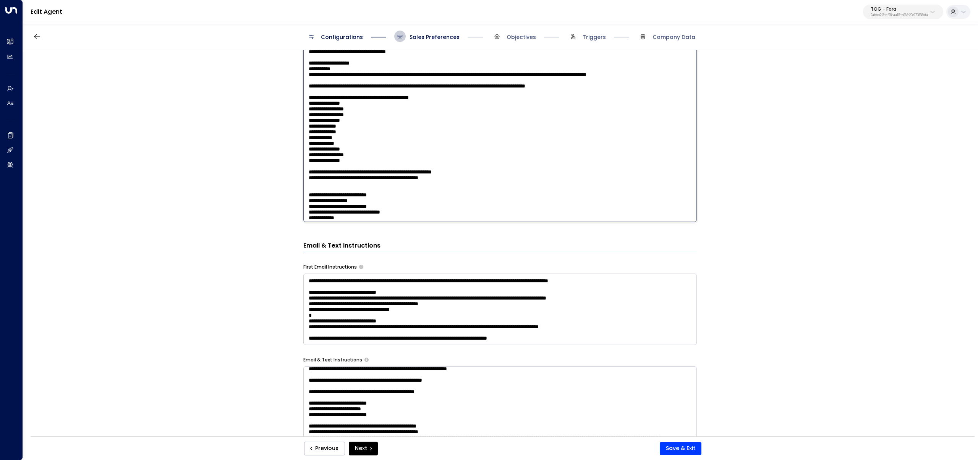
scroll to position [326, 0]
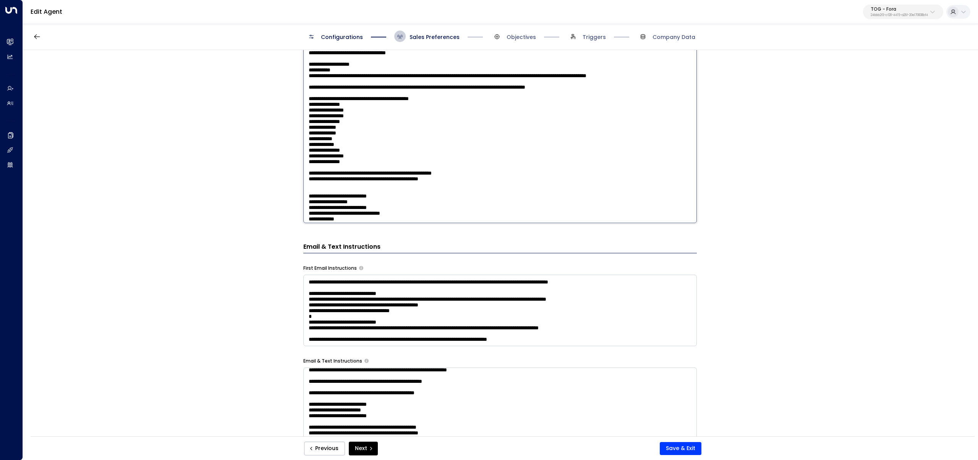
click at [436, 147] on textarea at bounding box center [500, 123] width 394 height 200
drag, startPoint x: 479, startPoint y: 129, endPoint x: 303, endPoint y: 91, distance: 179.2
click at [303, 91] on textarea at bounding box center [500, 123] width 394 height 200
click at [294, 357] on div "**********" at bounding box center [500, 245] width 955 height 391
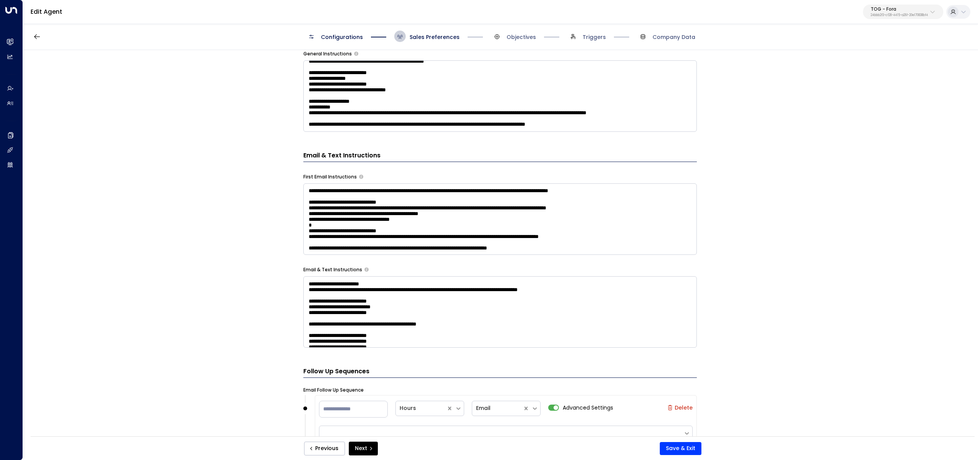
scroll to position [332, 0]
click at [498, 314] on textarea at bounding box center [500, 311] width 394 height 71
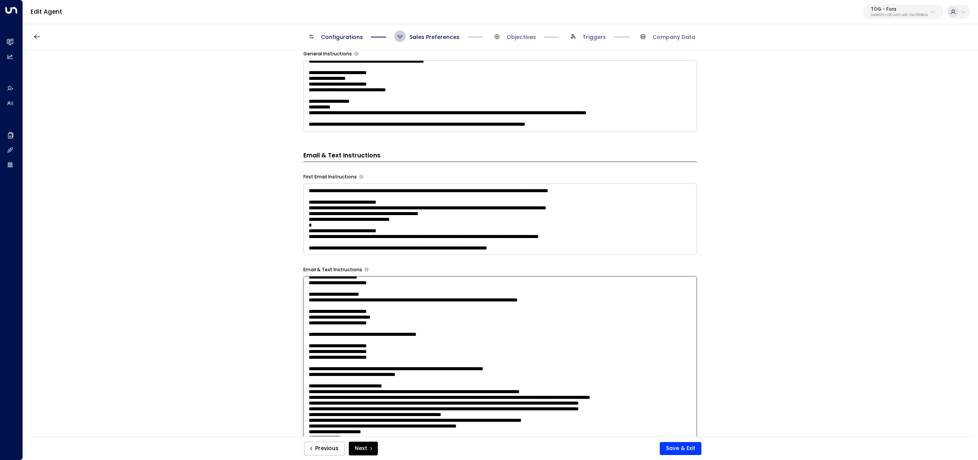
paste textarea "**********"
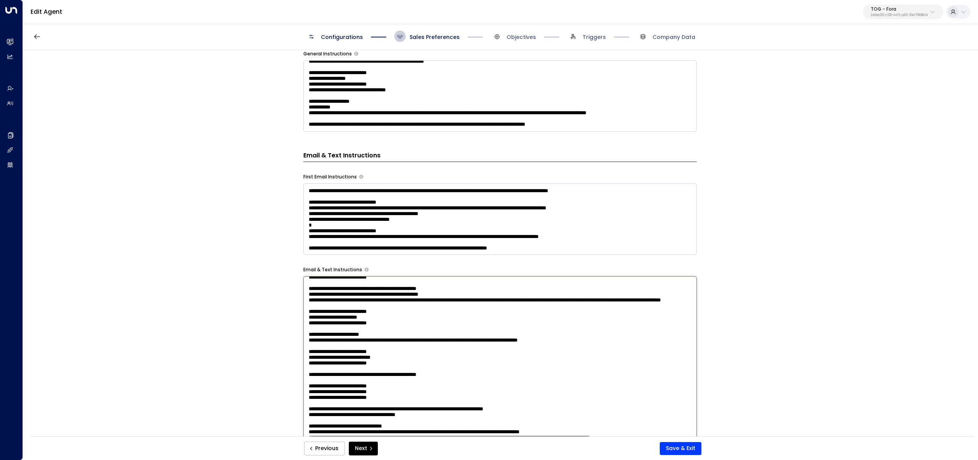
click at [628, 386] on textarea at bounding box center [500, 376] width 394 height 200
click at [525, 380] on textarea at bounding box center [500, 376] width 394 height 200
click at [316, 387] on textarea at bounding box center [500, 376] width 394 height 200
click at [317, 393] on textarea at bounding box center [500, 376] width 394 height 200
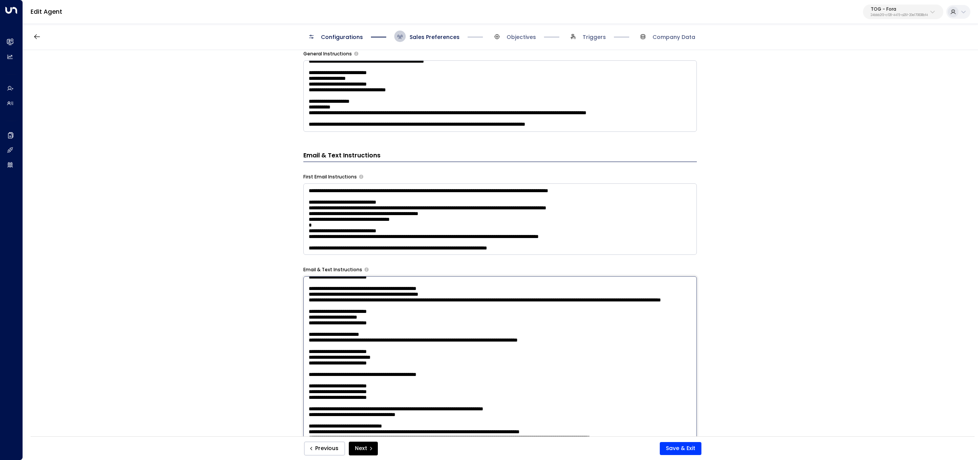
type textarea "**********"
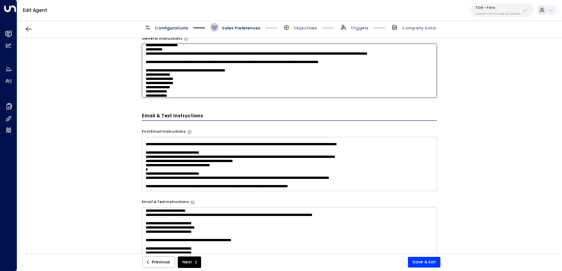
scroll to position [331, 0]
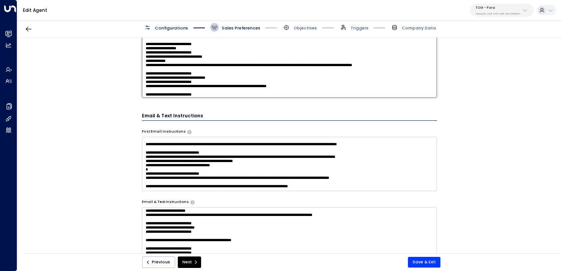
drag, startPoint x: 276, startPoint y: 82, endPoint x: 202, endPoint y: 84, distance: 74.2
click at [201, 83] on textarea at bounding box center [289, 22] width 295 height 152
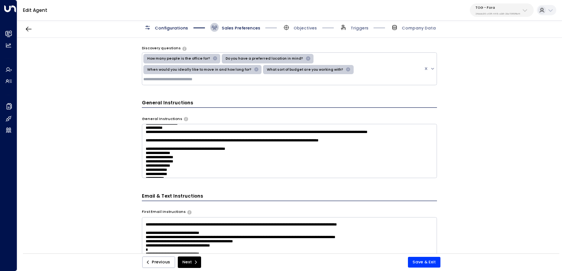
scroll to position [217, 0]
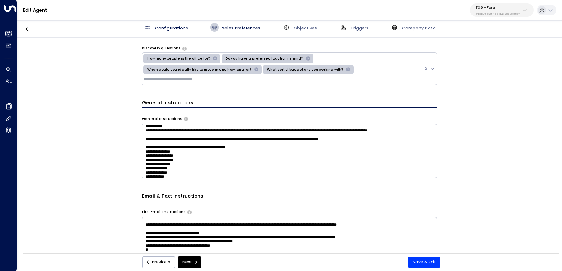
click at [216, 144] on textarea at bounding box center [289, 151] width 295 height 54
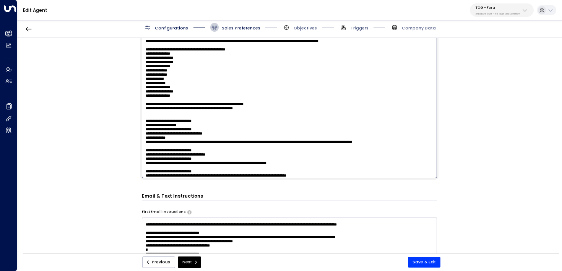
click at [216, 144] on textarea at bounding box center [289, 102] width 295 height 152
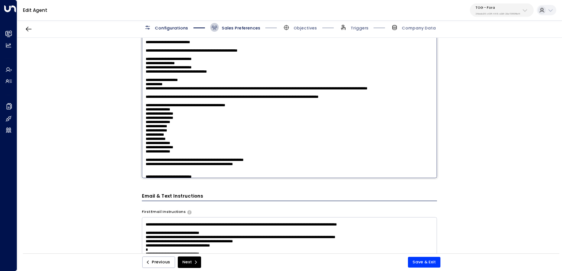
scroll to position [161, 0]
drag, startPoint x: 285, startPoint y: 116, endPoint x: 141, endPoint y: 53, distance: 156.9
click at [142, 53] on textarea at bounding box center [289, 102] width 295 height 152
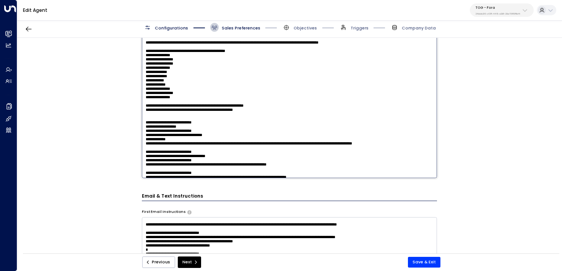
scroll to position [249, 0]
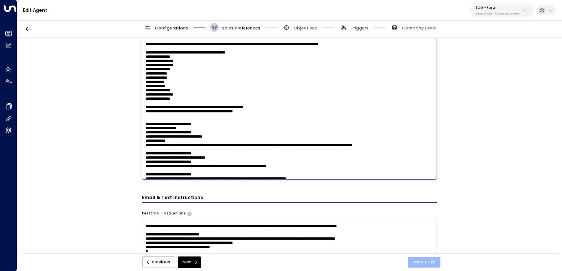
type textarea "**********"
click at [421, 262] on button "Save & Exit" at bounding box center [424, 262] width 32 height 11
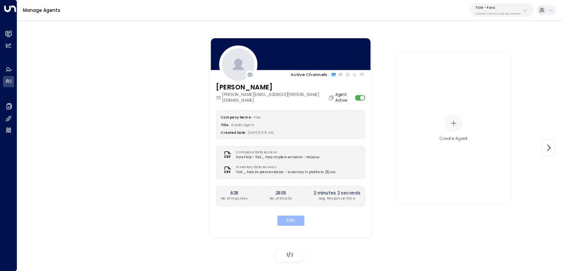
click at [292, 216] on button "Edit" at bounding box center [290, 221] width 27 height 10
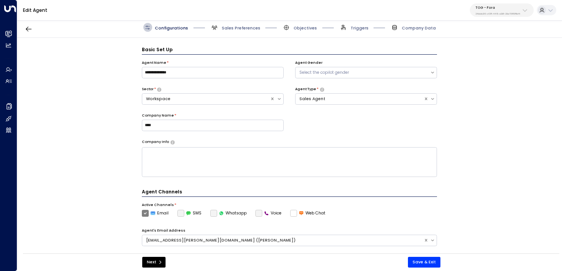
scroll to position [8, 0]
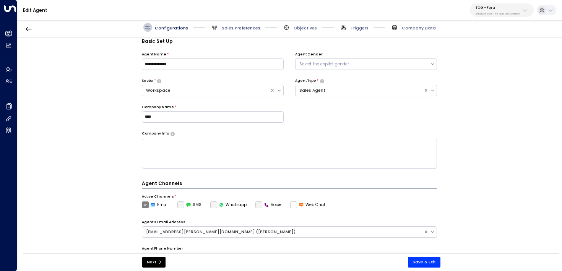
click at [229, 27] on span "Sales Preferences" at bounding box center [241, 28] width 39 height 6
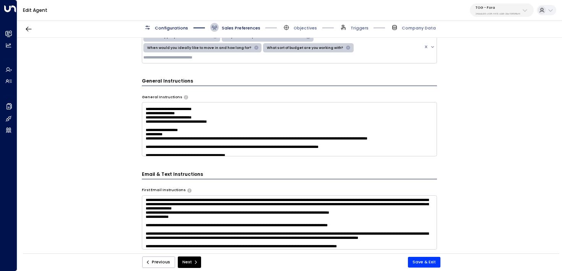
scroll to position [133, 0]
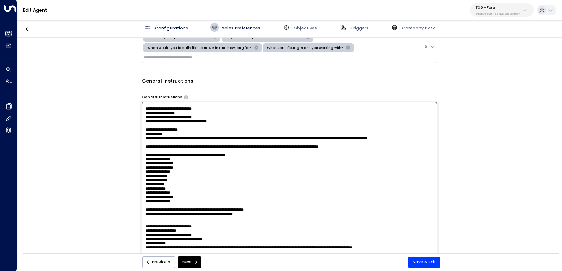
click at [404, 134] on textarea at bounding box center [289, 178] width 295 height 152
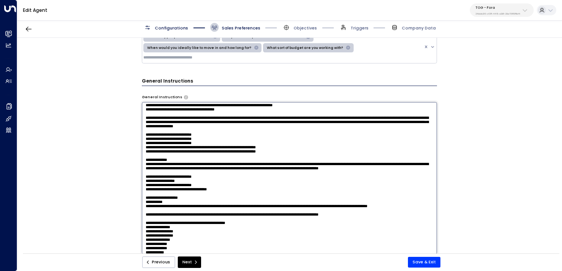
scroll to position [78, 0]
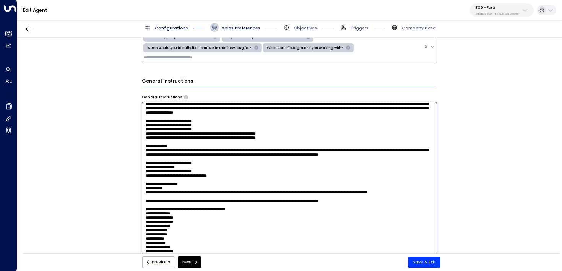
type textarea "**********"
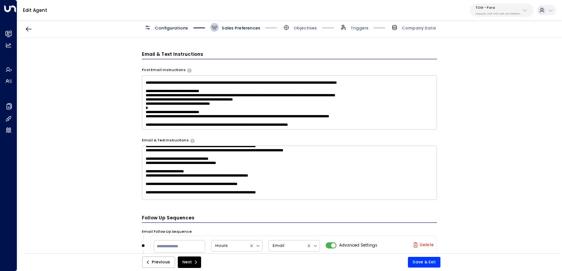
scroll to position [127, 0]
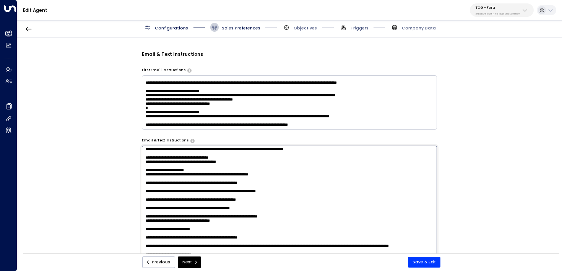
click at [325, 163] on textarea at bounding box center [289, 222] width 295 height 152
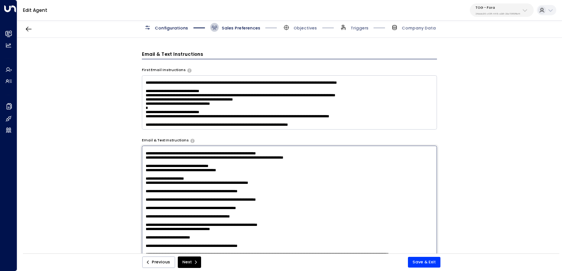
click at [287, 174] on textarea at bounding box center [289, 222] width 295 height 152
type textarea "**********"
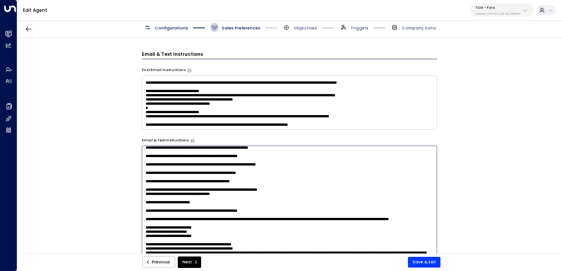
scroll to position [164, 0]
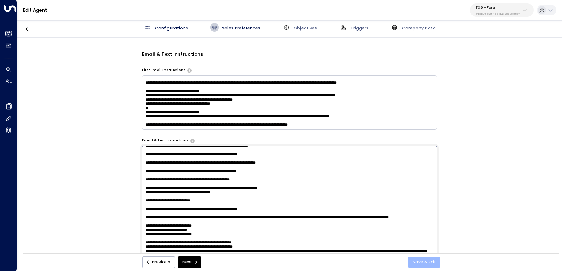
click at [422, 260] on button "Save & Exit" at bounding box center [424, 262] width 32 height 11
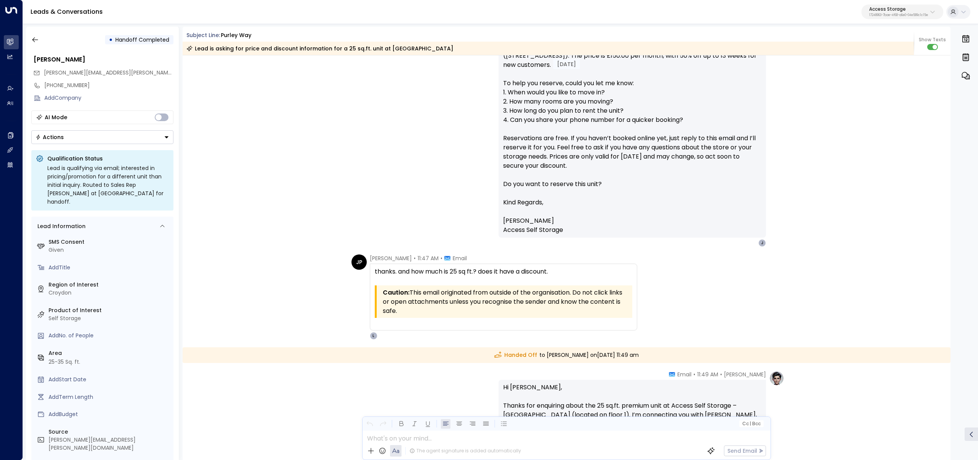
scroll to position [1168, 0]
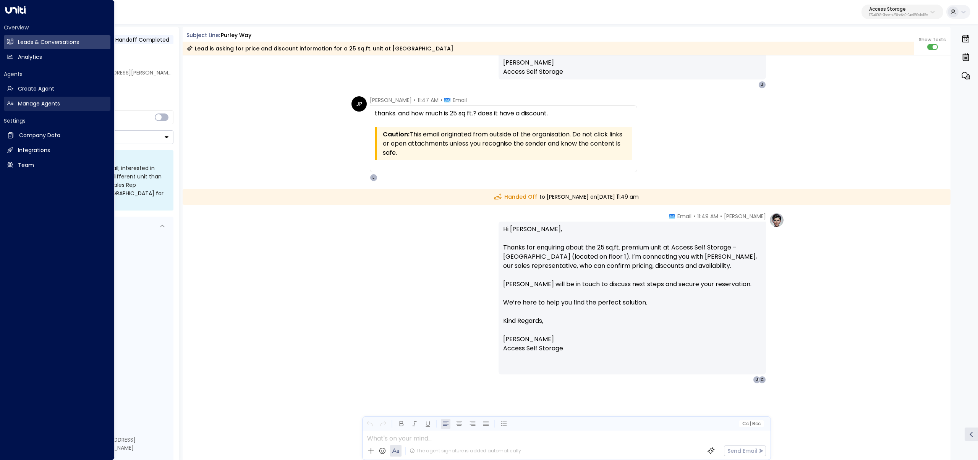
click at [17, 107] on link "Manage Agents Manage Agents" at bounding box center [57, 104] width 107 height 14
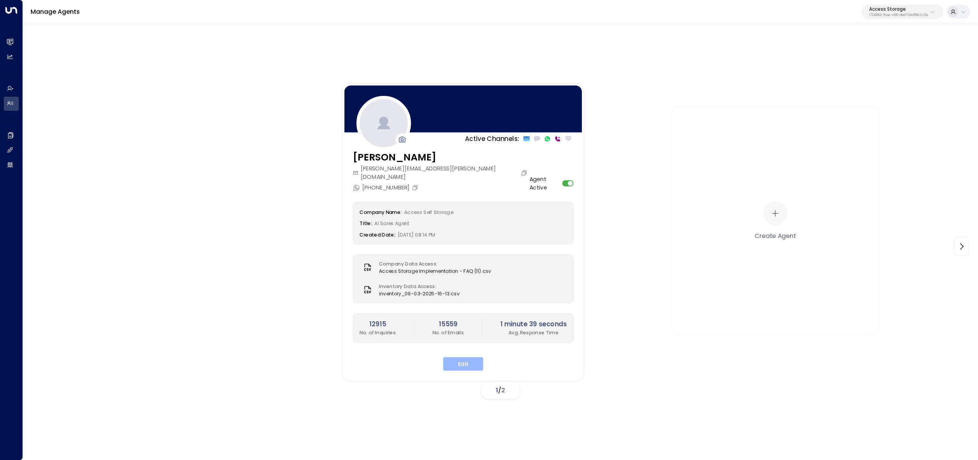
click at [466, 357] on button "Edit" at bounding box center [463, 364] width 40 height 14
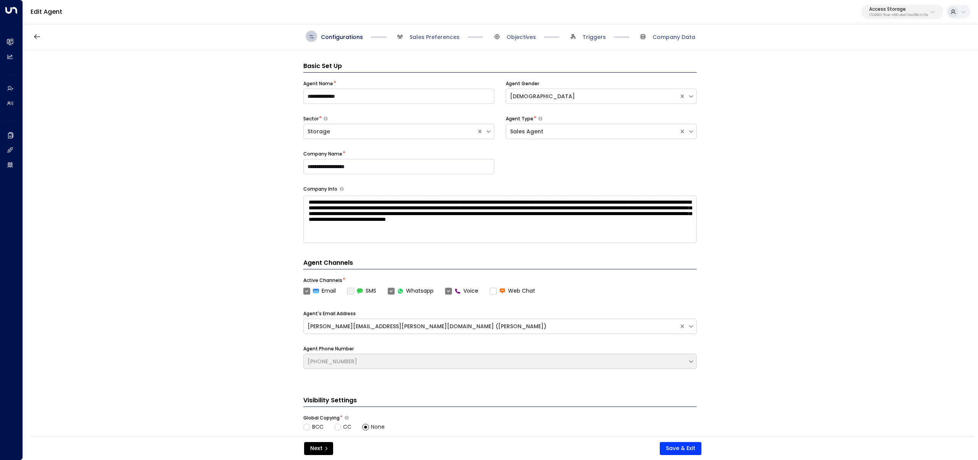
scroll to position [11, 0]
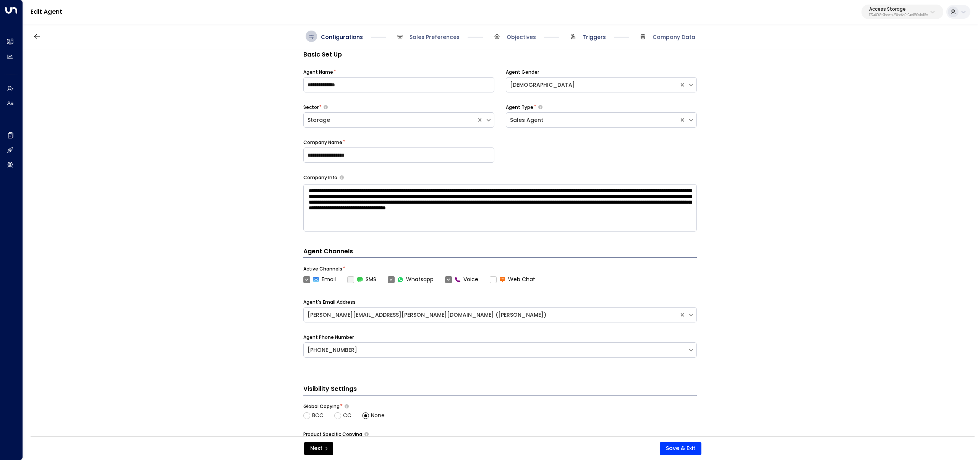
click at [595, 36] on span "Triggers" at bounding box center [594, 37] width 23 height 8
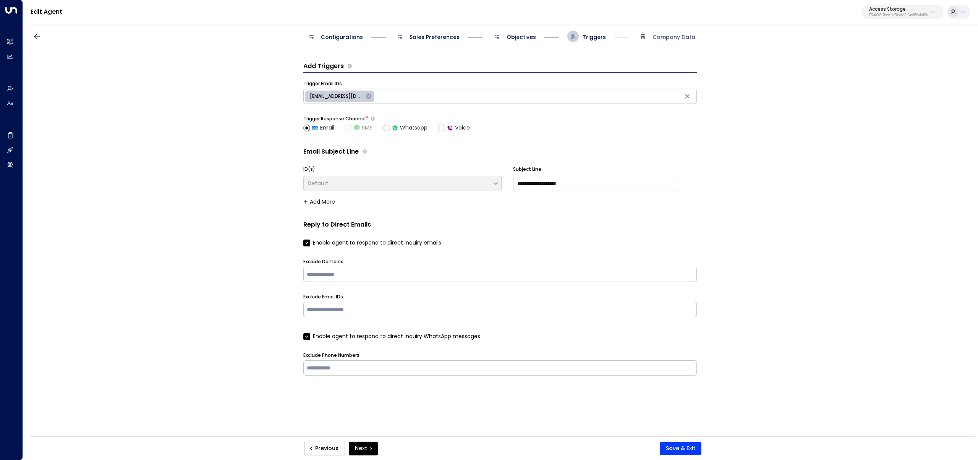
scroll to position [0, 0]
click at [522, 38] on span "Objectives" at bounding box center [521, 37] width 29 height 8
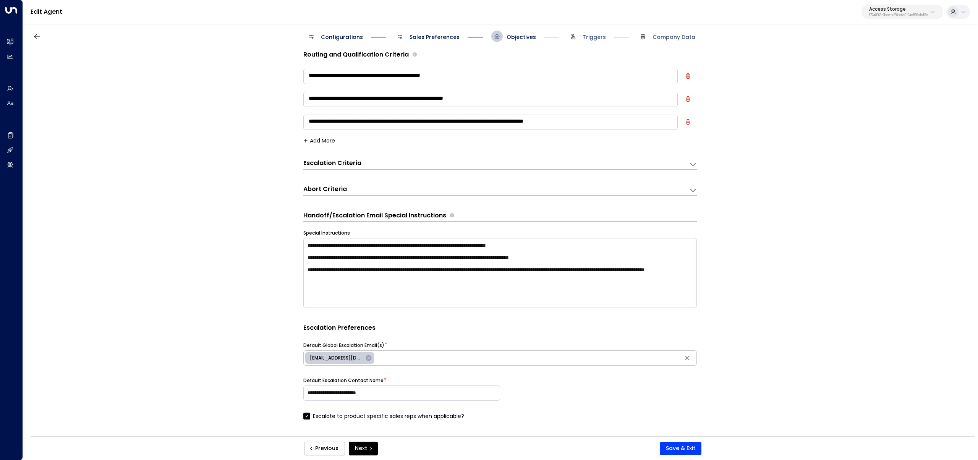
click at [380, 194] on div "Abort Criteria" at bounding box center [496, 190] width 386 height 10
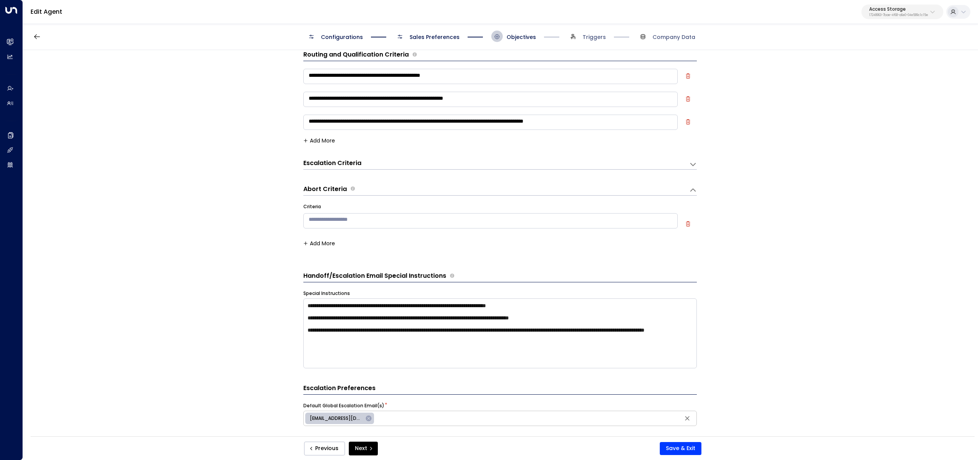
click at [386, 193] on div "Abort Criteria" at bounding box center [496, 190] width 386 height 10
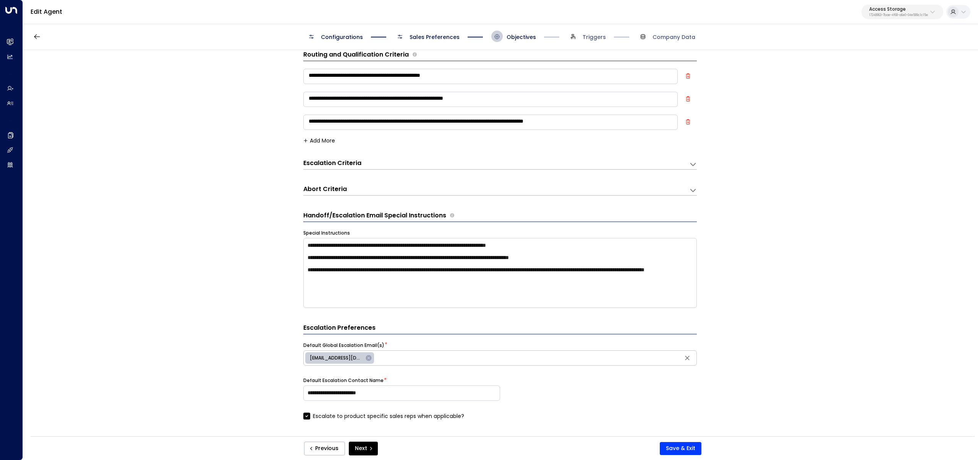
click at [545, 159] on div "Escalation Criteria Reset" at bounding box center [492, 163] width 378 height 9
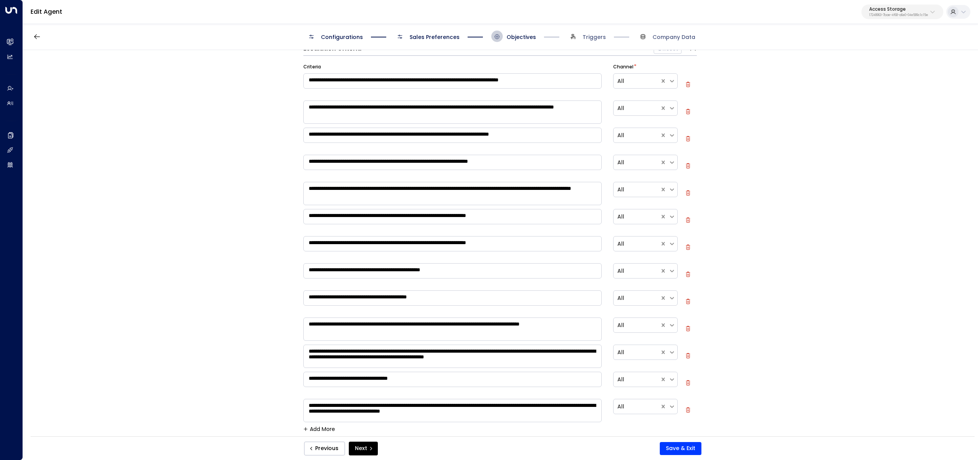
scroll to position [131, 0]
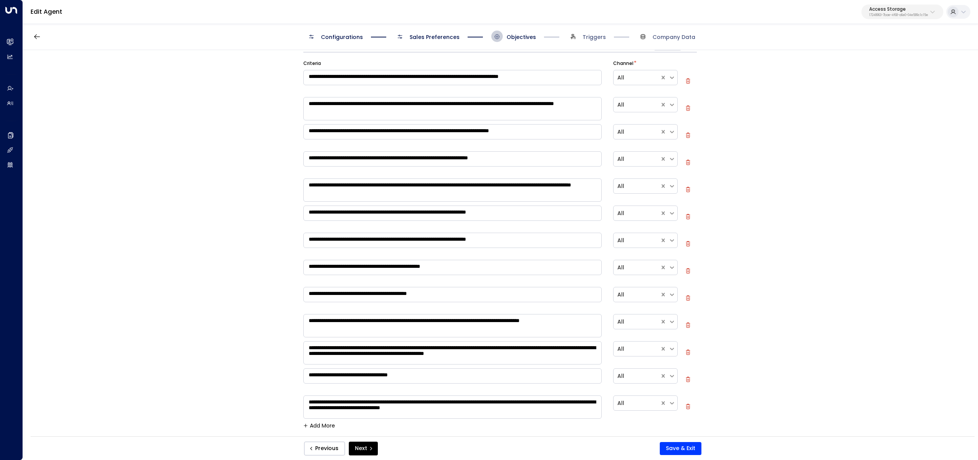
click at [128, 167] on div "**********" at bounding box center [500, 245] width 955 height 391
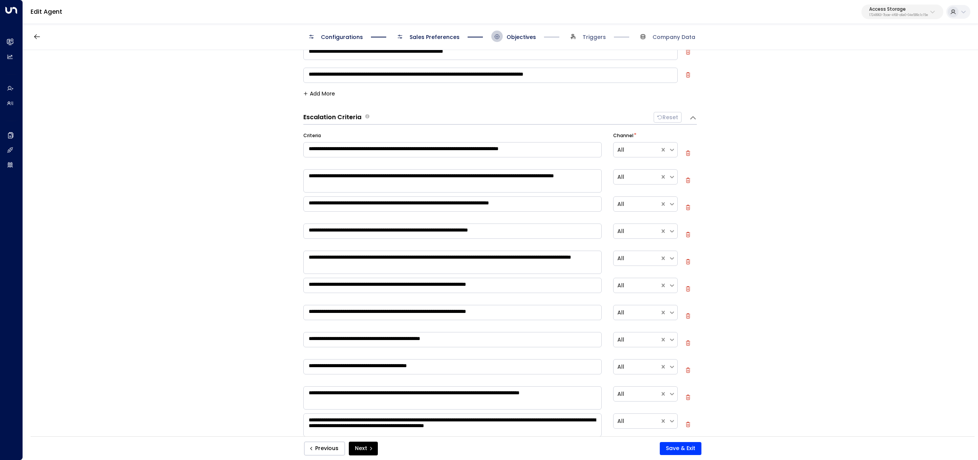
scroll to position [0, 0]
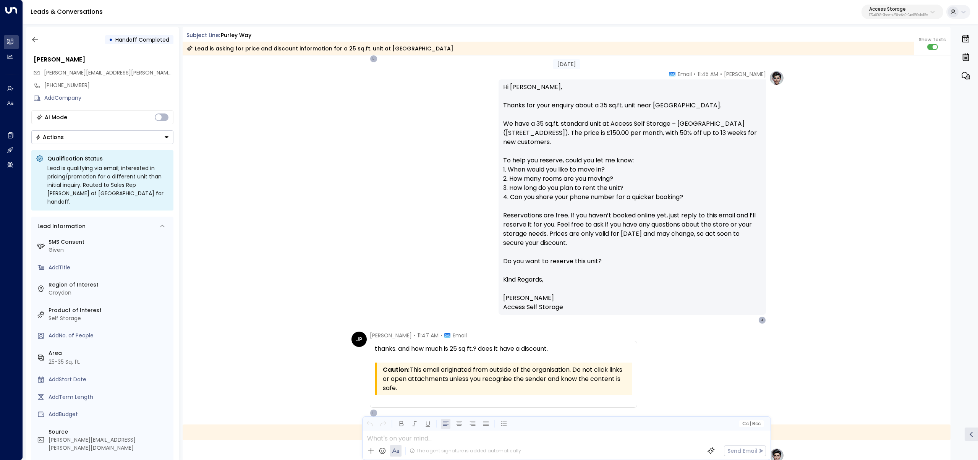
scroll to position [992, 0]
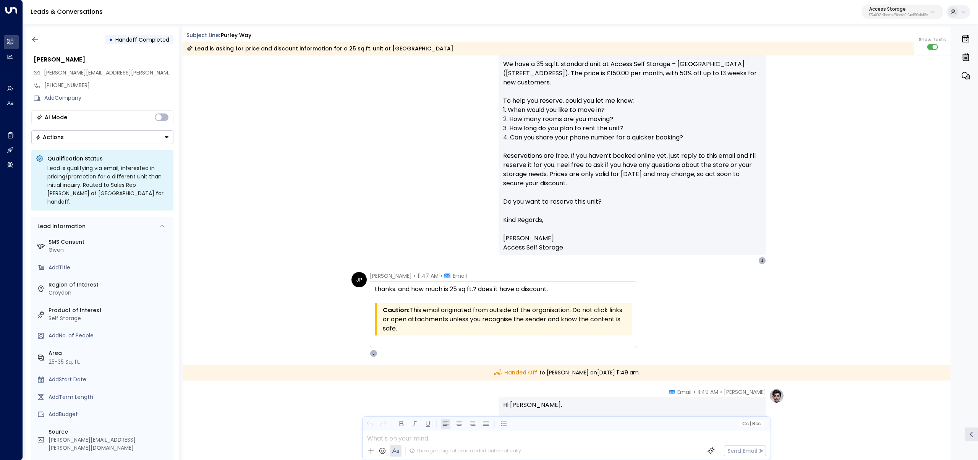
drag, startPoint x: 565, startPoint y: 294, endPoint x: 374, endPoint y: 289, distance: 191.6
click at [375, 289] on div "thanks. and how much is 25 sq ft.? does it have a discount. Caution: This email…" at bounding box center [504, 315] width 258 height 60
copy div "t"
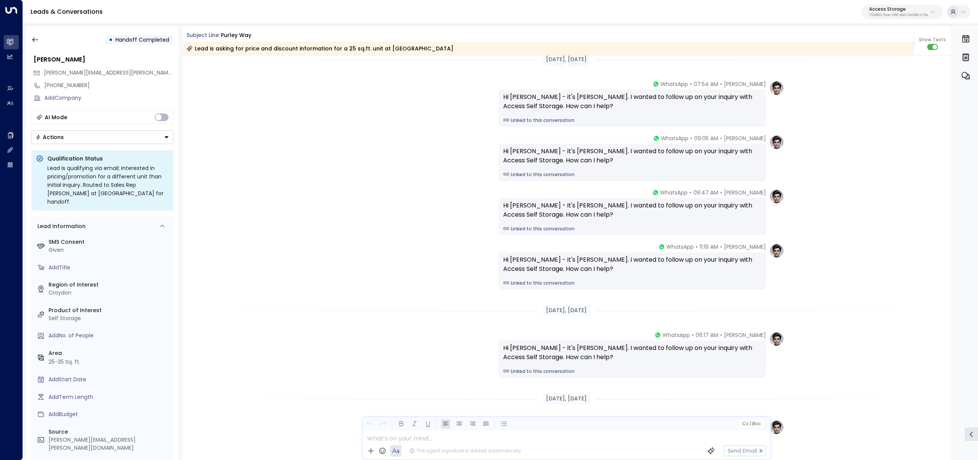
scroll to position [0, 0]
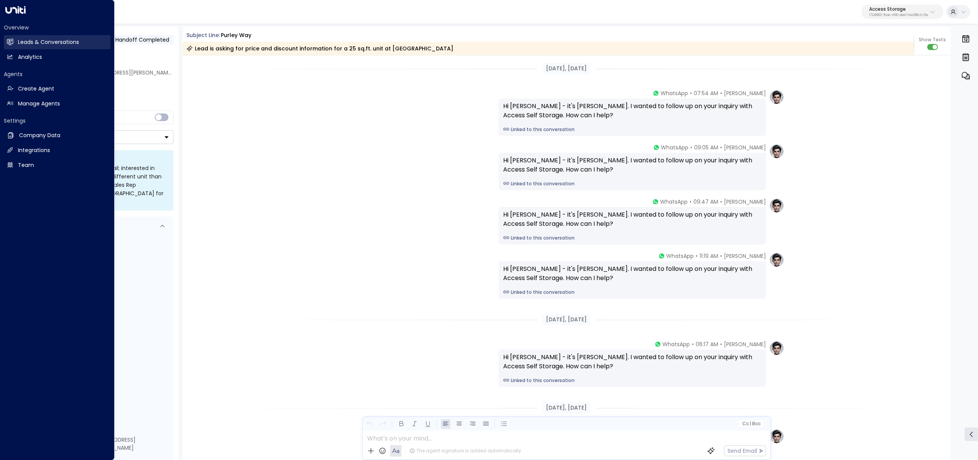
click at [6, 37] on link "Leads & Conversations Leads & Conversations" at bounding box center [57, 42] width 107 height 14
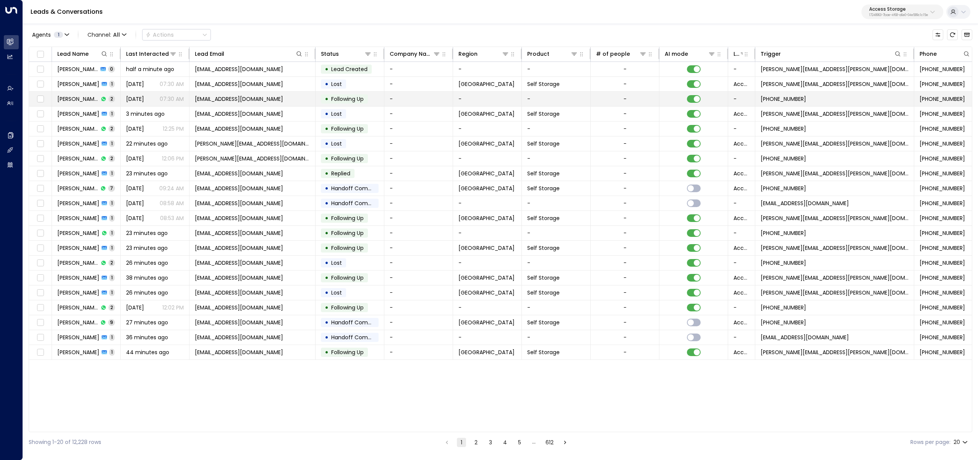
click at [144, 102] on span "[DATE]" at bounding box center [135, 99] width 18 height 8
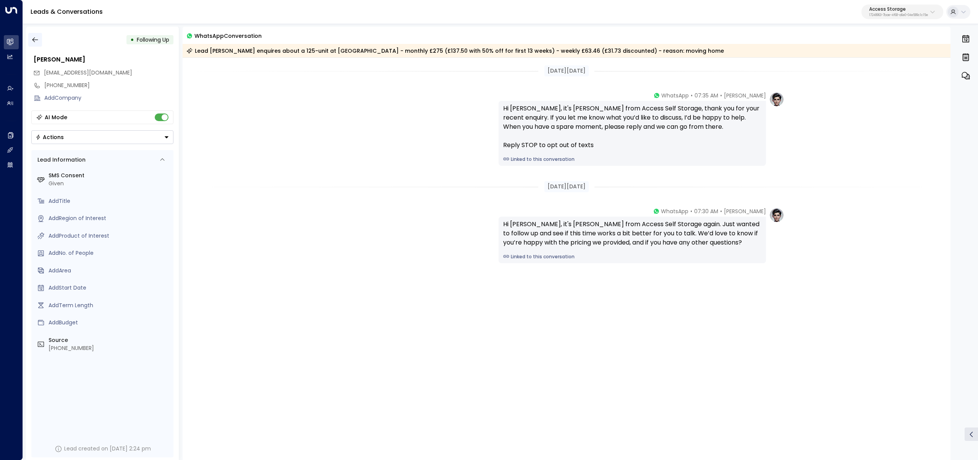
click at [41, 41] on button "button" at bounding box center [35, 40] width 14 height 14
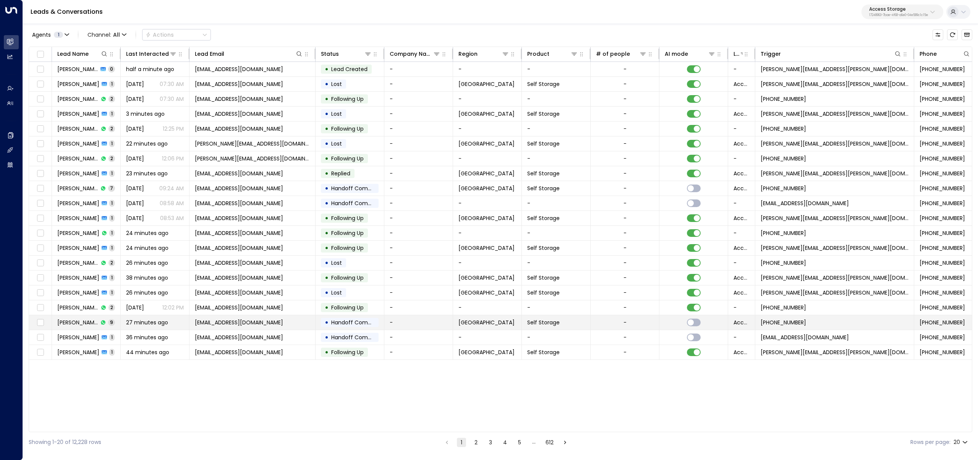
click at [104, 321] on div "[PERSON_NAME] 9" at bounding box center [86, 323] width 58 height 8
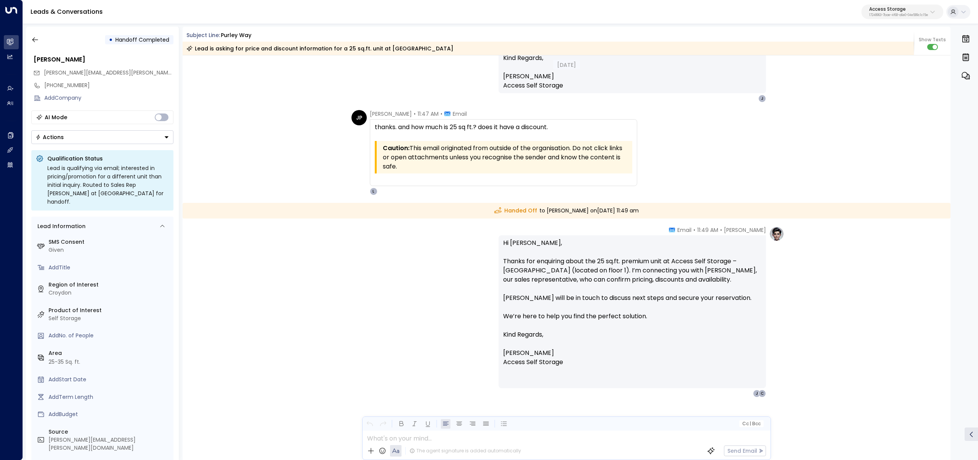
scroll to position [1168, 0]
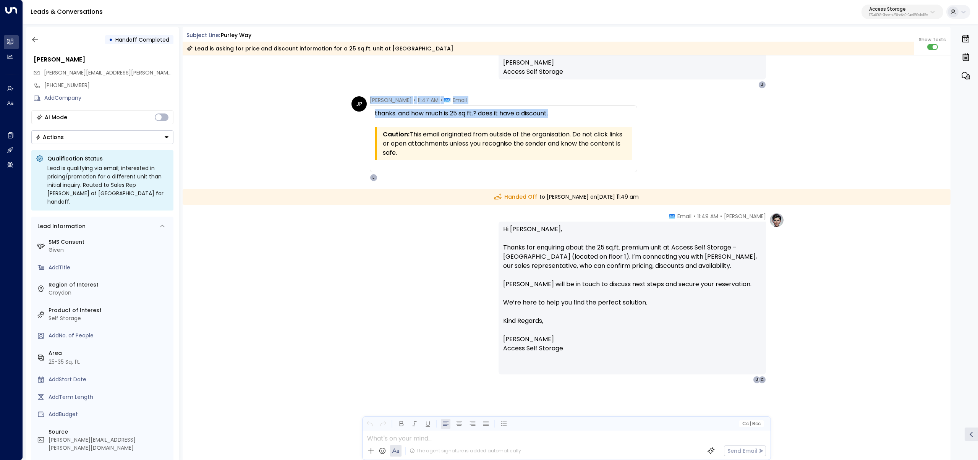
drag, startPoint x: 540, startPoint y: 114, endPoint x: 341, endPoint y: 104, distance: 200.2
click at [346, 106] on div "JP [PERSON_NAME] • 11:47 AM • Email thanks. and how much is 25 sq ft.? does it …" at bounding box center [567, 138] width 769 height 85
click at [294, 115] on div "JP [PERSON_NAME] • 11:47 AM • Email thanks. and how much is 25 sq ft.? does it …" at bounding box center [567, 138] width 769 height 85
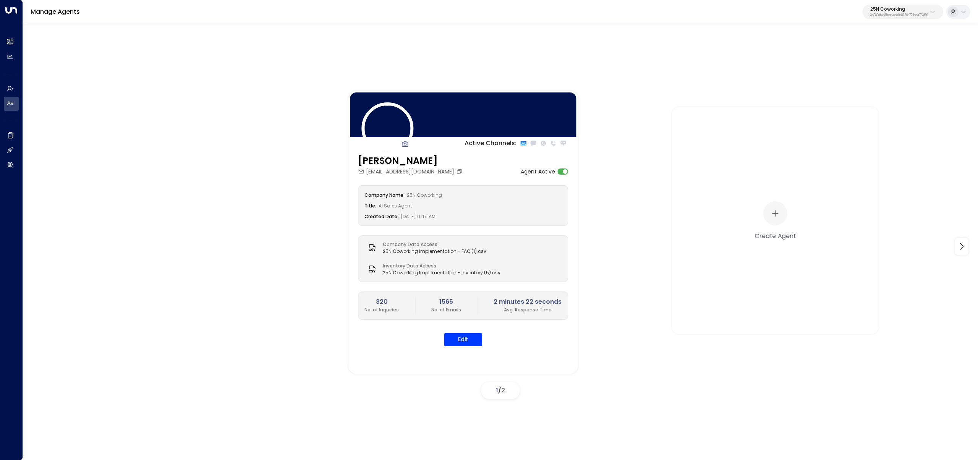
click at [888, 14] on p "3b9800f4-81ca-4ec0-8758-72fbe4763f36" at bounding box center [900, 15] width 58 height 3
type input "****"
click at [838, 57] on div "TOG - Fora ID: 24bbb2f3-cf28-4415-a26f-20e170838bf4" at bounding box center [878, 61] width 102 height 16
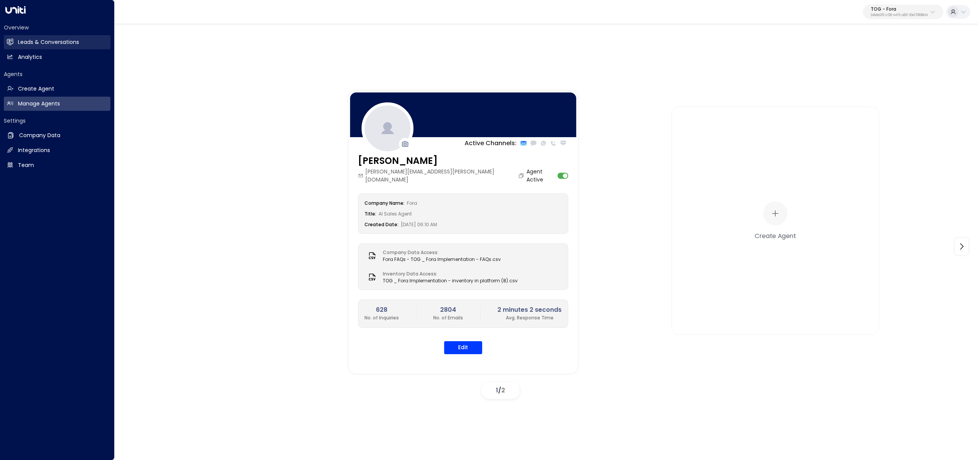
click at [14, 45] on link "Leads & Conversations Leads & Conversations" at bounding box center [57, 42] width 107 height 14
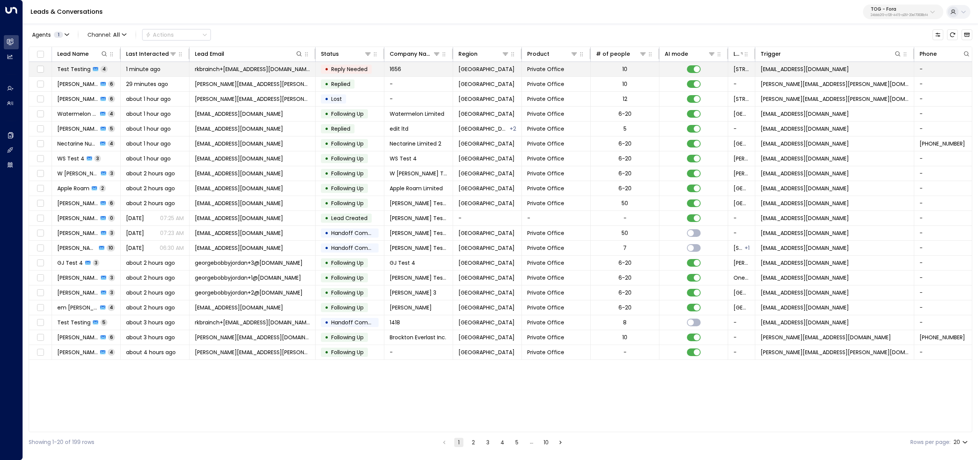
click at [84, 67] on span "Test Testing" at bounding box center [73, 69] width 33 height 8
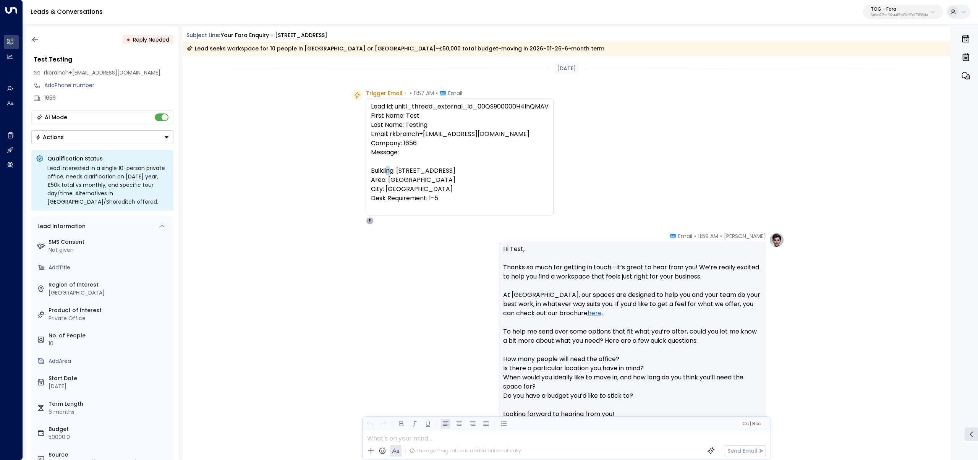
click at [387, 173] on div "Lead Id: uniti_thread_external_id_00QS900000H4IhQMAV First Name: Test Last Name…" at bounding box center [460, 157] width 178 height 110
click at [379, 169] on div "Lead Id: uniti_thread_external_id_00QS900000H4IhQMAV First Name: Test Last Name…" at bounding box center [460, 157] width 178 height 110
copy div "Building"
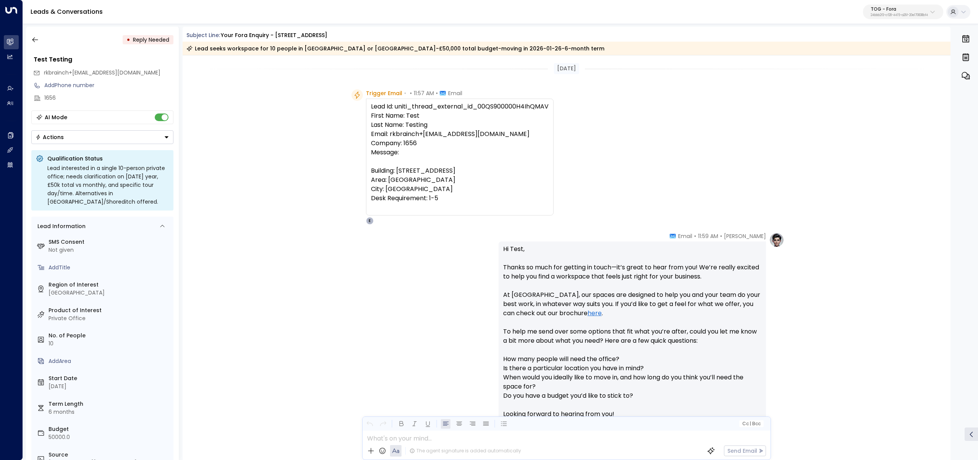
click at [380, 181] on div "Lead Id: uniti_thread_external_id_00QS900000H4IhQMAV First Name: Test Last Name…" at bounding box center [460, 157] width 178 height 110
copy div "Area"
